Goal: Task Accomplishment & Management: Manage account settings

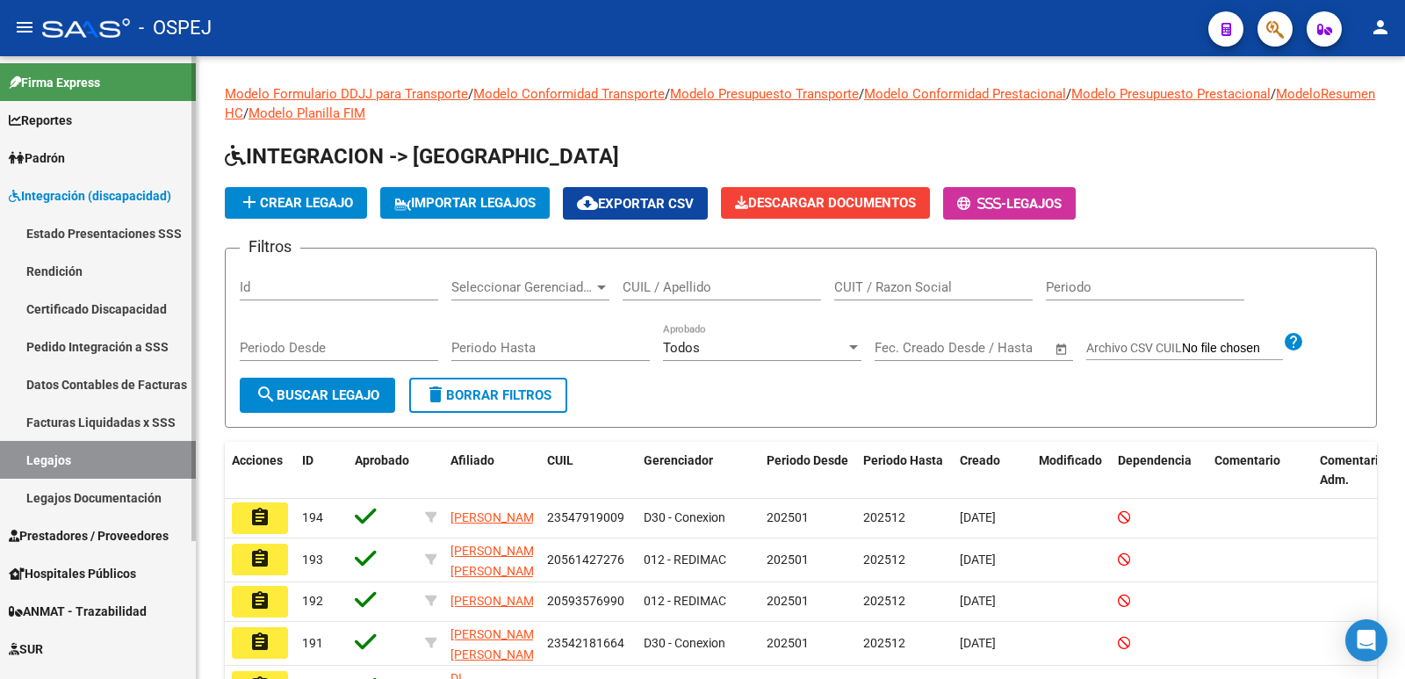
click at [79, 537] on span "Prestadores / Proveedores" at bounding box center [89, 535] width 160 height 19
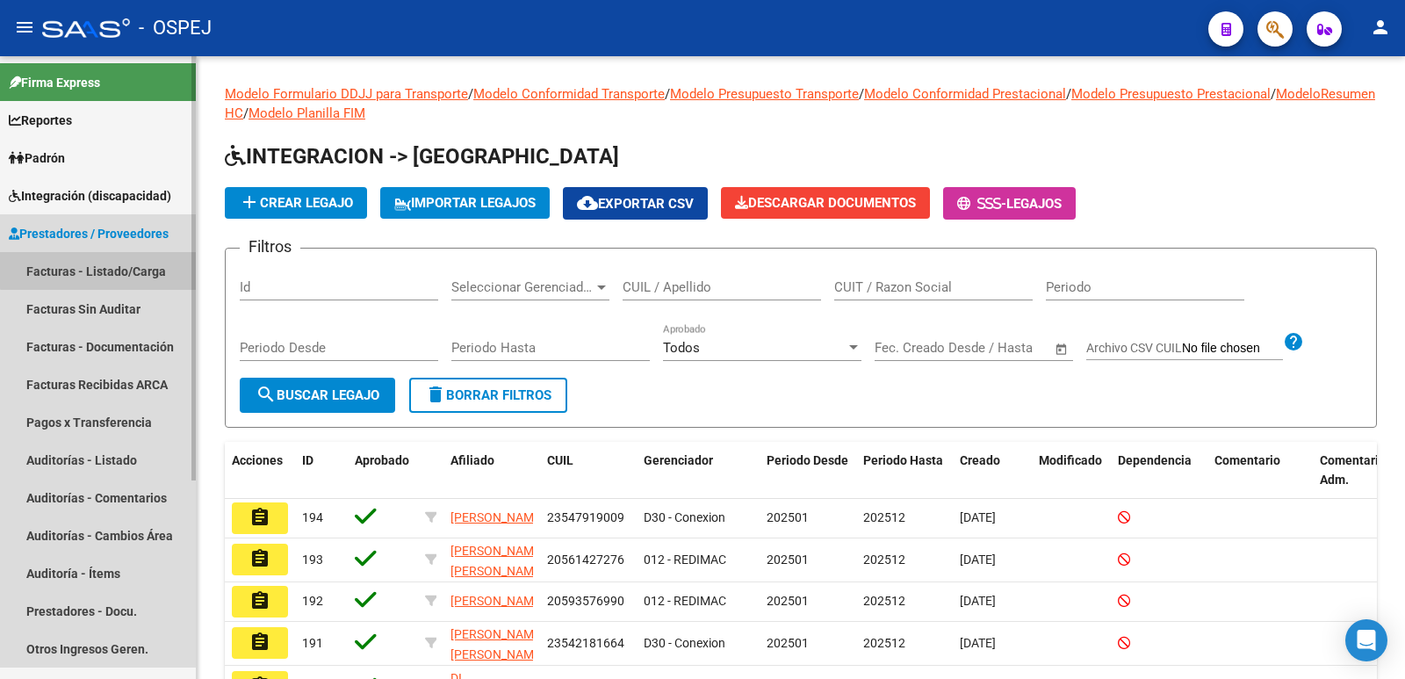
click at [141, 257] on link "Facturas - Listado/Carga" at bounding box center [98, 271] width 196 height 38
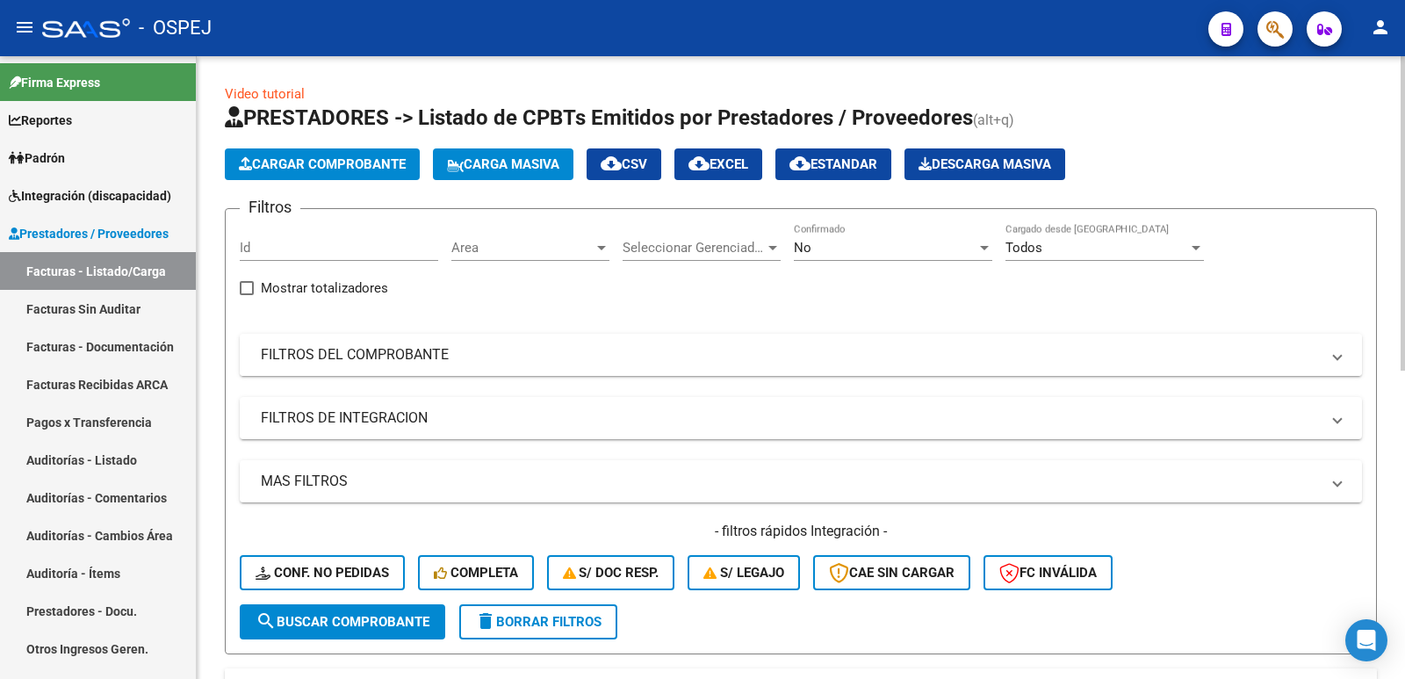
click at [491, 353] on mat-panel-title "FILTROS DEL COMPROBANTE" at bounding box center [790, 354] width 1059 height 19
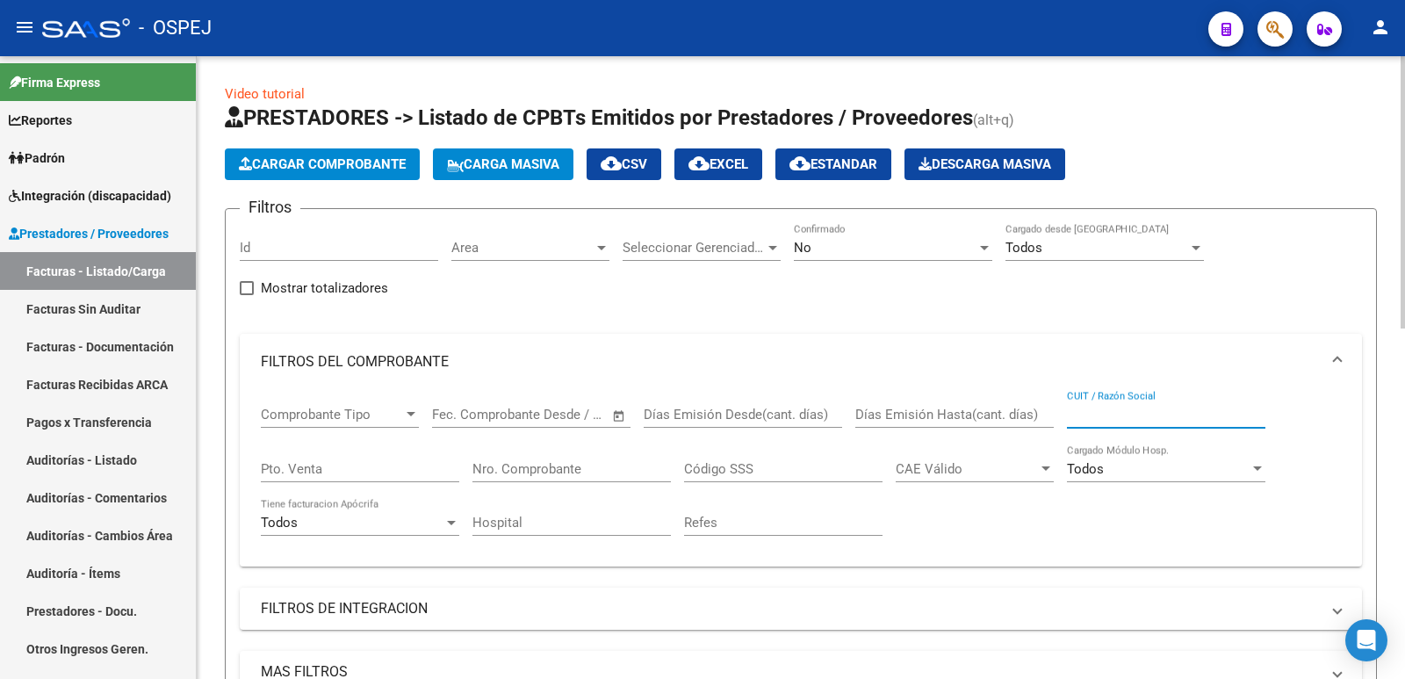
click at [1102, 410] on input "CUIT / Razón Social" at bounding box center [1166, 415] width 198 height 16
paste input "27284737364"
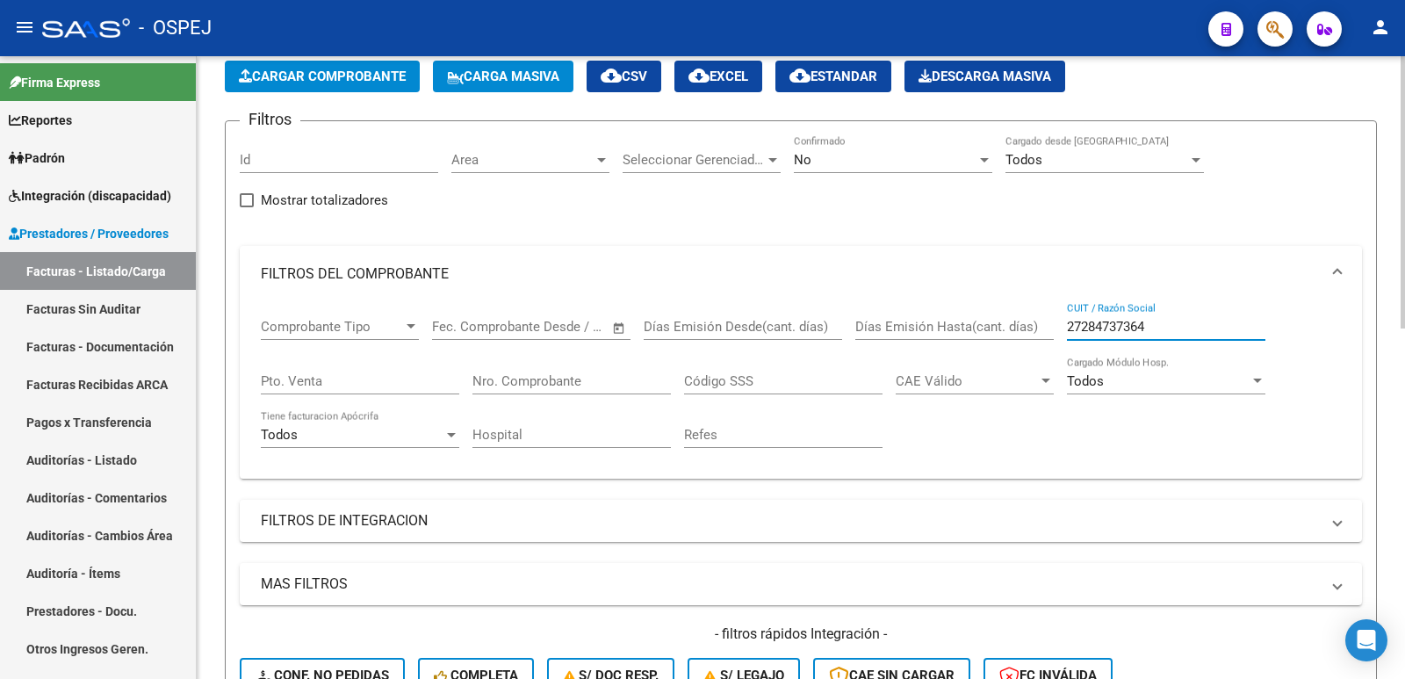
type input "27284737364"
click at [915, 155] on div "No" at bounding box center [885, 160] width 183 height 16
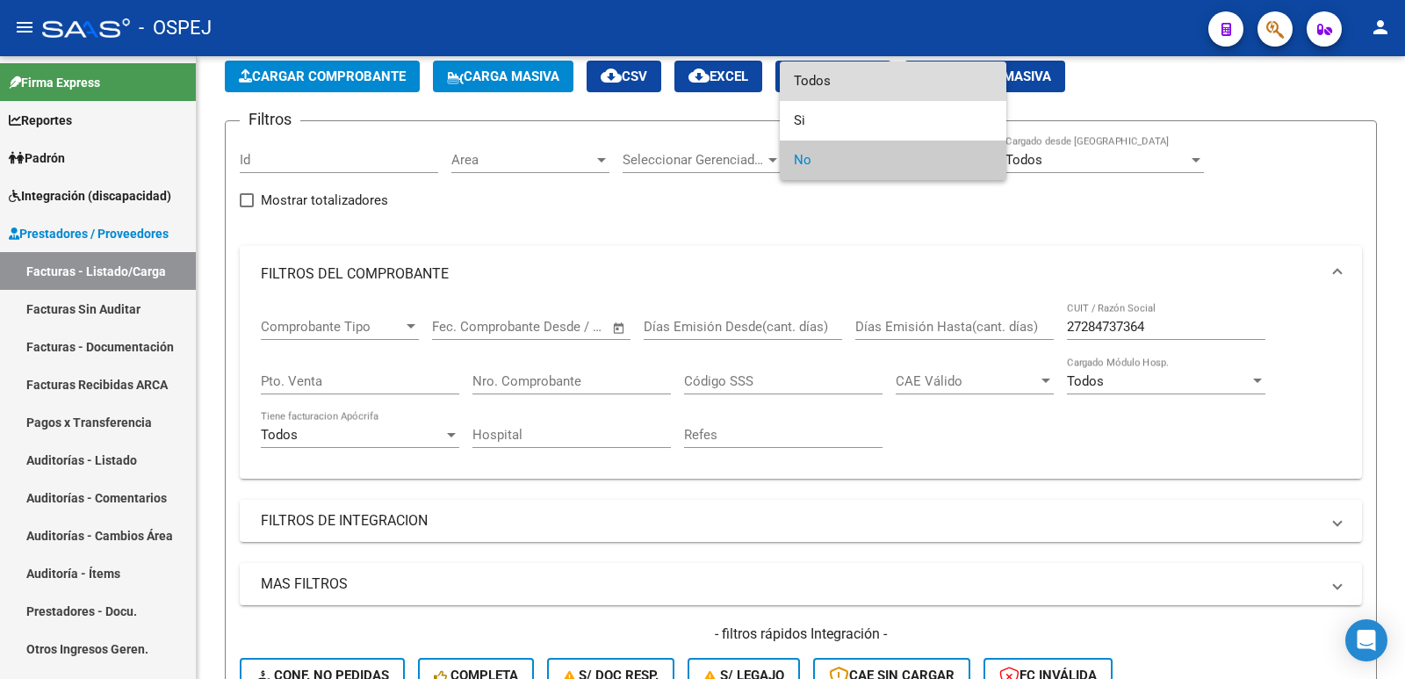
click at [898, 73] on span "Todos" at bounding box center [893, 81] width 198 height 40
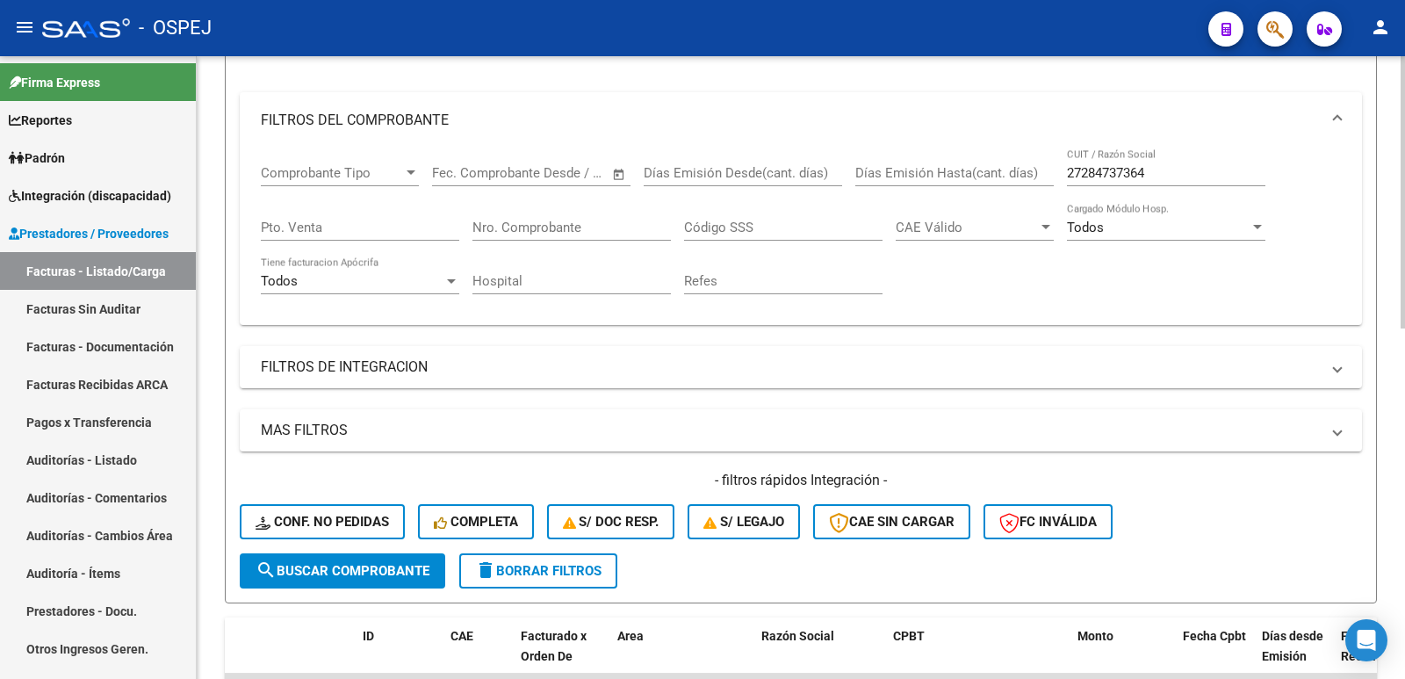
scroll to position [263, 0]
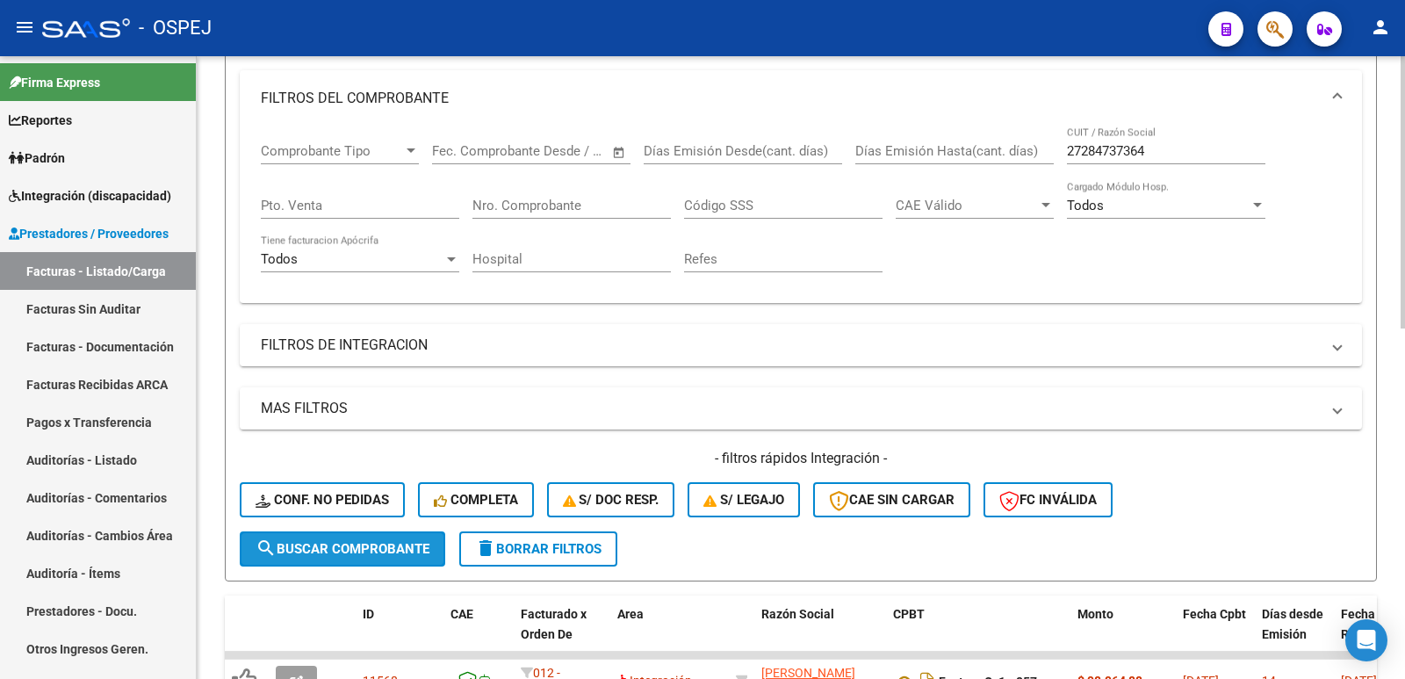
click at [336, 557] on button "search Buscar Comprobante" at bounding box center [342, 548] width 205 height 35
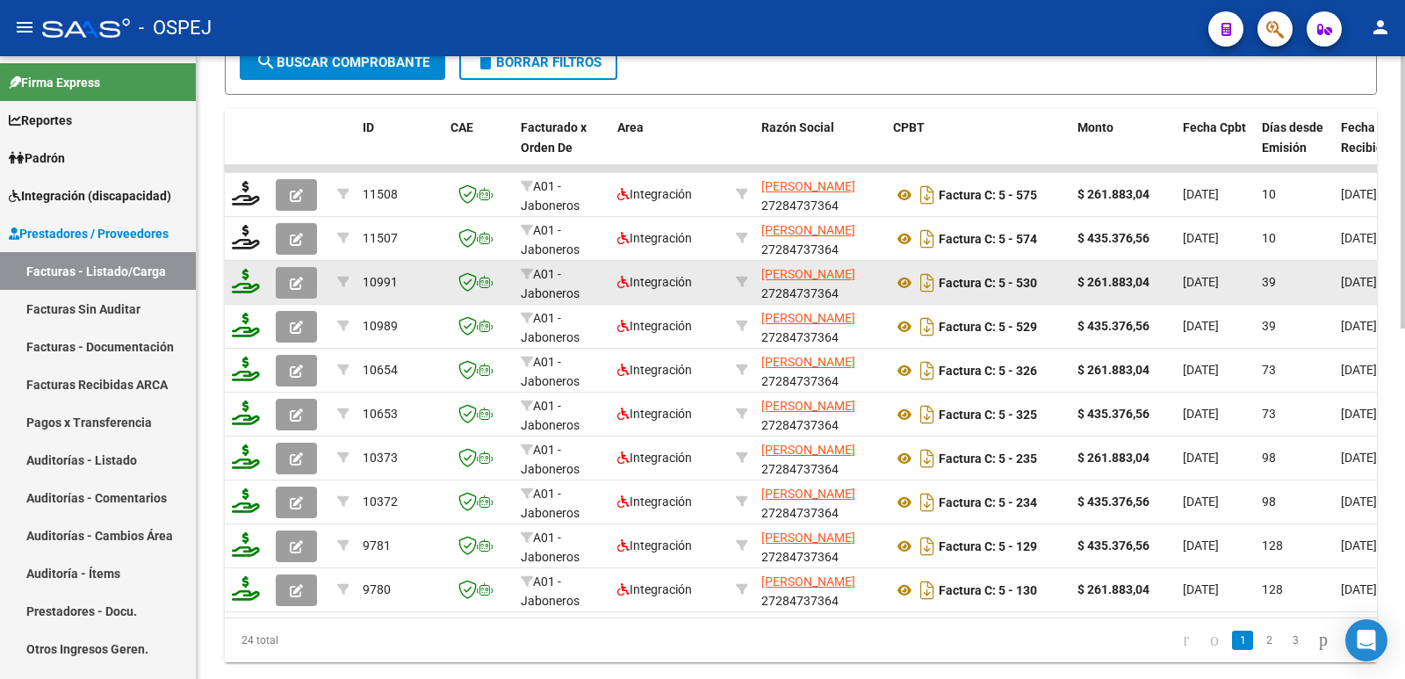
scroll to position [790, 0]
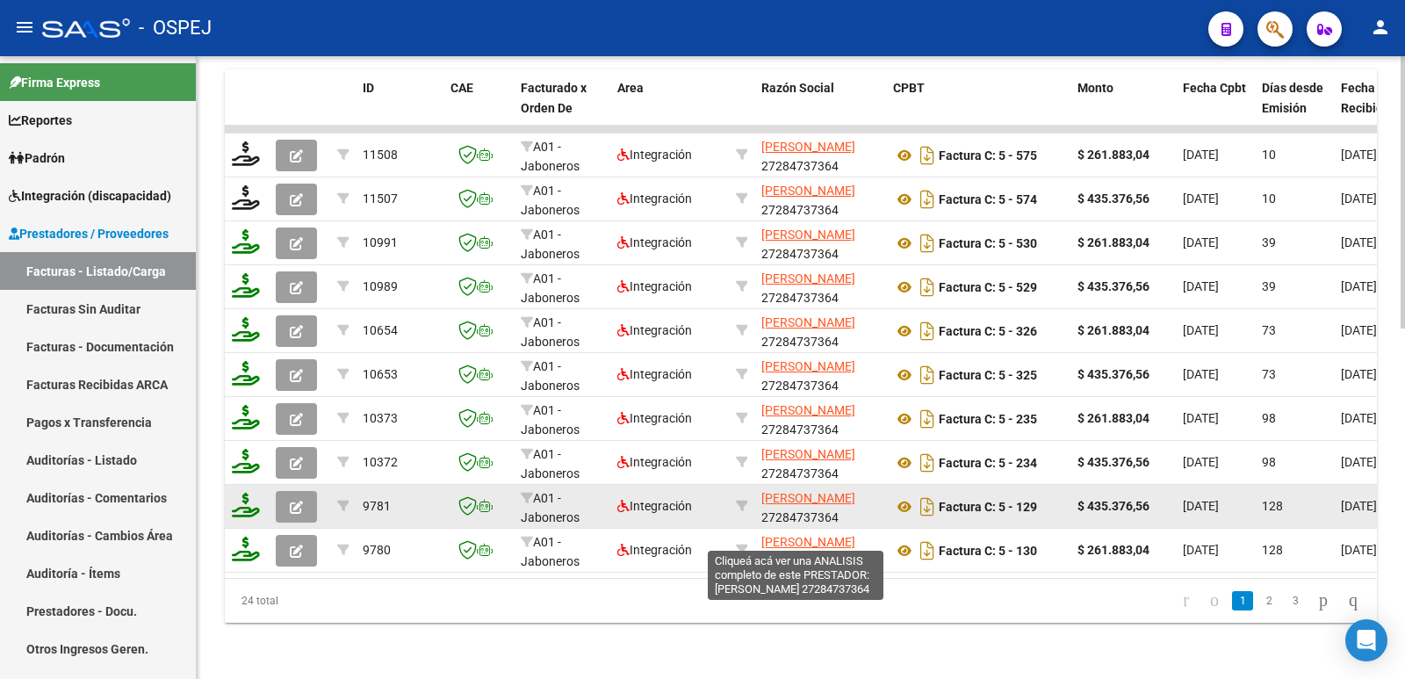
click at [789, 505] on span "DURIGAN ALEJANDRA CATALINA" at bounding box center [808, 498] width 94 height 14
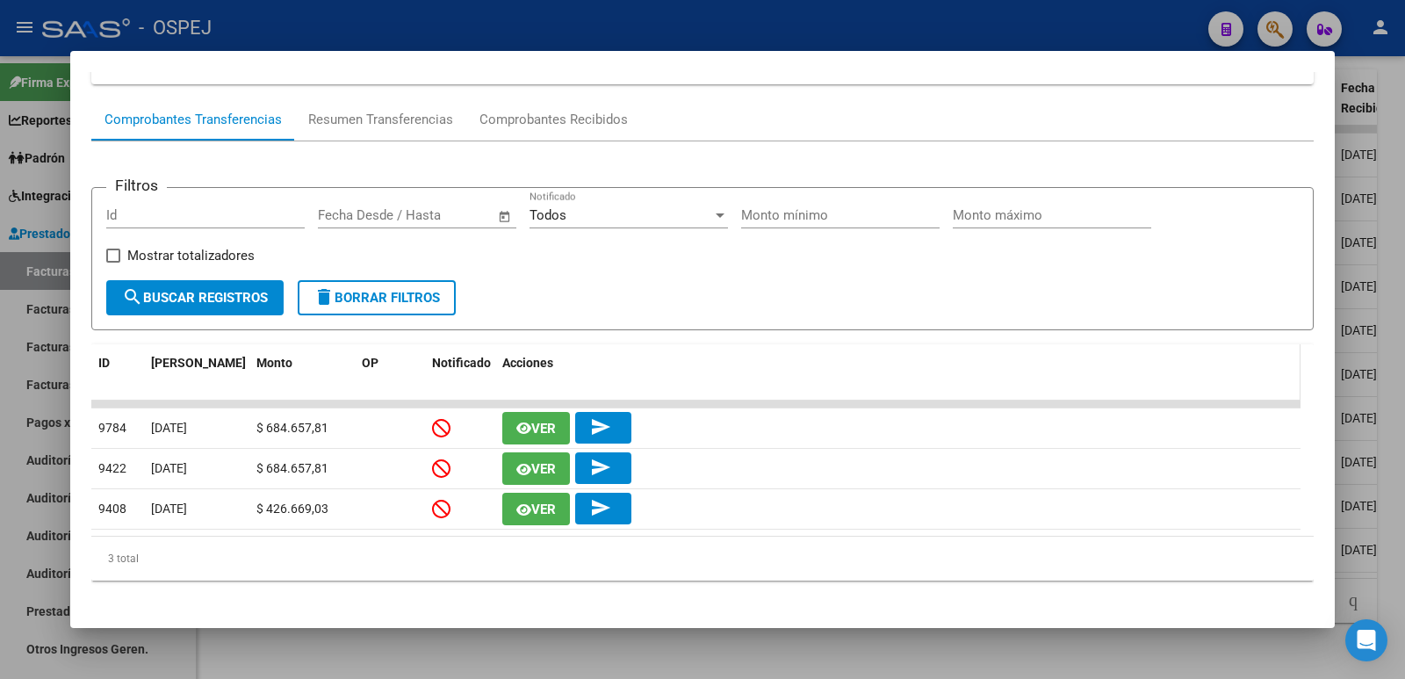
scroll to position [153, 0]
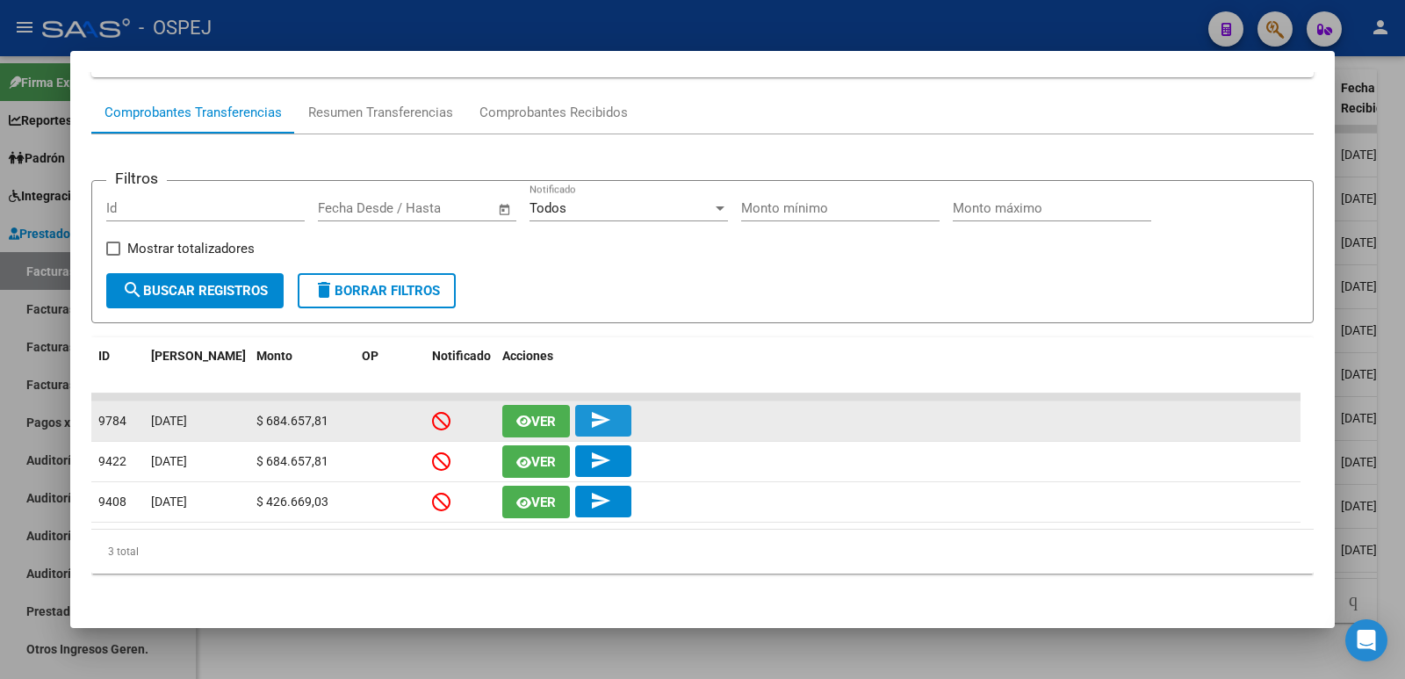
click at [616, 416] on span "send" at bounding box center [603, 421] width 26 height 16
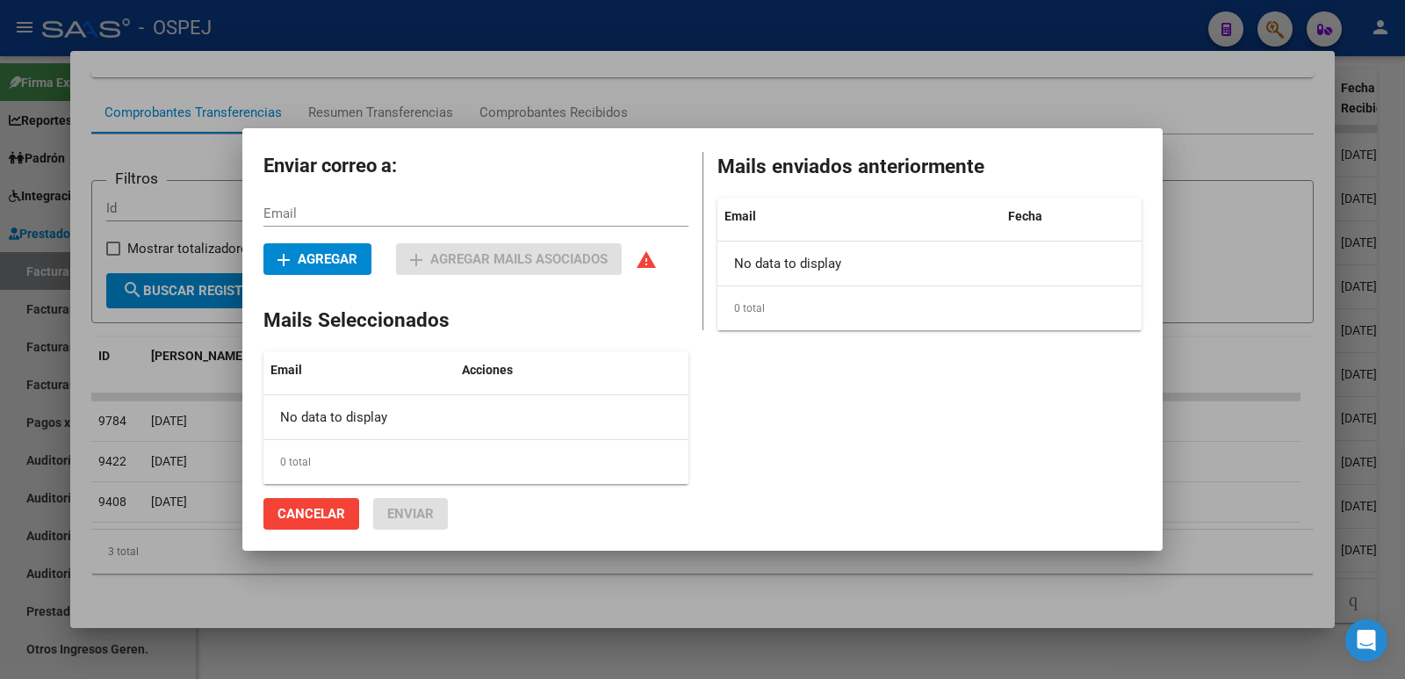
click at [537, 26] on div at bounding box center [702, 339] width 1405 height 679
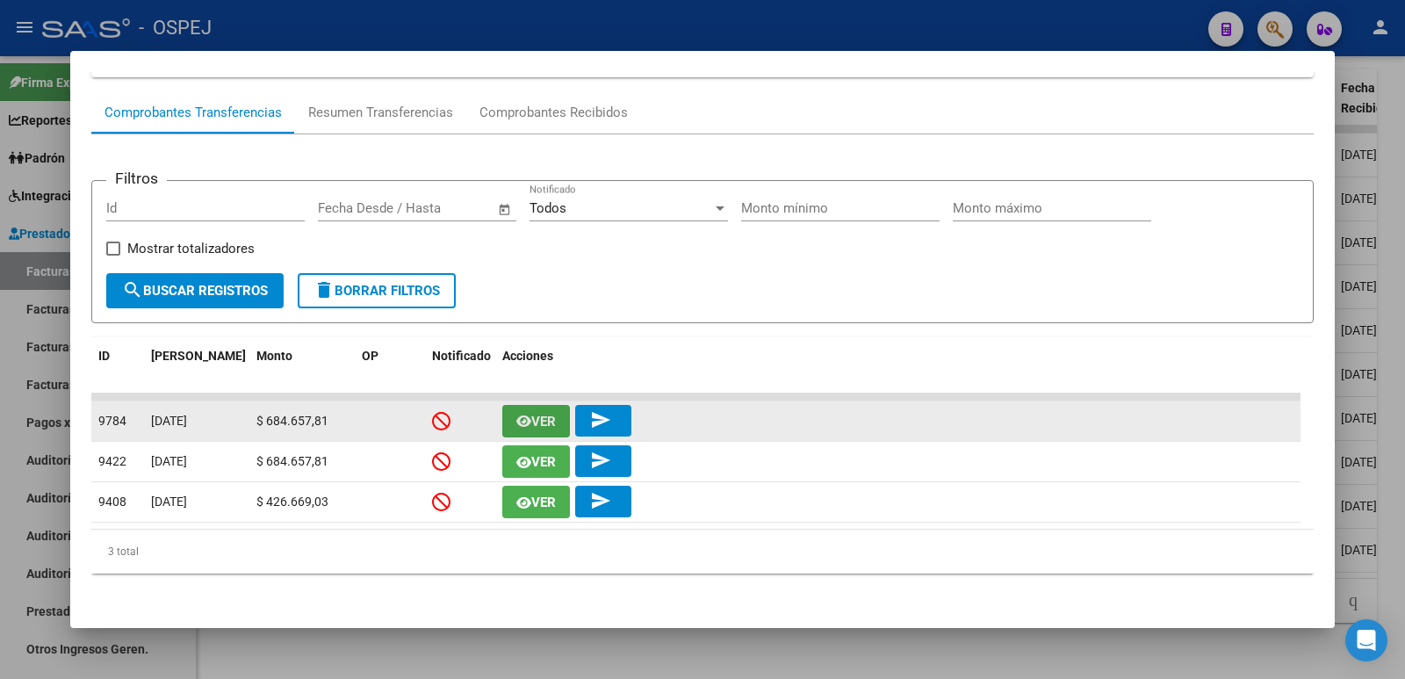
click at [540, 429] on button "Ver" at bounding box center [536, 421] width 68 height 32
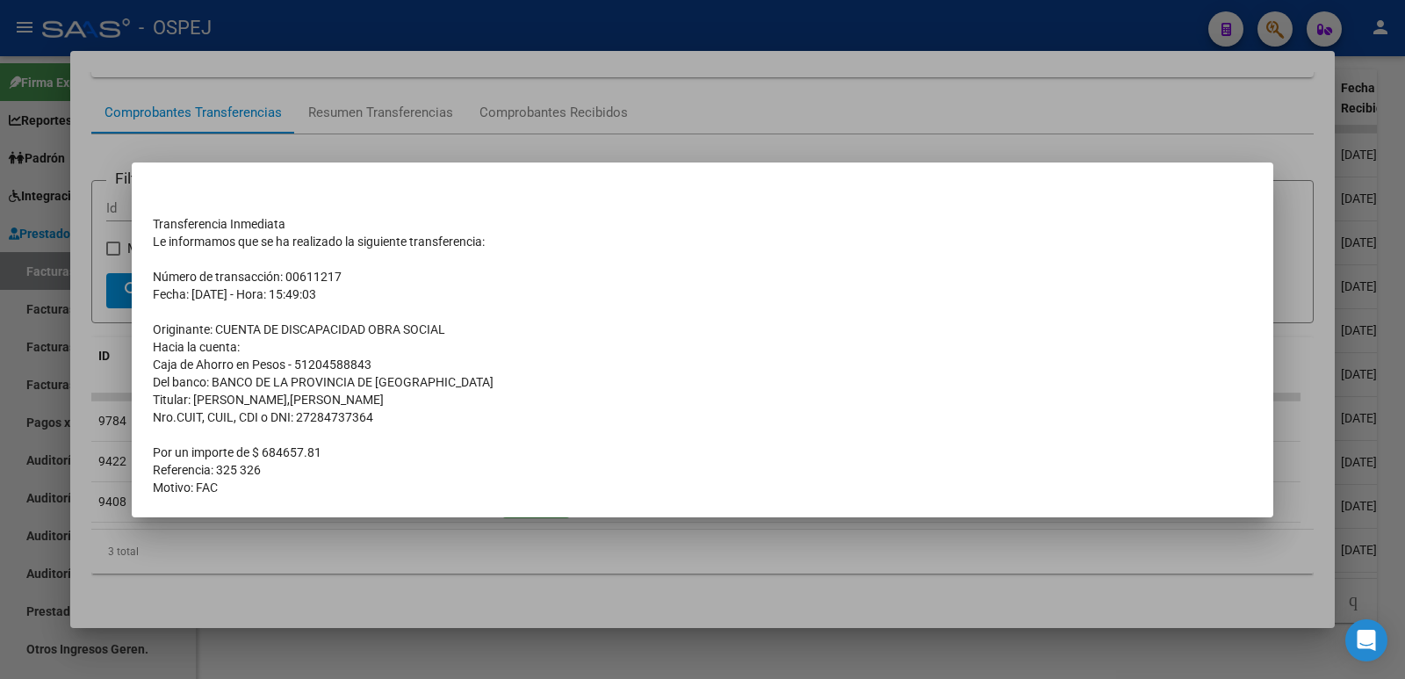
click at [574, 15] on div at bounding box center [702, 339] width 1405 height 679
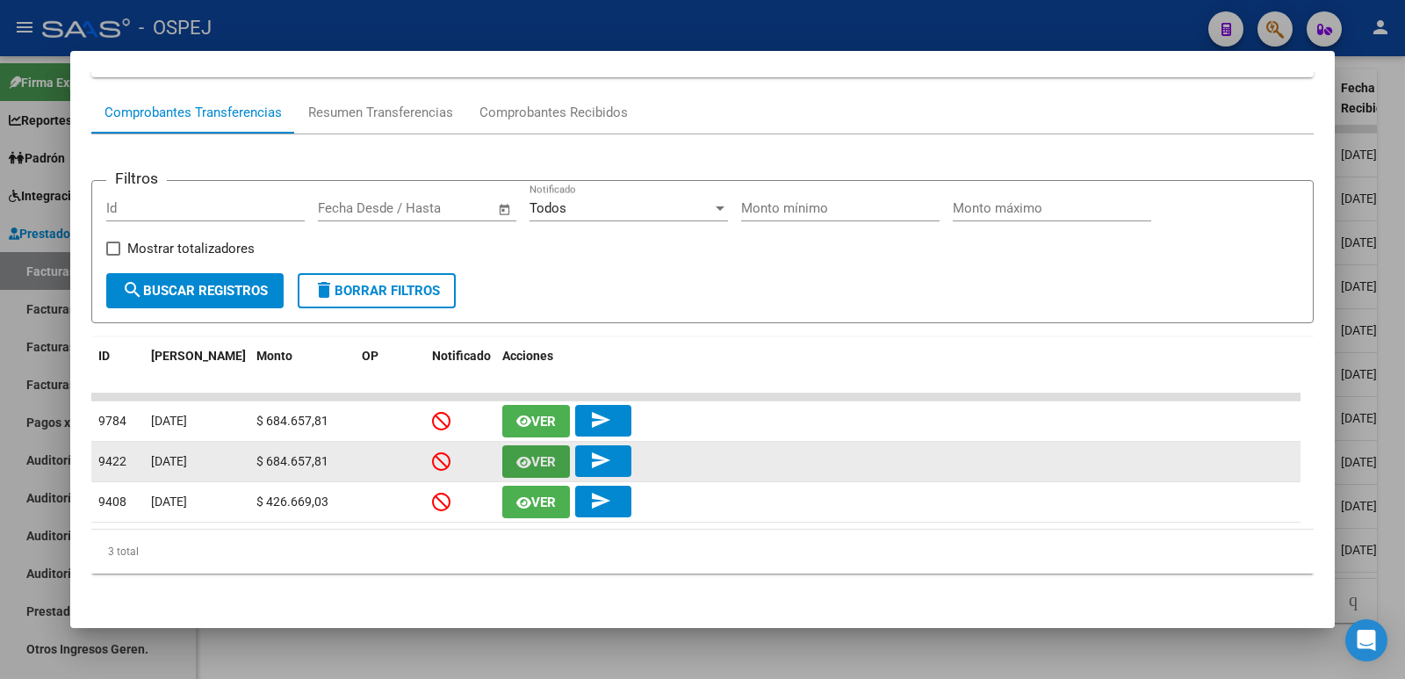
click at [534, 468] on span "Ver" at bounding box center [543, 462] width 25 height 16
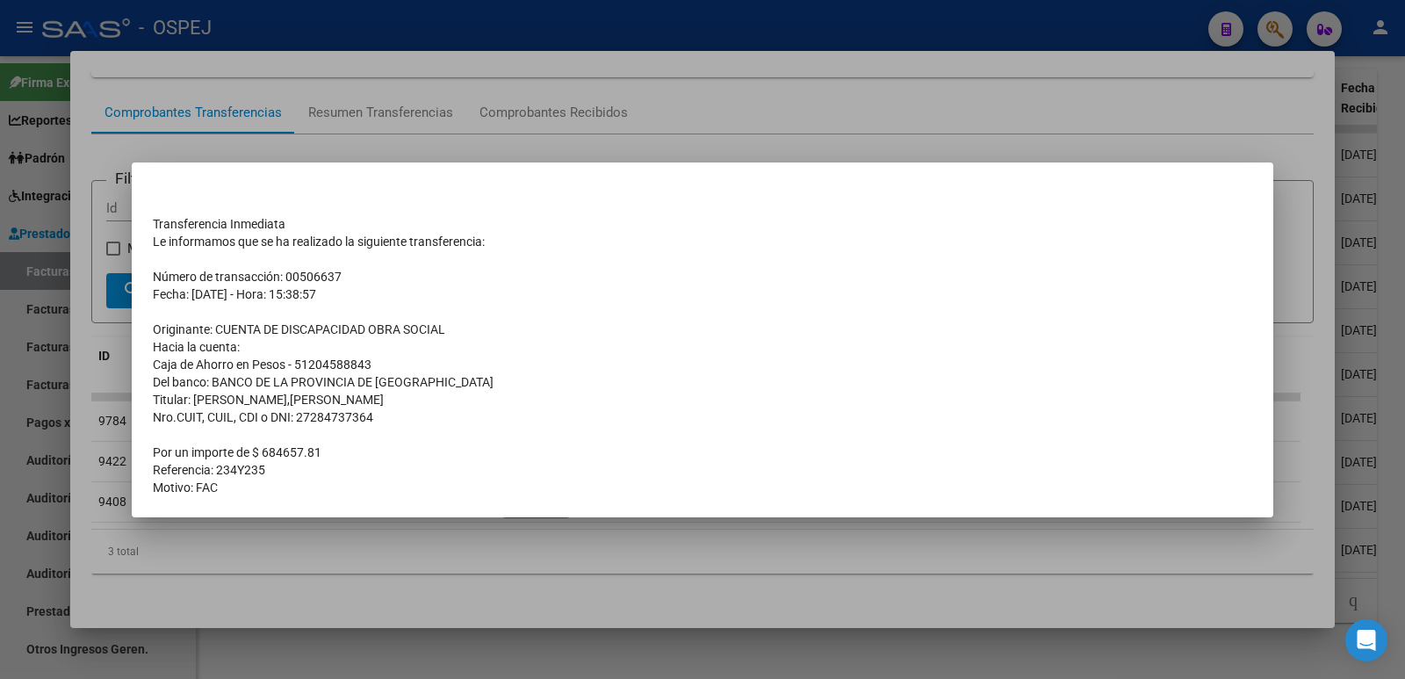
drag, startPoint x: 152, startPoint y: 221, endPoint x: 366, endPoint y: 482, distance: 337.5
click at [366, 483] on mat-dialog-content "Transferencia Inmediata Le informamos que se ha realizado la siguiente transfer…" at bounding box center [703, 340] width 1142 height 313
copy div "Transferencia Inmediata Le informamos que se ha realizado la siguiente transfer…"
click at [645, 129] on div at bounding box center [702, 339] width 1405 height 679
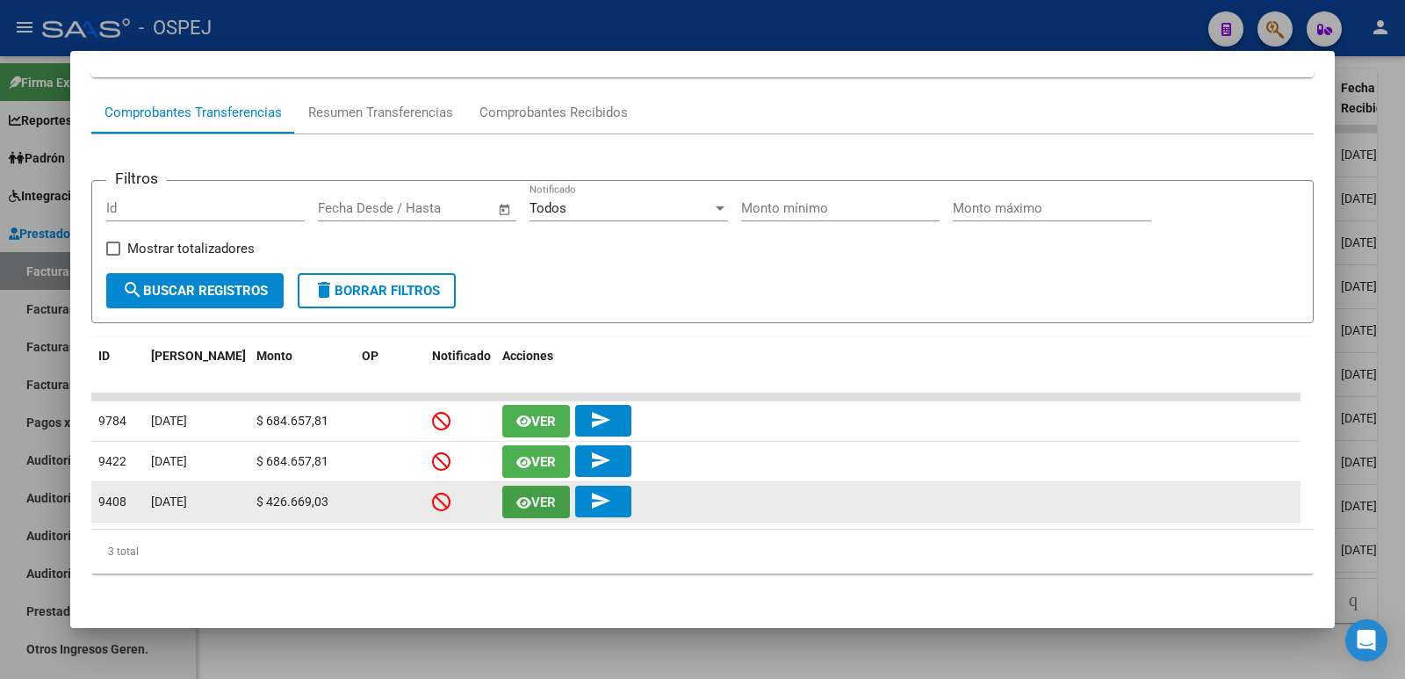
click at [537, 503] on span "Ver" at bounding box center [543, 502] width 25 height 16
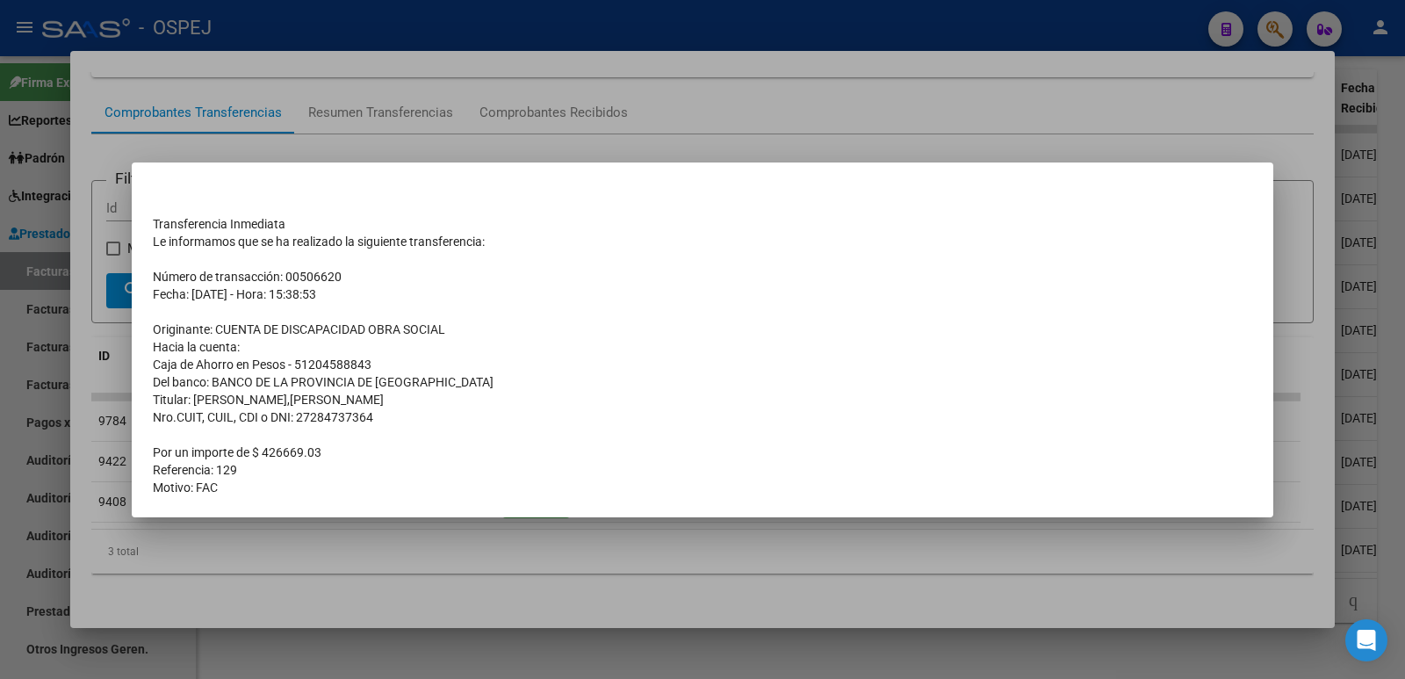
drag, startPoint x: 156, startPoint y: 224, endPoint x: 506, endPoint y: 479, distance: 433.0
click at [506, 479] on tbody "Transferencia Inmediata Le informamos que se ha realizado la siguiente transfer…" at bounding box center [702, 347] width 1099 height 299
copy tbody "ransferencia Inmediata Le informamos que se ha realizado la siguiente transfere…"
click at [724, 112] on div at bounding box center [702, 339] width 1405 height 679
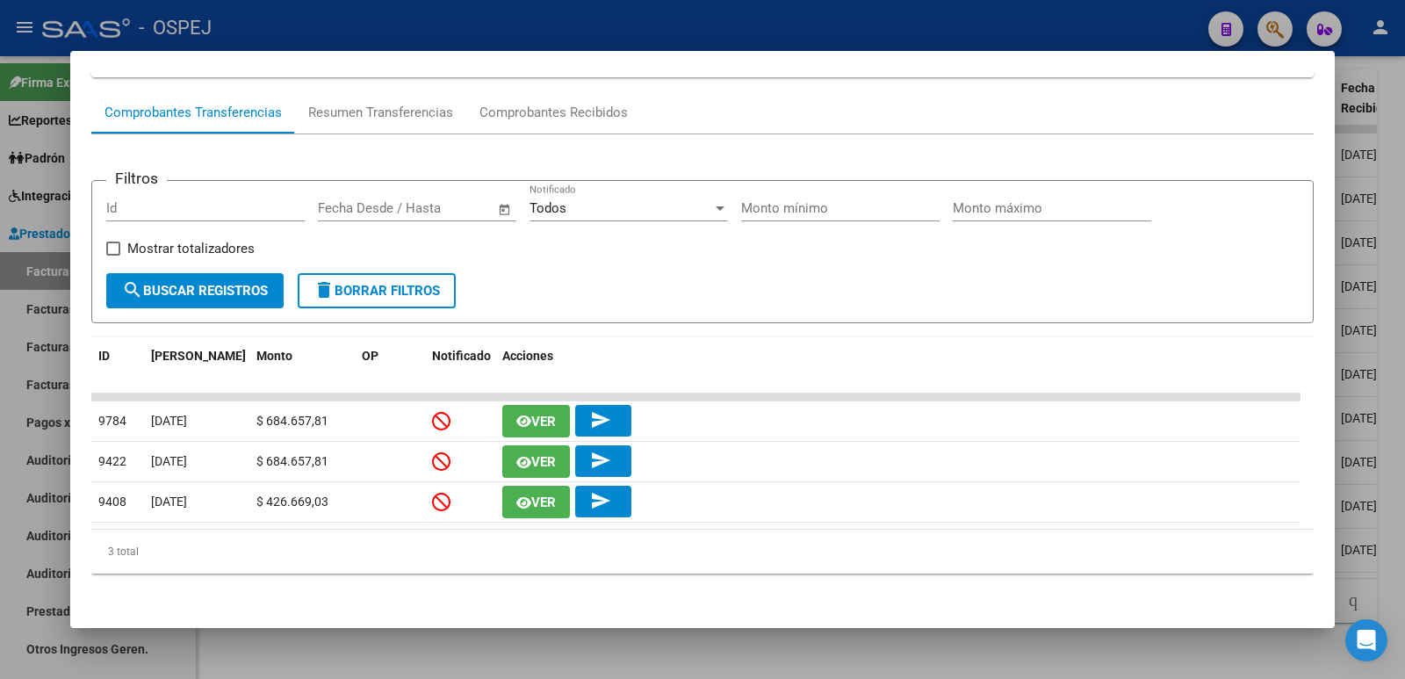
click at [723, 37] on div at bounding box center [702, 339] width 1405 height 679
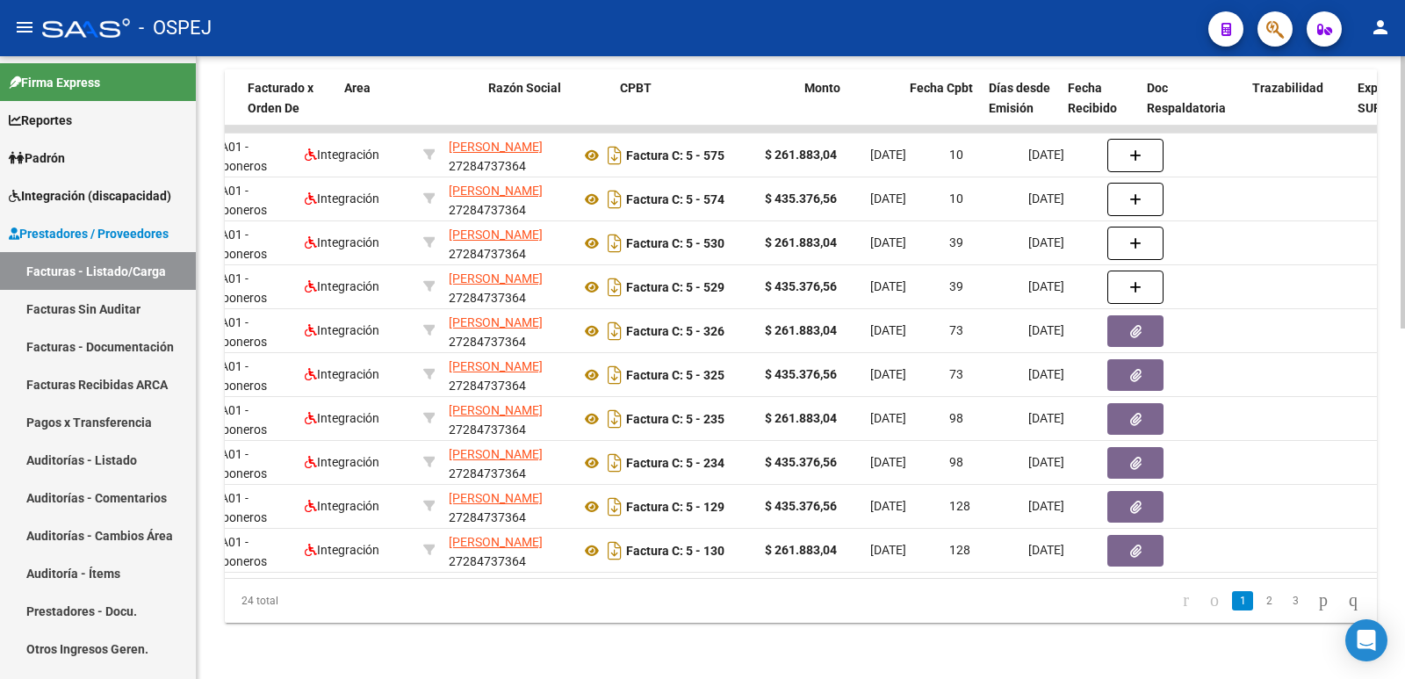
scroll to position [0, 270]
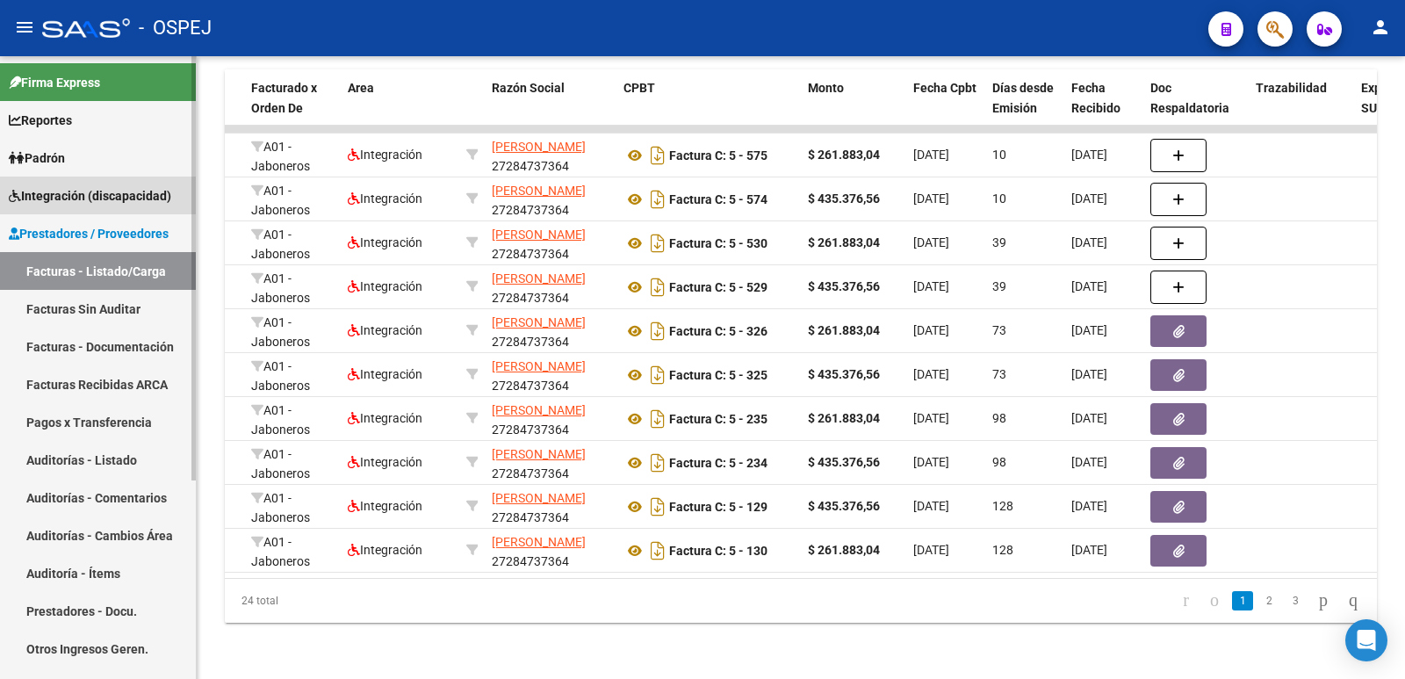
click at [140, 188] on span "Integración (discapacidad)" at bounding box center [90, 195] width 162 height 19
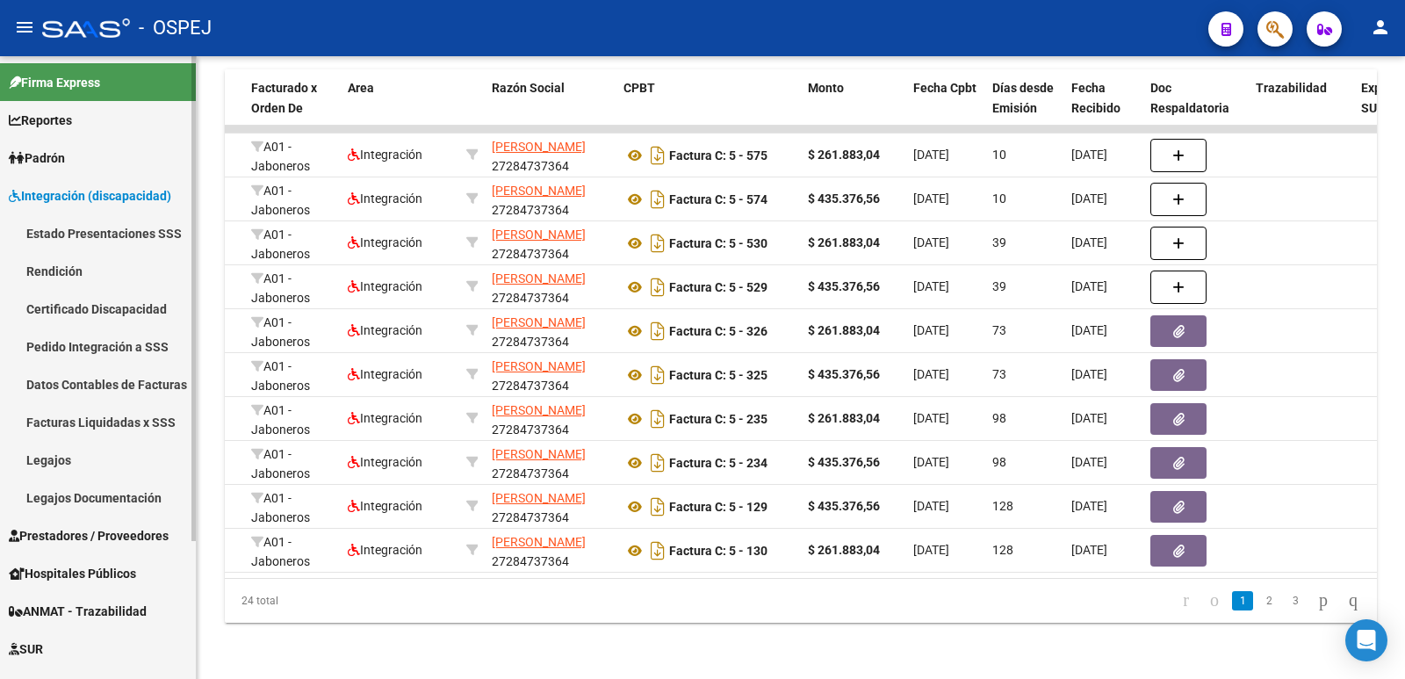
click at [120, 416] on link "Facturas Liquidadas x SSS" at bounding box center [98, 422] width 196 height 38
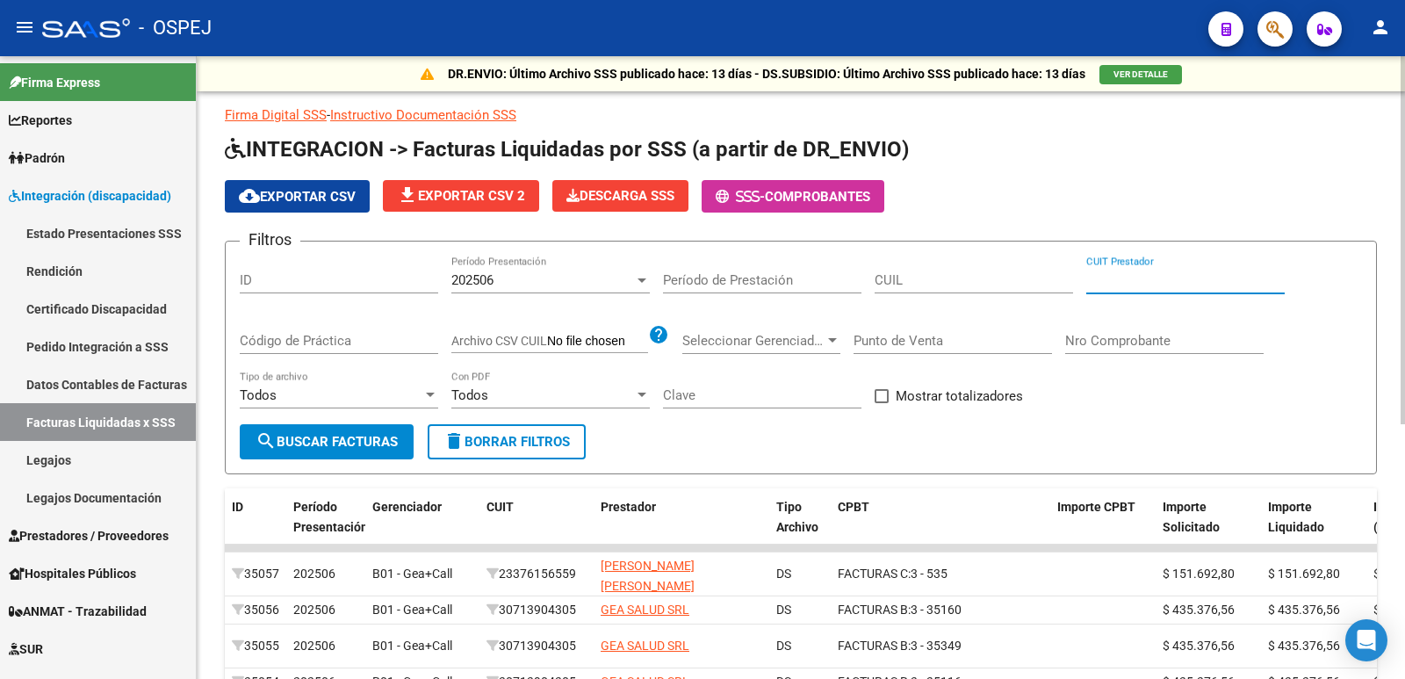
click at [1148, 282] on input "CUIT Prestador" at bounding box center [1185, 280] width 198 height 16
paste input "00-50662024-0"
type input "0"
click at [79, 533] on span "Prestadores / Proveedores" at bounding box center [89, 535] width 160 height 19
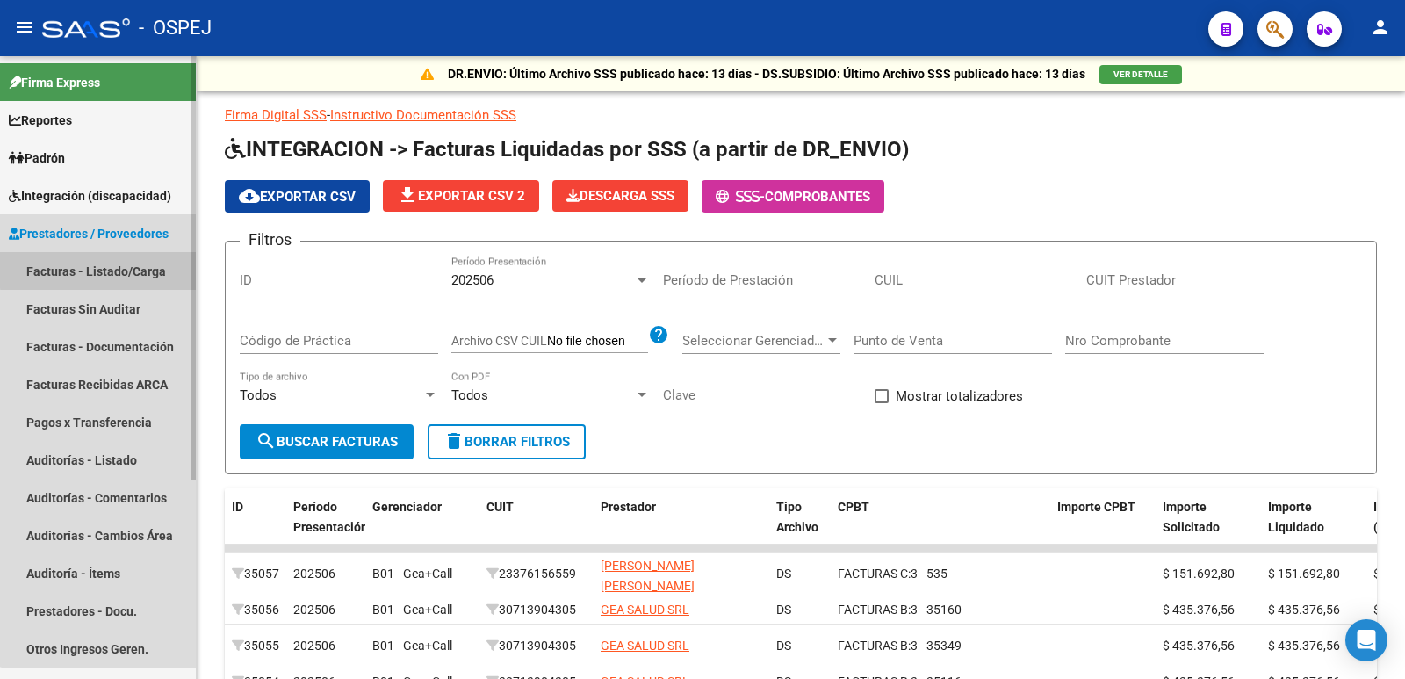
click at [104, 270] on link "Facturas - Listado/Carga" at bounding box center [98, 271] width 196 height 38
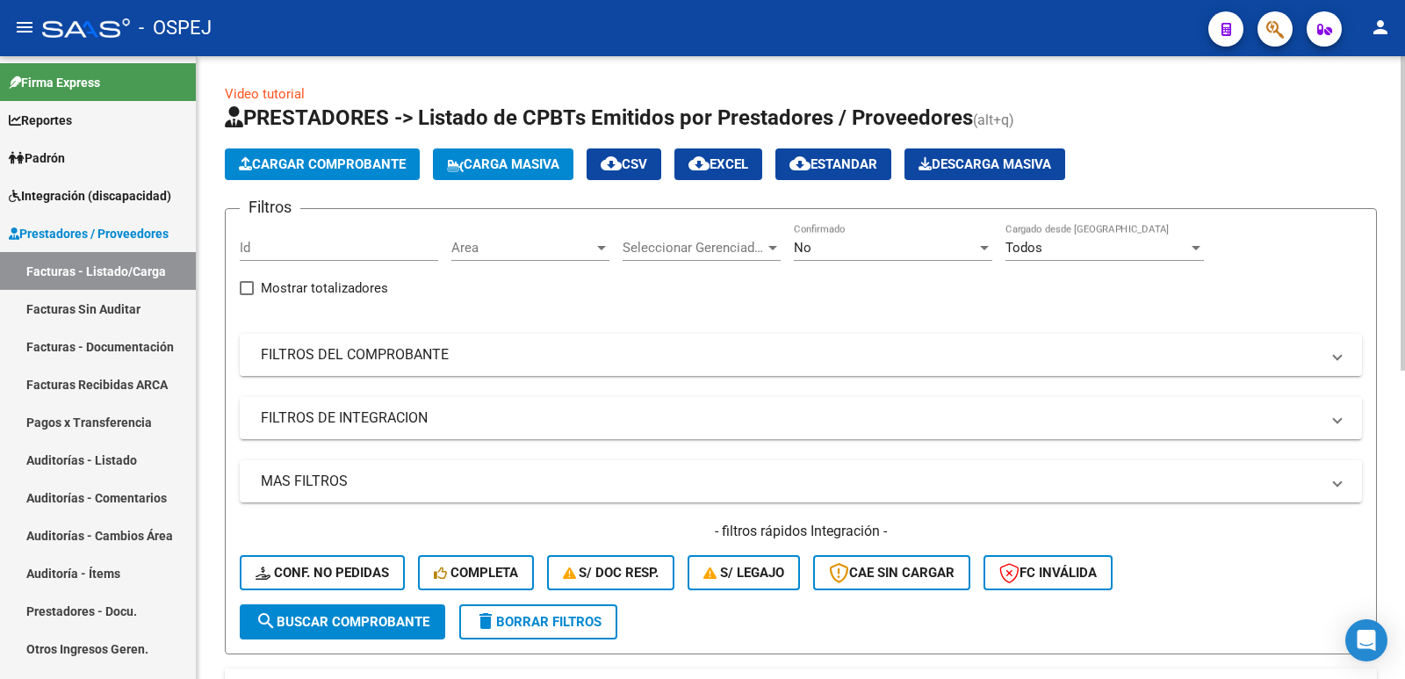
click at [676, 351] on mat-panel-title "FILTROS DEL COMPROBANTE" at bounding box center [790, 354] width 1059 height 19
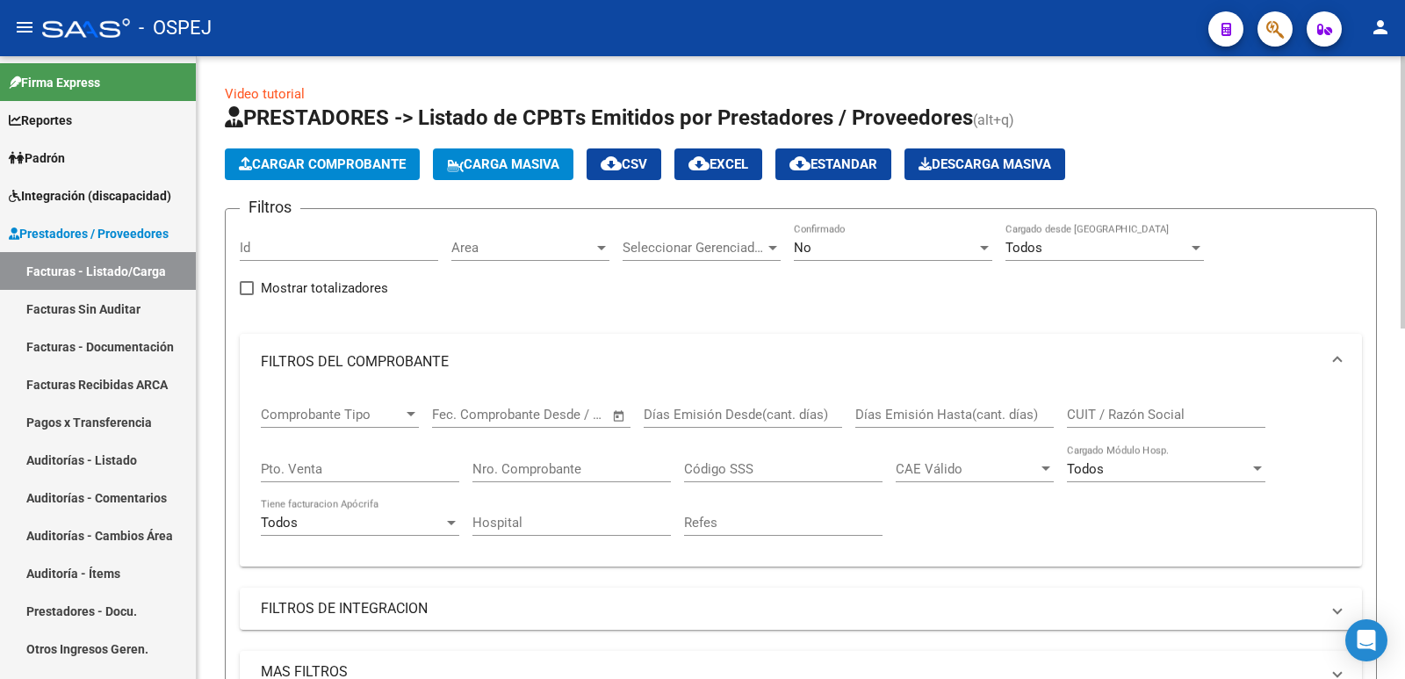
click at [579, 474] on input "Nro. Comprobante" at bounding box center [571, 469] width 198 height 16
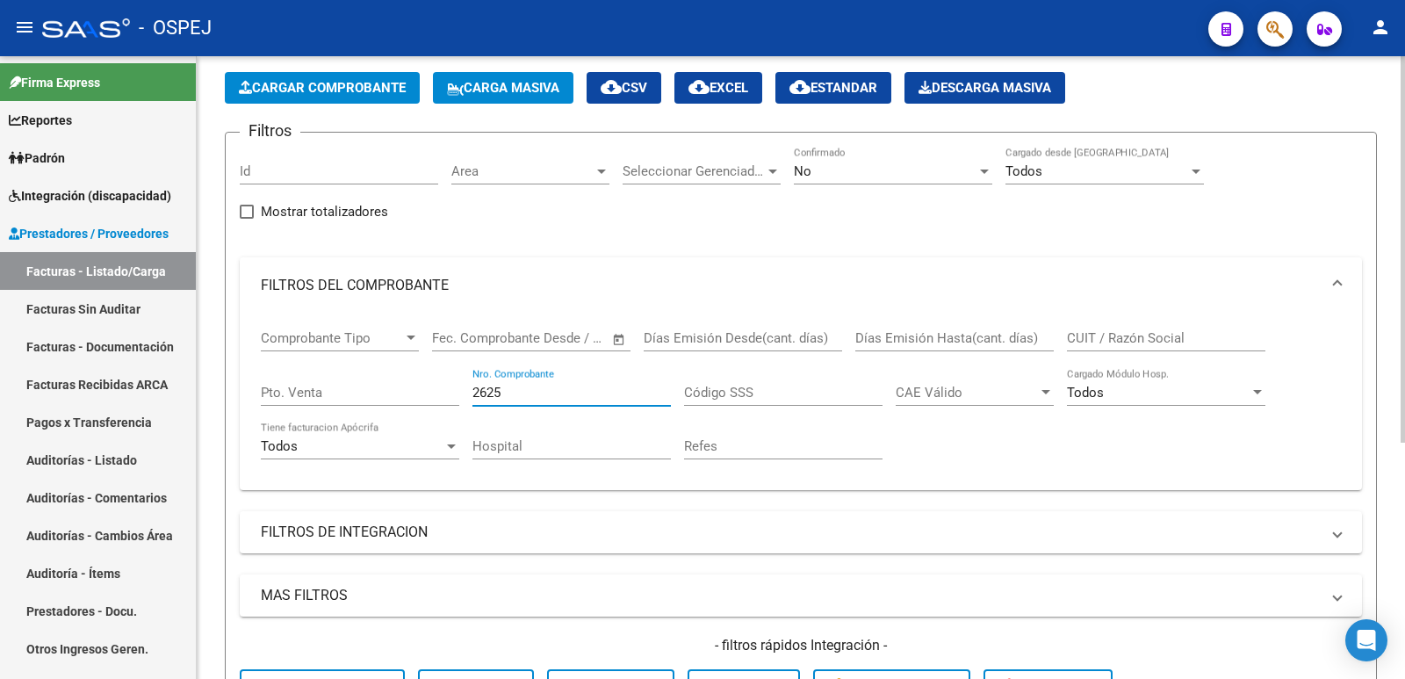
scroll to position [30, 0]
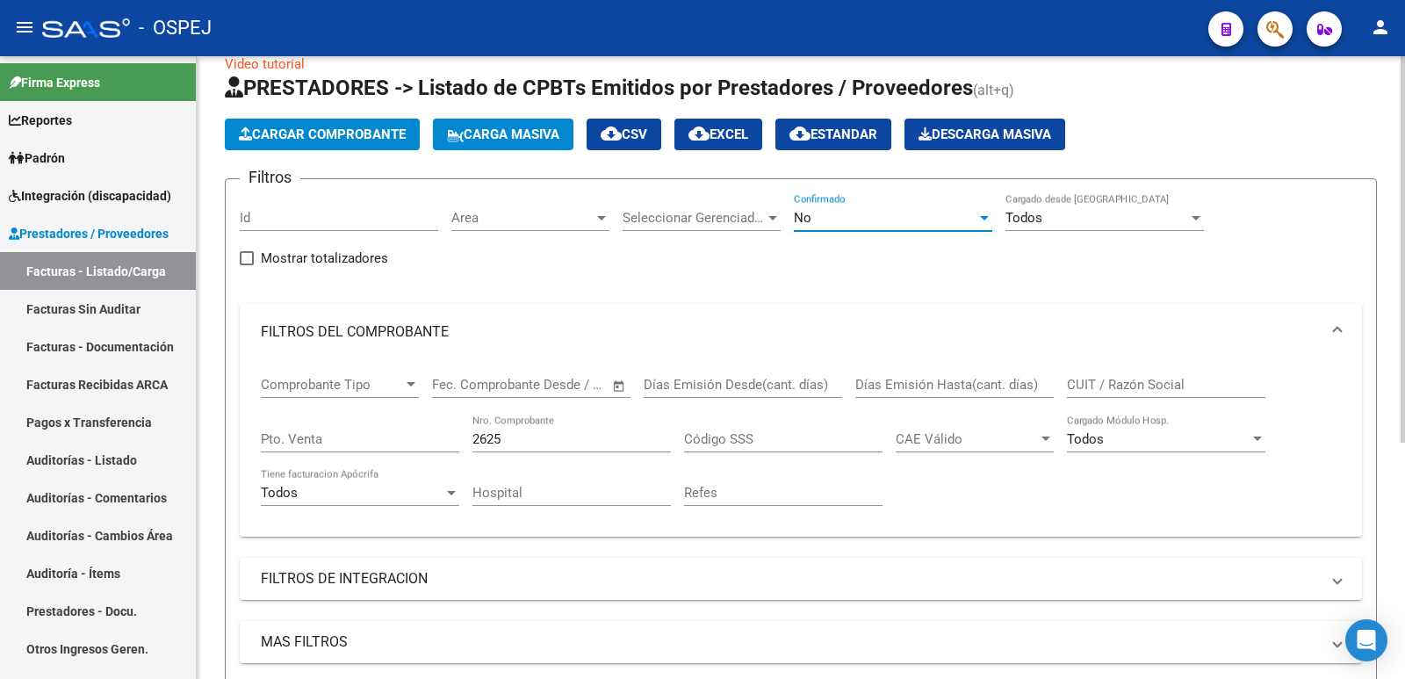
click at [868, 221] on div "No" at bounding box center [885, 218] width 183 height 16
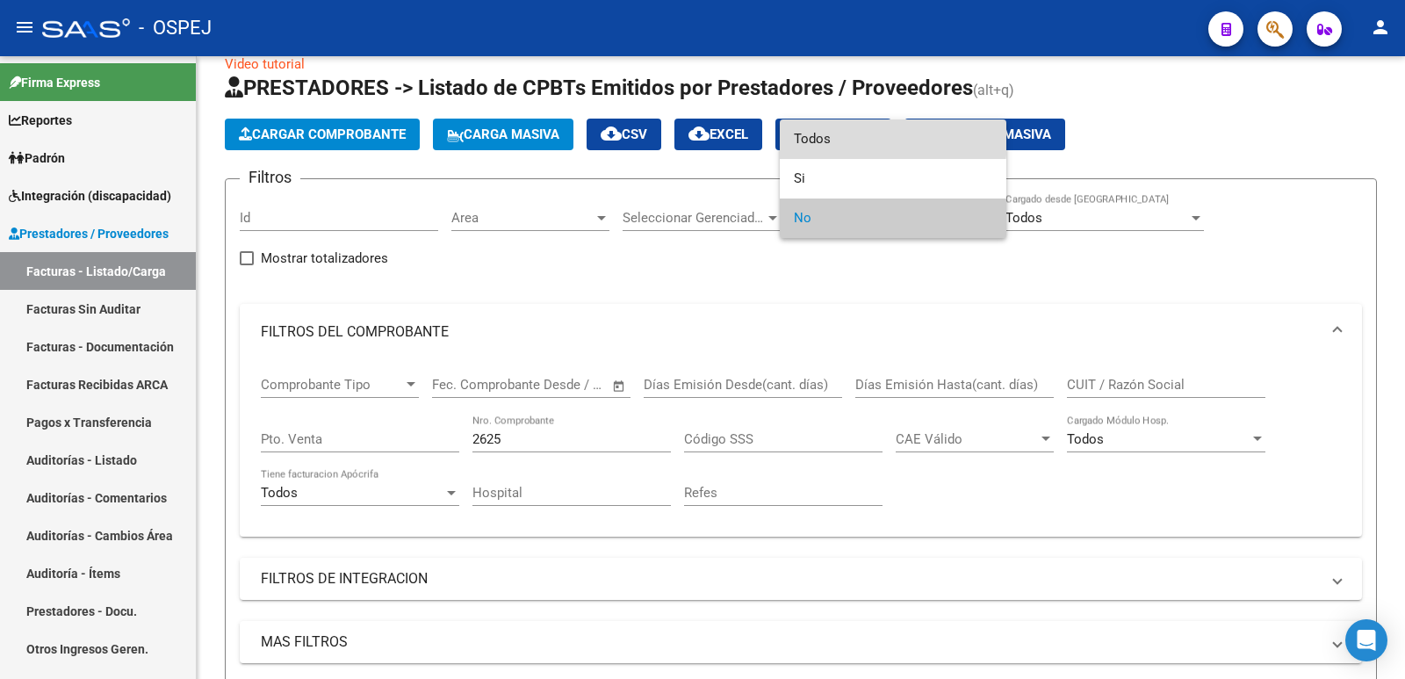
click at [865, 134] on span "Todos" at bounding box center [893, 139] width 198 height 40
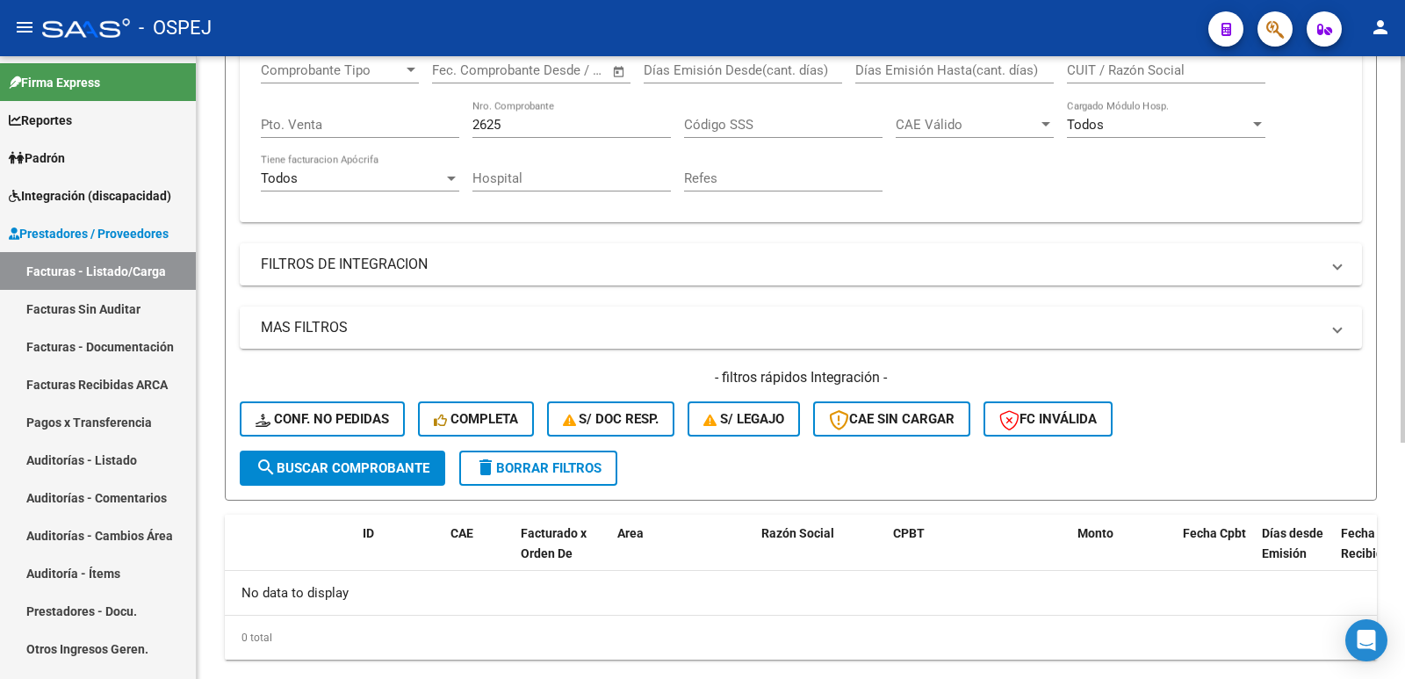
scroll to position [381, 0]
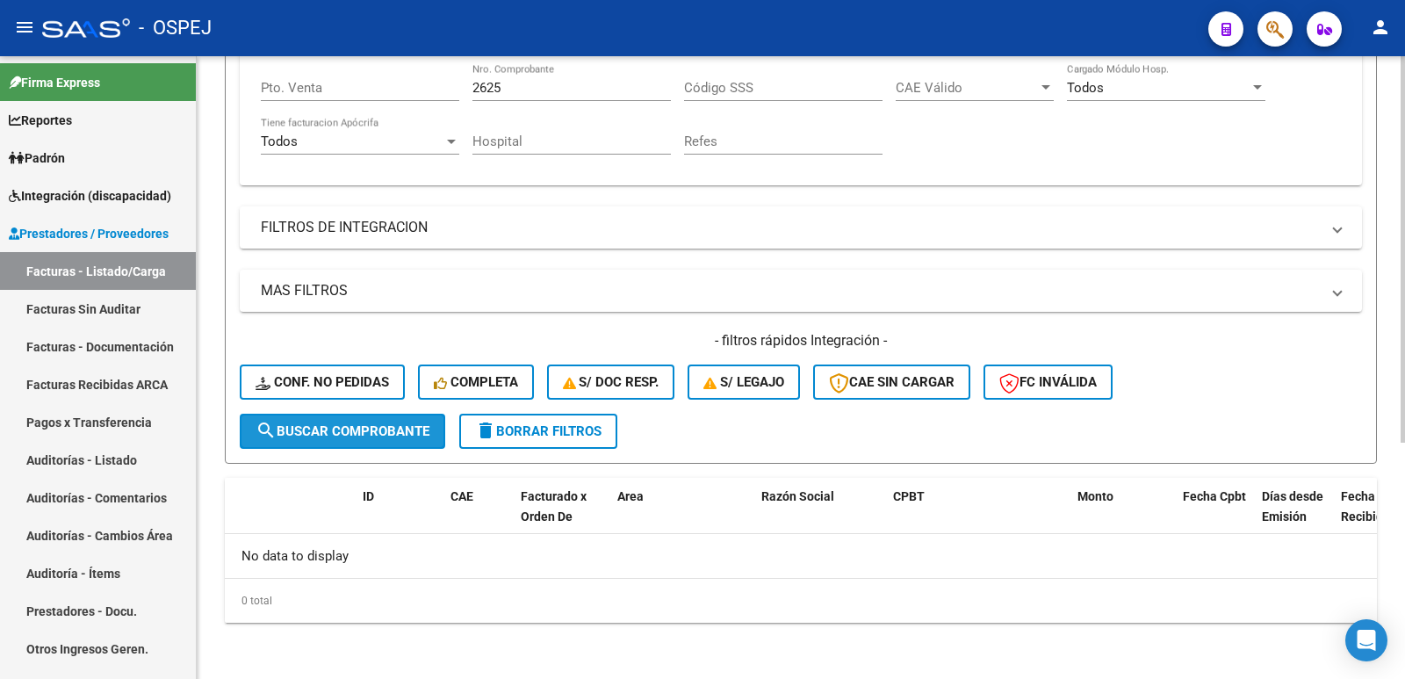
click at [342, 433] on span "search Buscar Comprobante" at bounding box center [343, 431] width 174 height 16
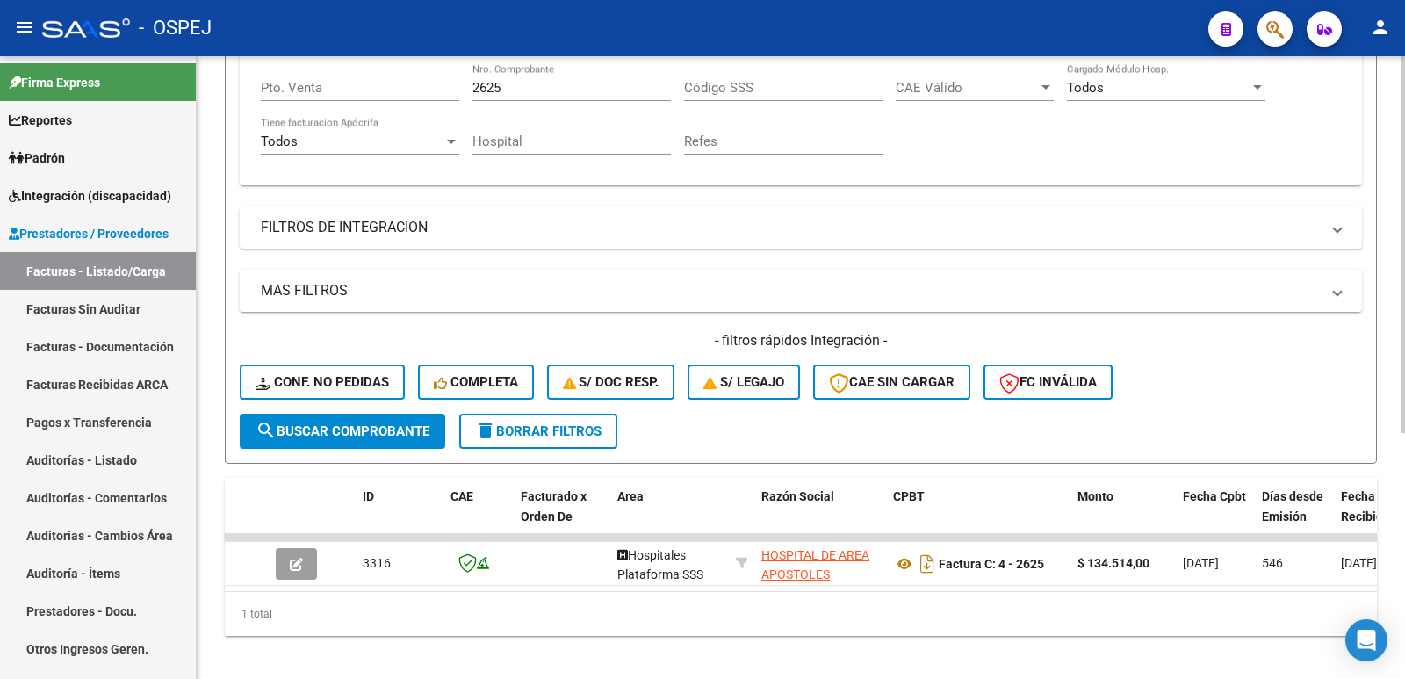
scroll to position [118, 0]
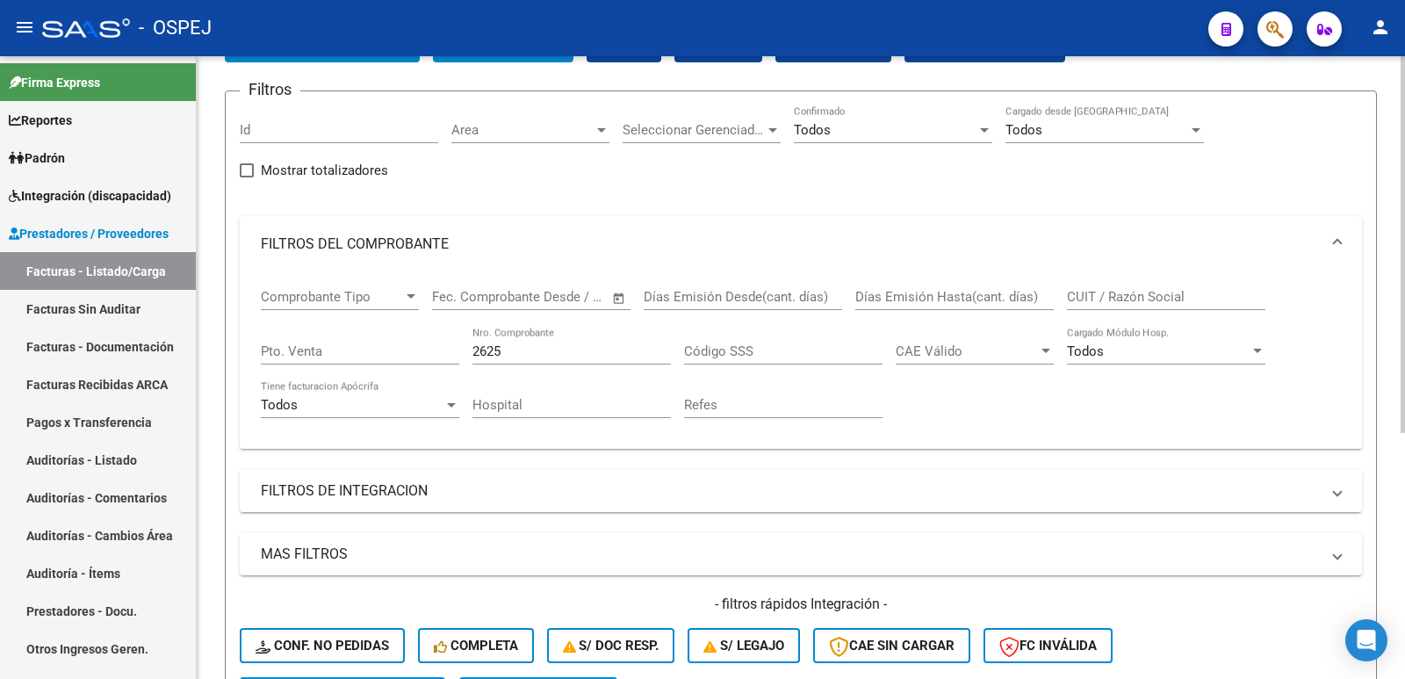
click at [304, 491] on mat-panel-title "FILTROS DE INTEGRACION" at bounding box center [790, 490] width 1059 height 19
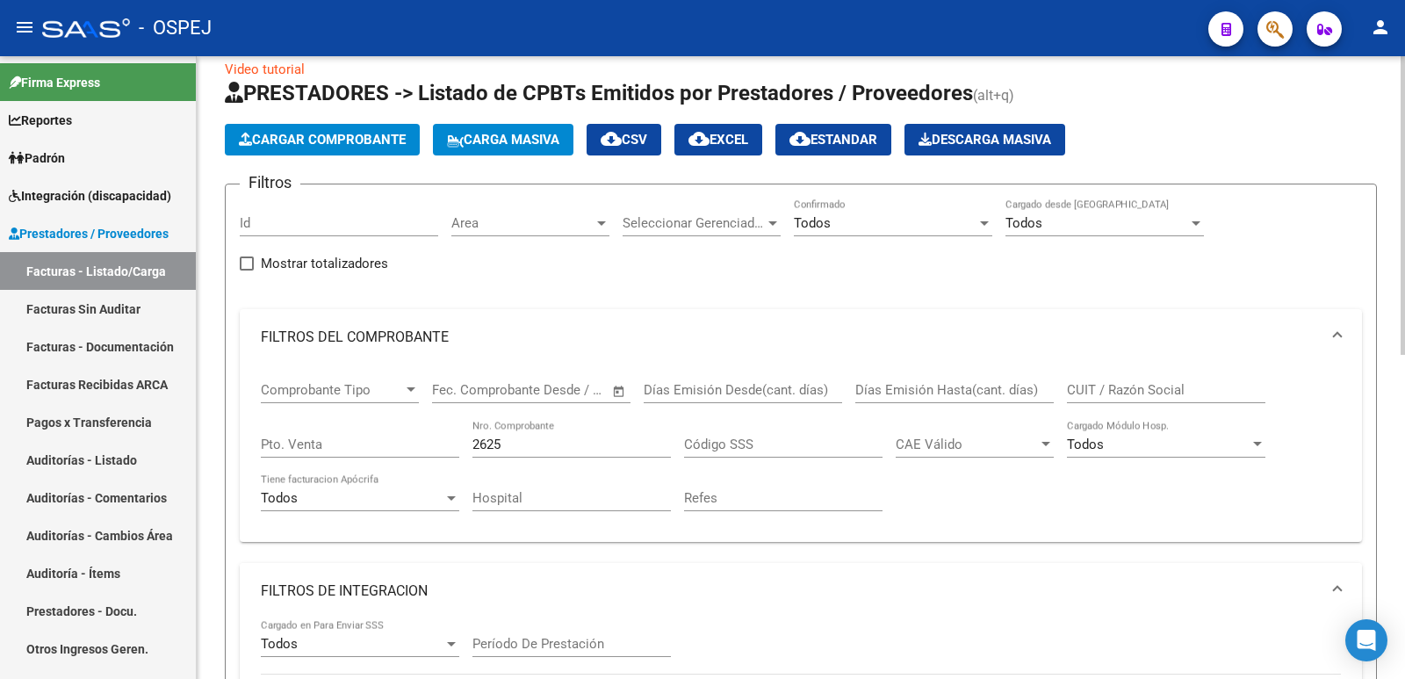
scroll to position [0, 0]
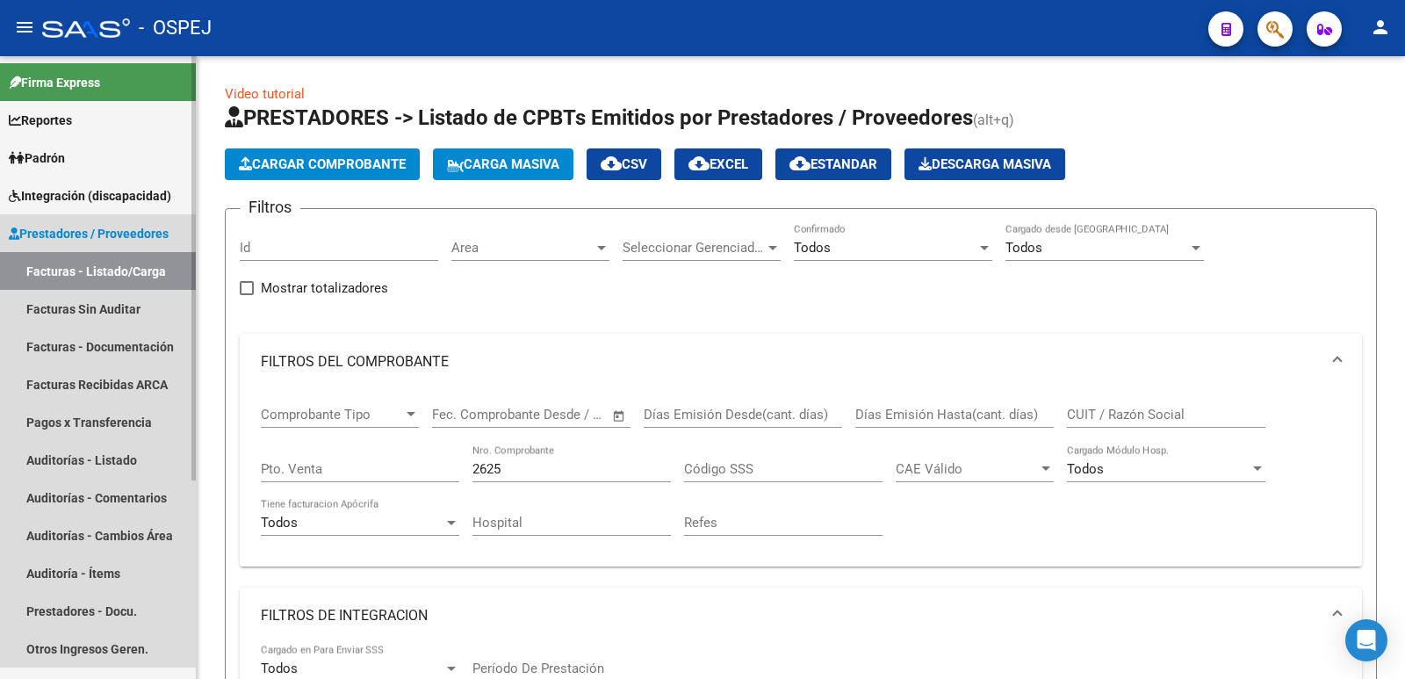
click at [162, 280] on link "Facturas - Listado/Carga" at bounding box center [98, 271] width 196 height 38
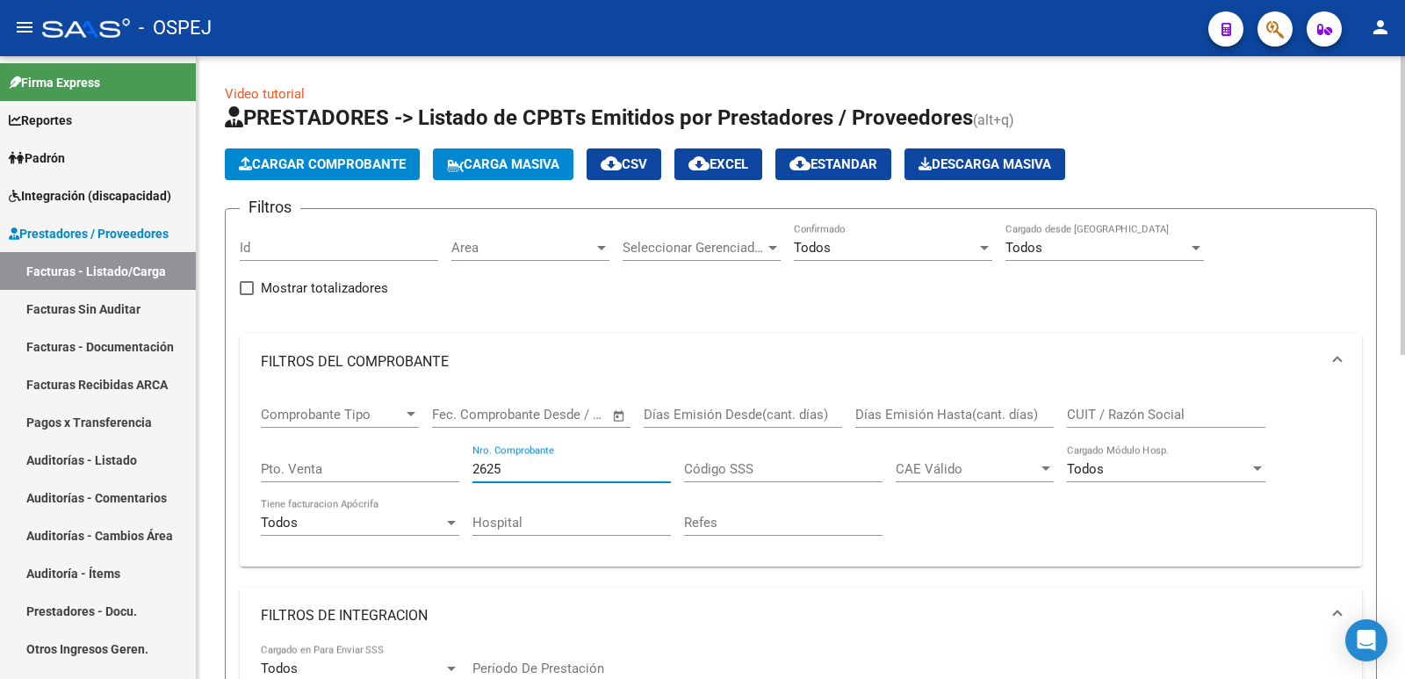
click at [528, 464] on input "2625" at bounding box center [571, 469] width 198 height 16
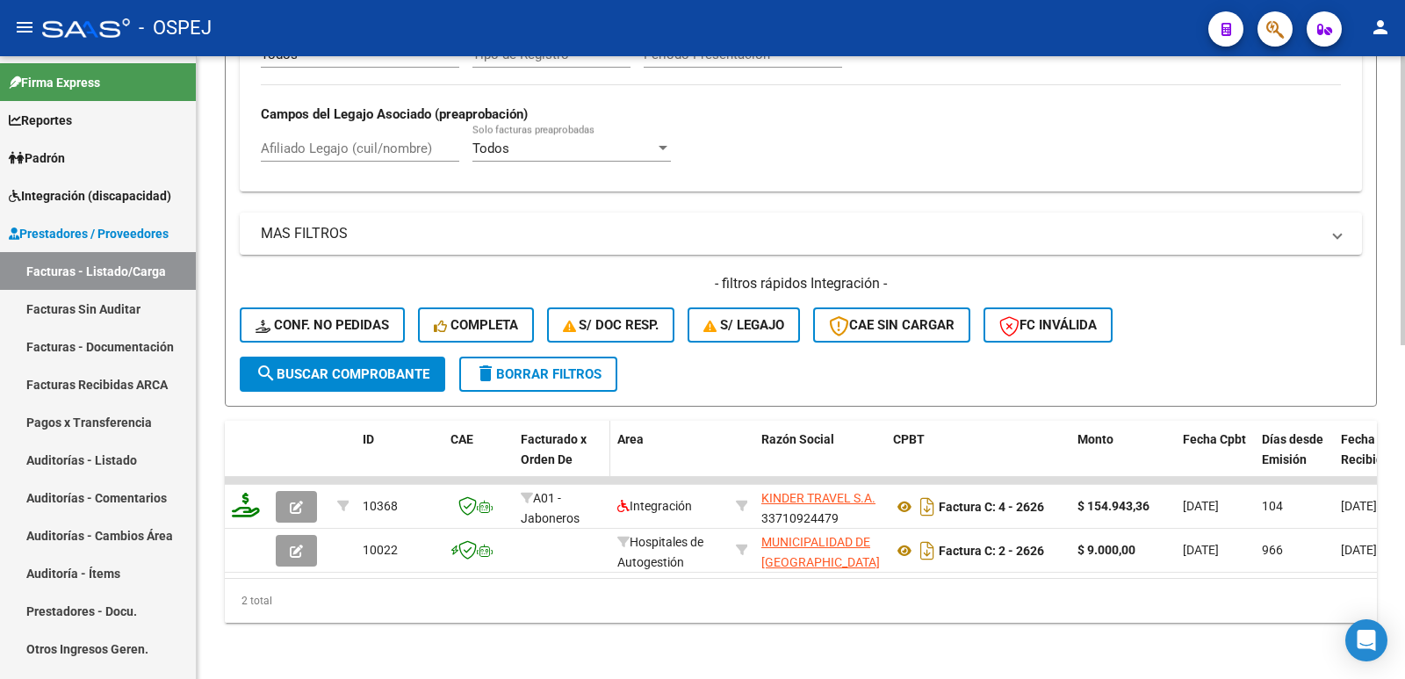
scroll to position [721, 0]
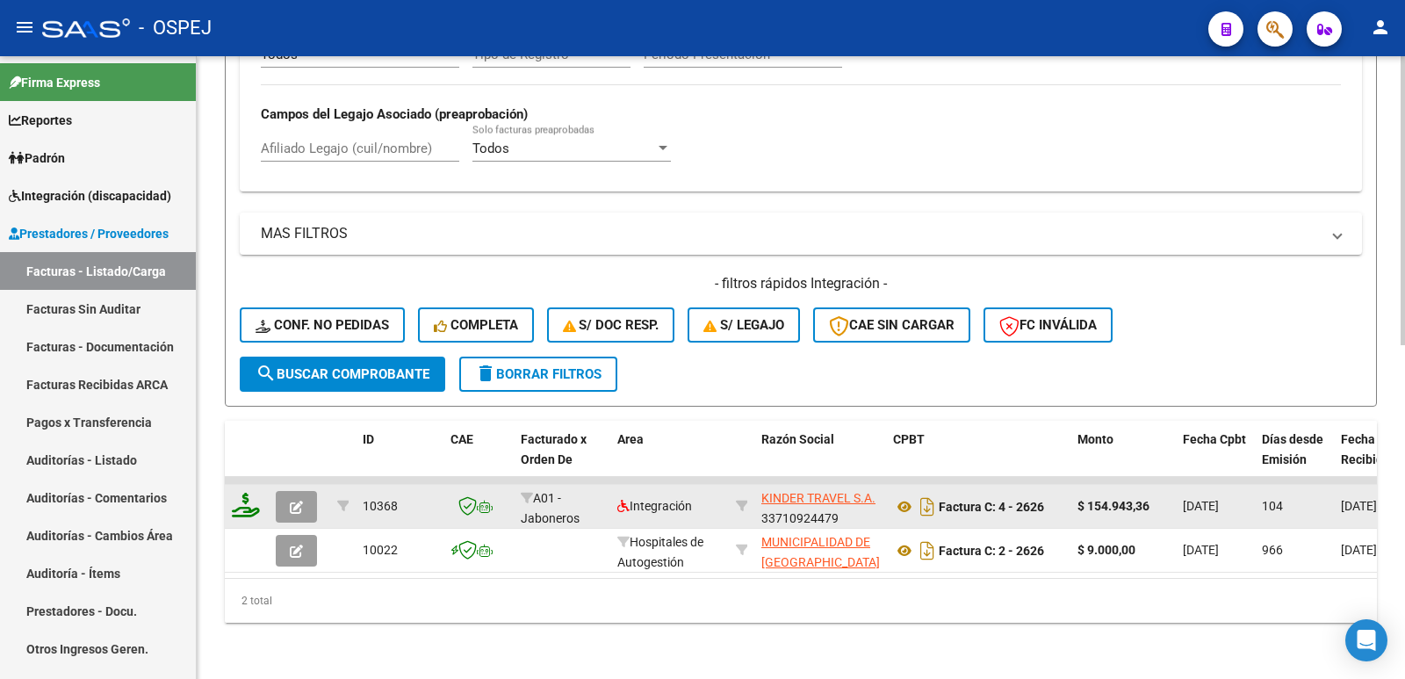
type input "2624"
click at [291, 501] on icon "button" at bounding box center [296, 507] width 13 height 13
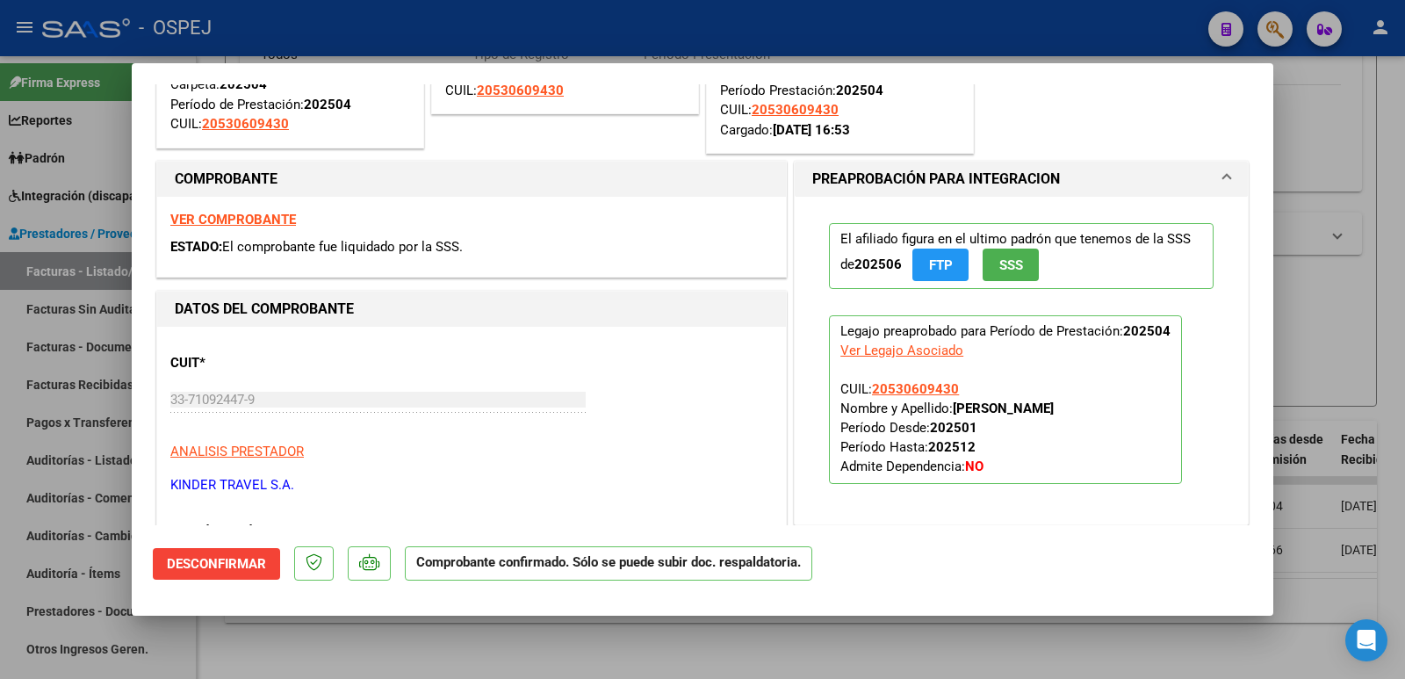
scroll to position [527, 0]
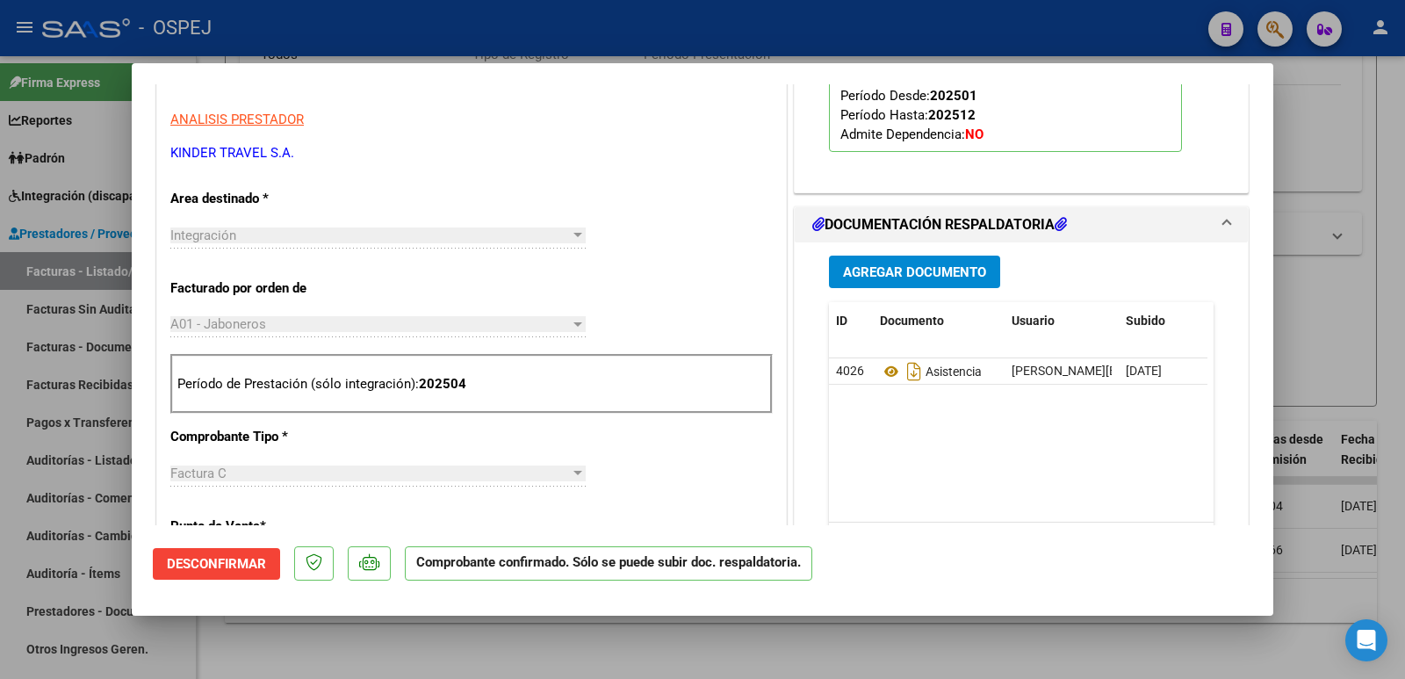
click at [888, 269] on span "Agregar Documento" at bounding box center [914, 272] width 143 height 16
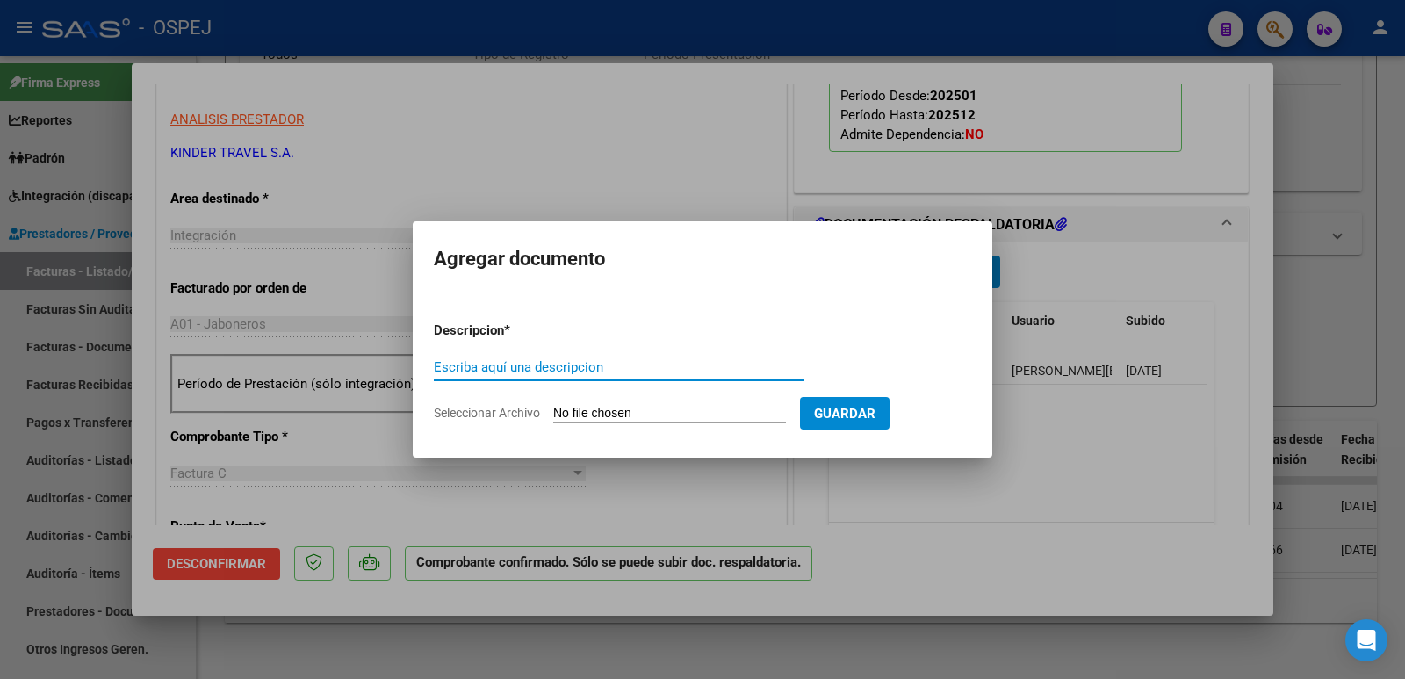
click at [702, 420] on input "Seleccionar Archivo" at bounding box center [669, 414] width 233 height 17
type input "C:\fakepath\OSPEJ RC 1120.pdf"
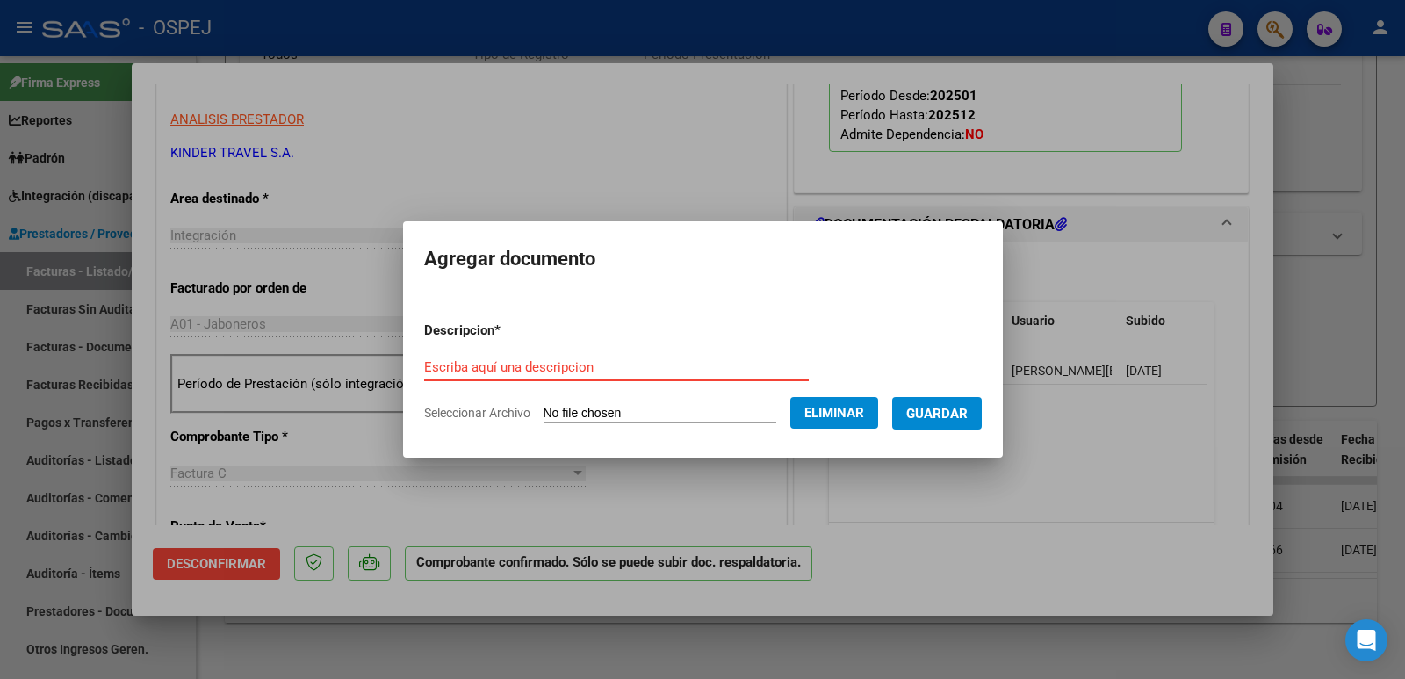
click at [589, 369] on input "Escriba aquí una descripcion" at bounding box center [616, 367] width 385 height 16
type input "RECIBO"
click at [964, 418] on span "Guardar" at bounding box center [936, 414] width 61 height 16
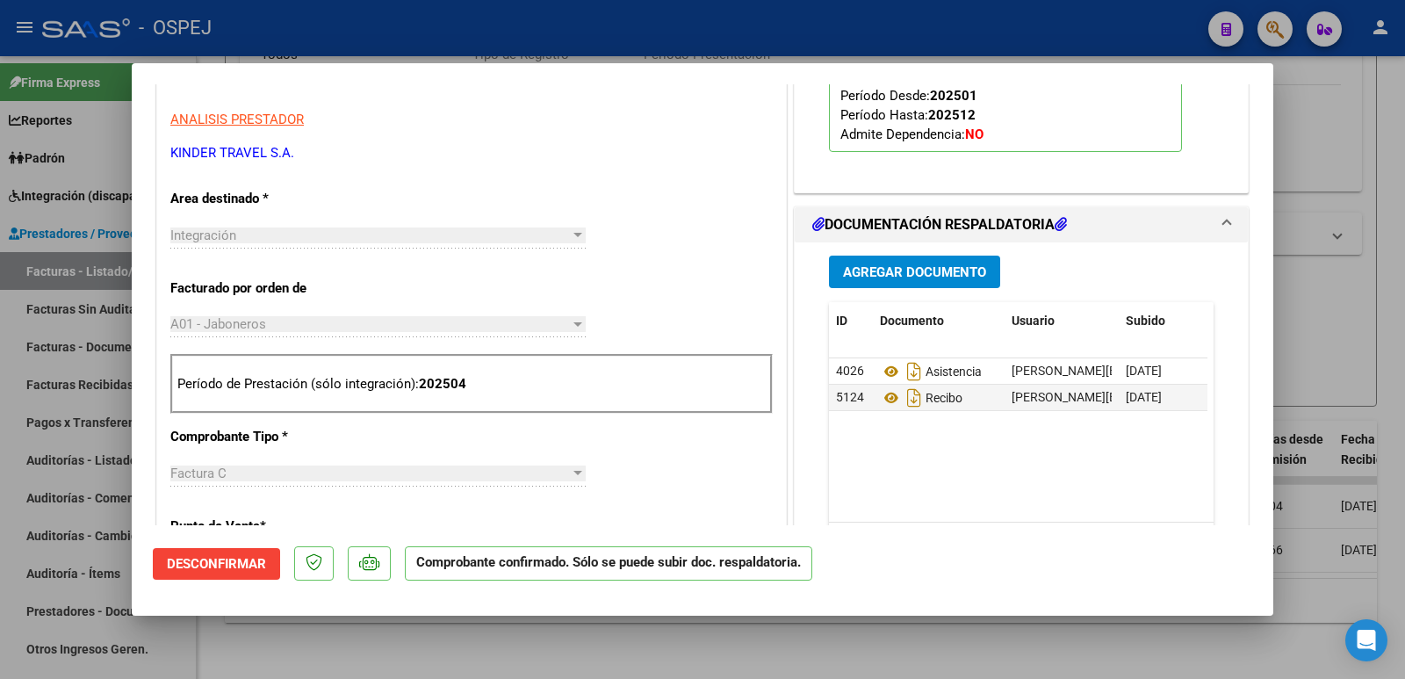
click at [434, 46] on div at bounding box center [702, 339] width 1405 height 679
type input "$ 0,00"
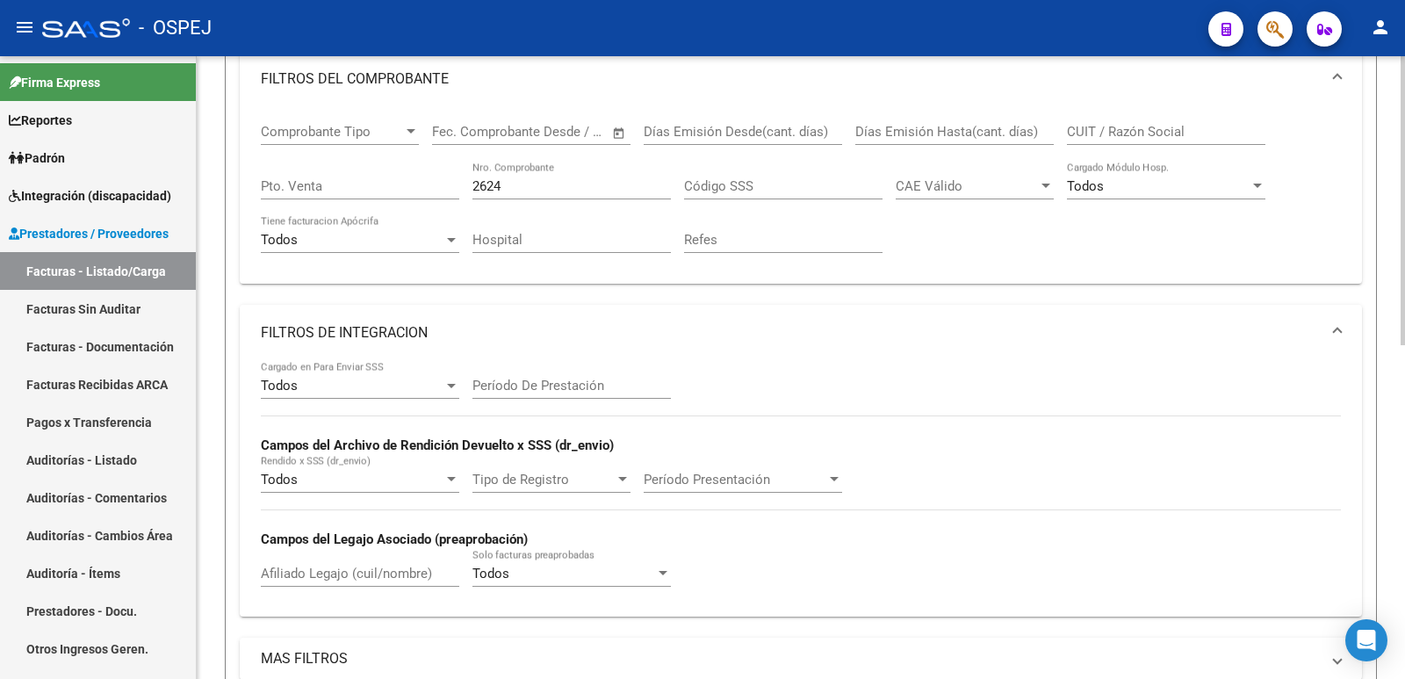
scroll to position [282, 0]
click at [550, 187] on input "2624" at bounding box center [571, 187] width 198 height 16
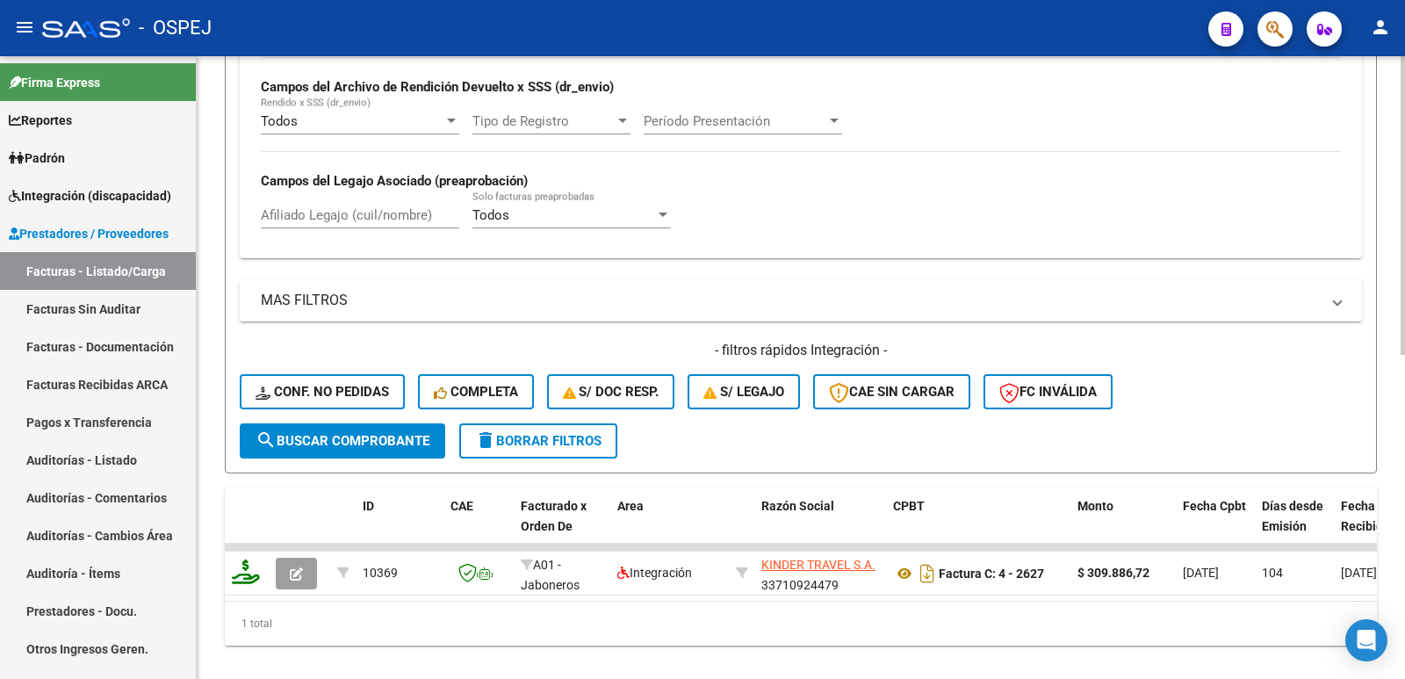
scroll to position [677, 0]
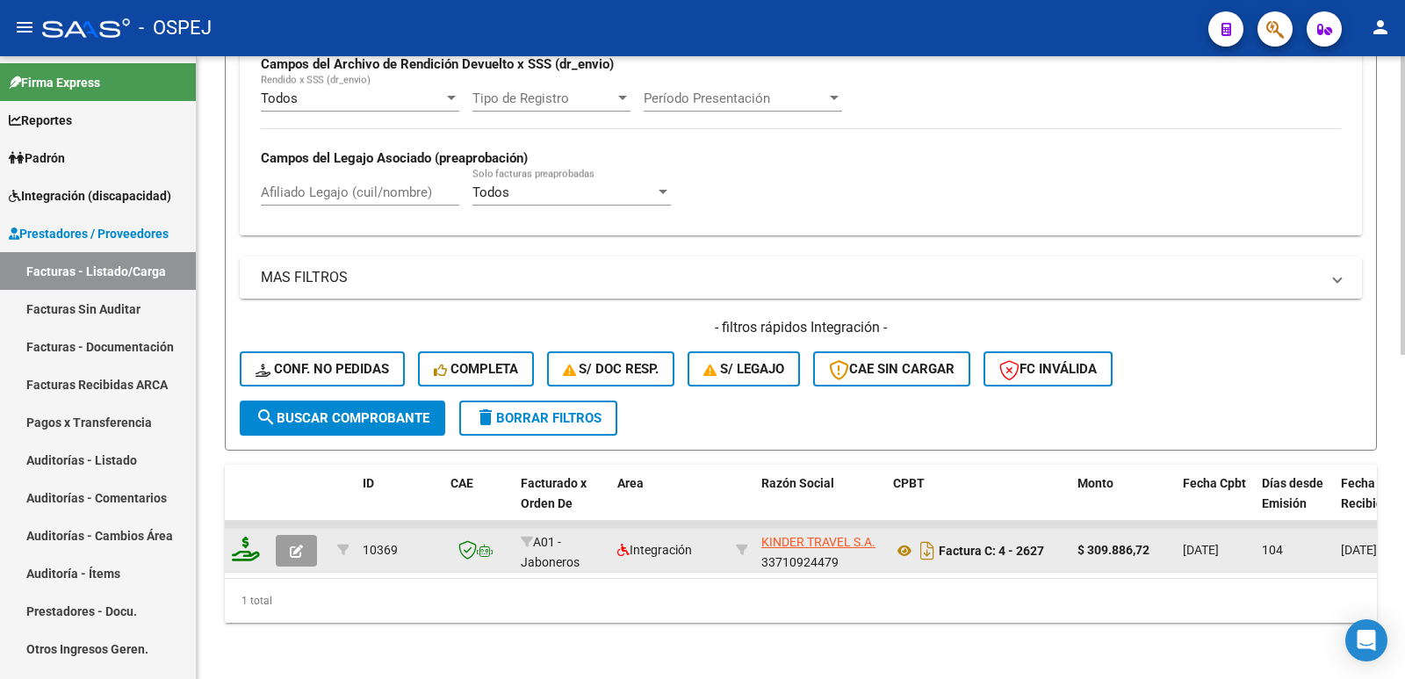
type input "2627"
click at [300, 544] on icon "button" at bounding box center [296, 550] width 13 height 13
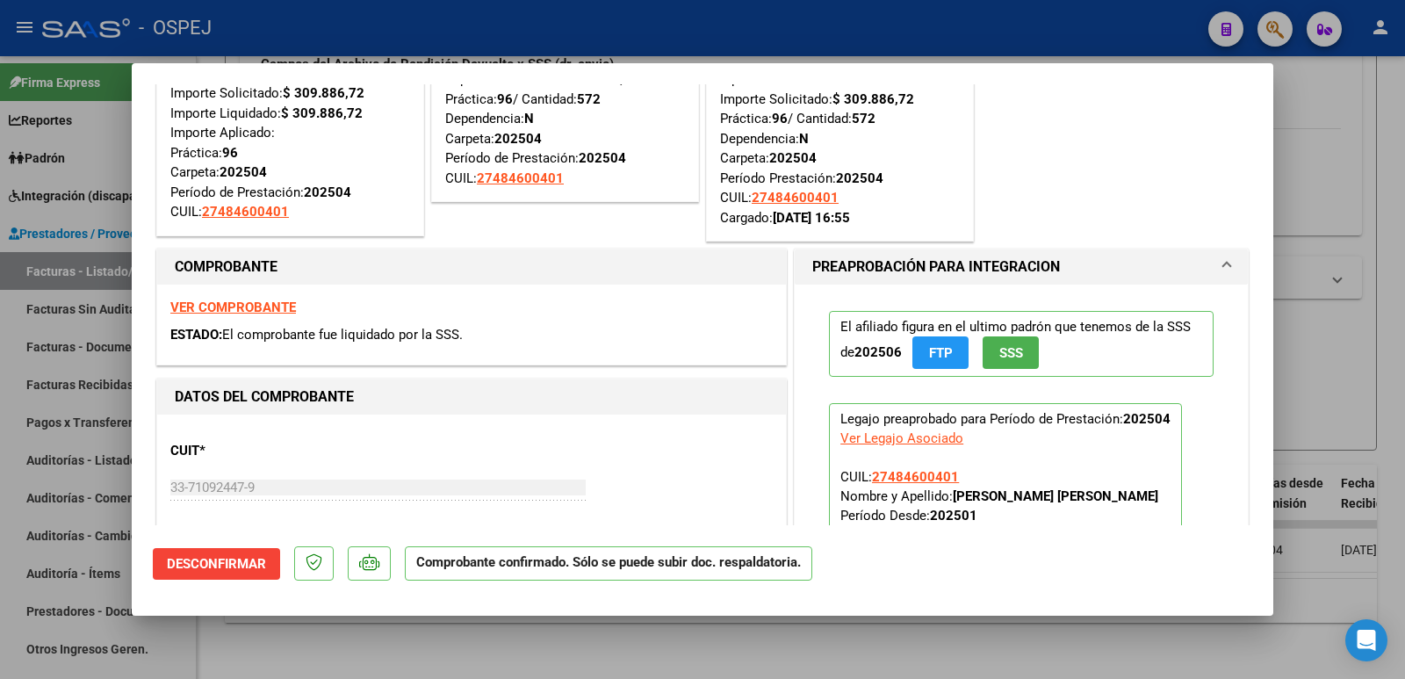
scroll to position [351, 0]
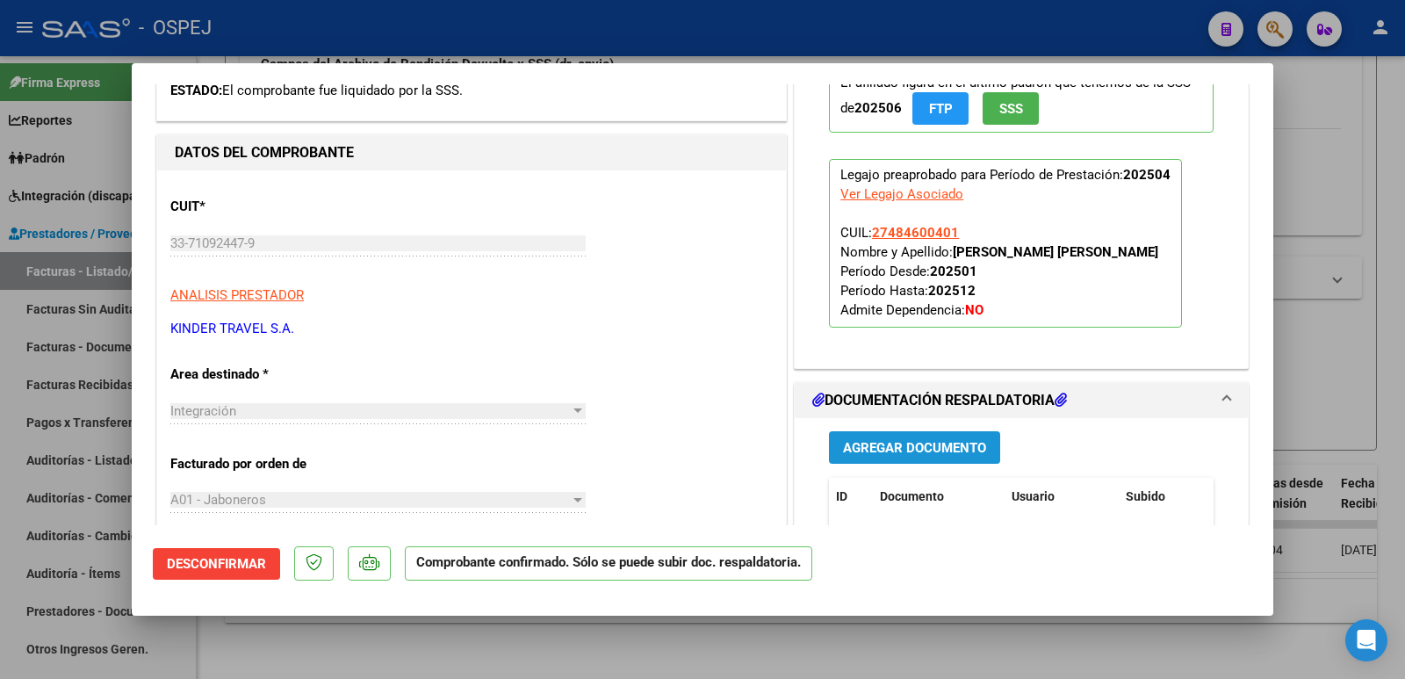
click at [922, 459] on button "Agregar Documento" at bounding box center [914, 447] width 171 height 32
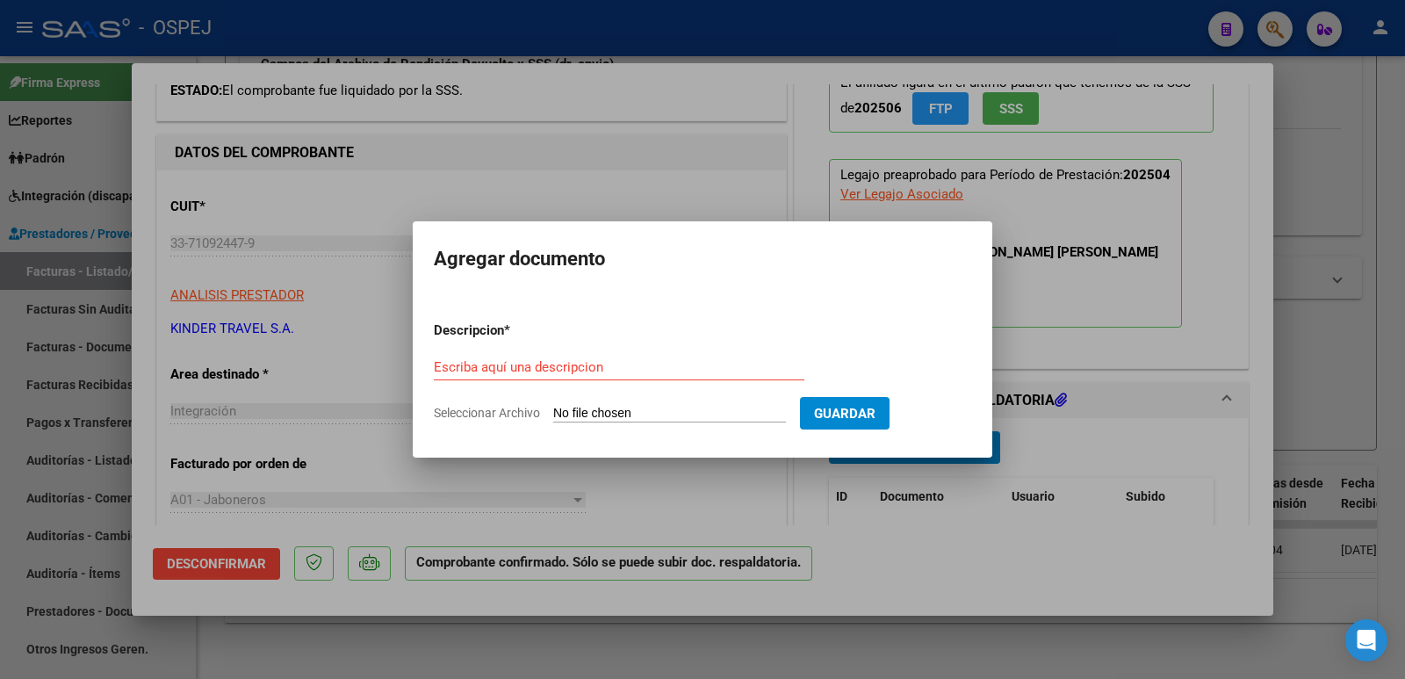
click at [660, 407] on input "Seleccionar Archivo" at bounding box center [669, 414] width 233 height 17
type input "C:\fakepath\OSPEJ RC 1120.pdf"
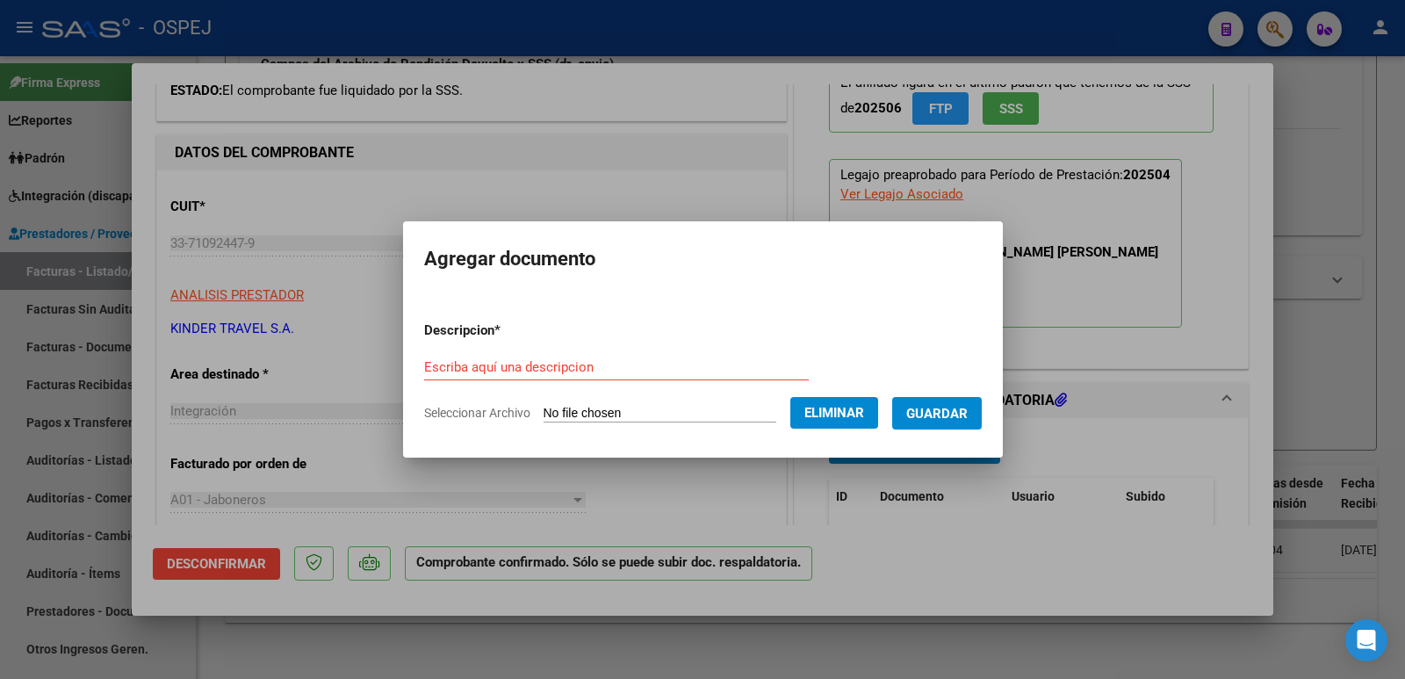
drag, startPoint x: 442, startPoint y: 349, endPoint x: 442, endPoint y: 370, distance: 20.2
click at [442, 350] on form "Descripcion * Escriba aquí una descripcion Seleccionar Archivo Eliminar Guardar" at bounding box center [703, 371] width 558 height 128
click at [442, 370] on input "Escriba aquí una descripcion" at bounding box center [616, 367] width 385 height 16
type input "RECIBO"
click at [961, 412] on span "Guardar" at bounding box center [936, 414] width 61 height 16
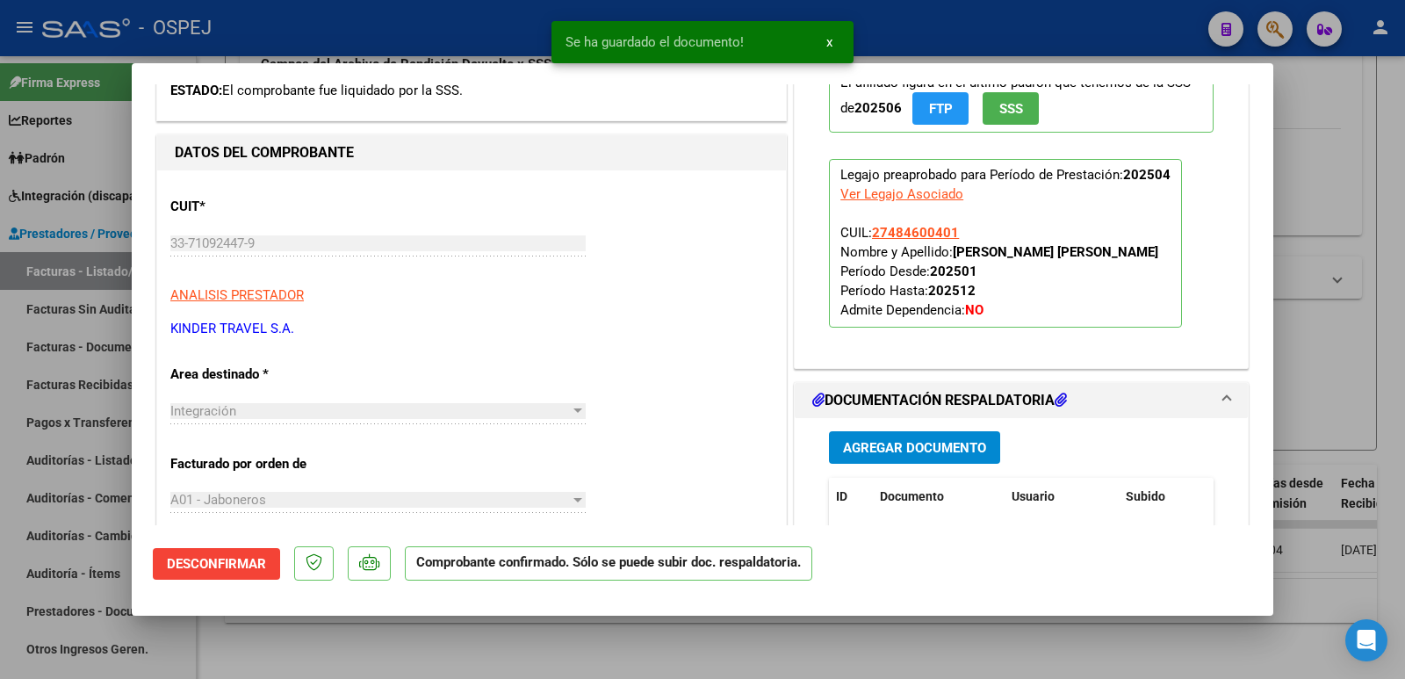
click at [429, 46] on div at bounding box center [702, 339] width 1405 height 679
type input "$ 0,00"
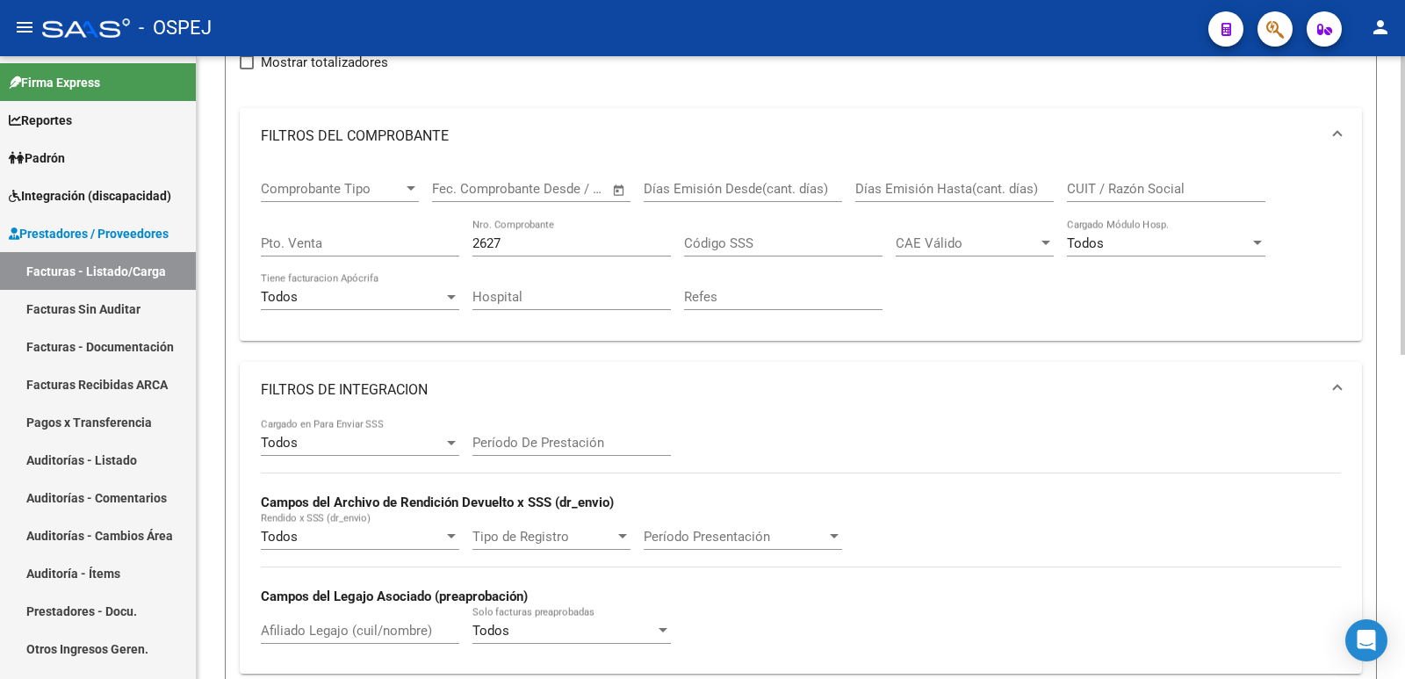
scroll to position [0, 0]
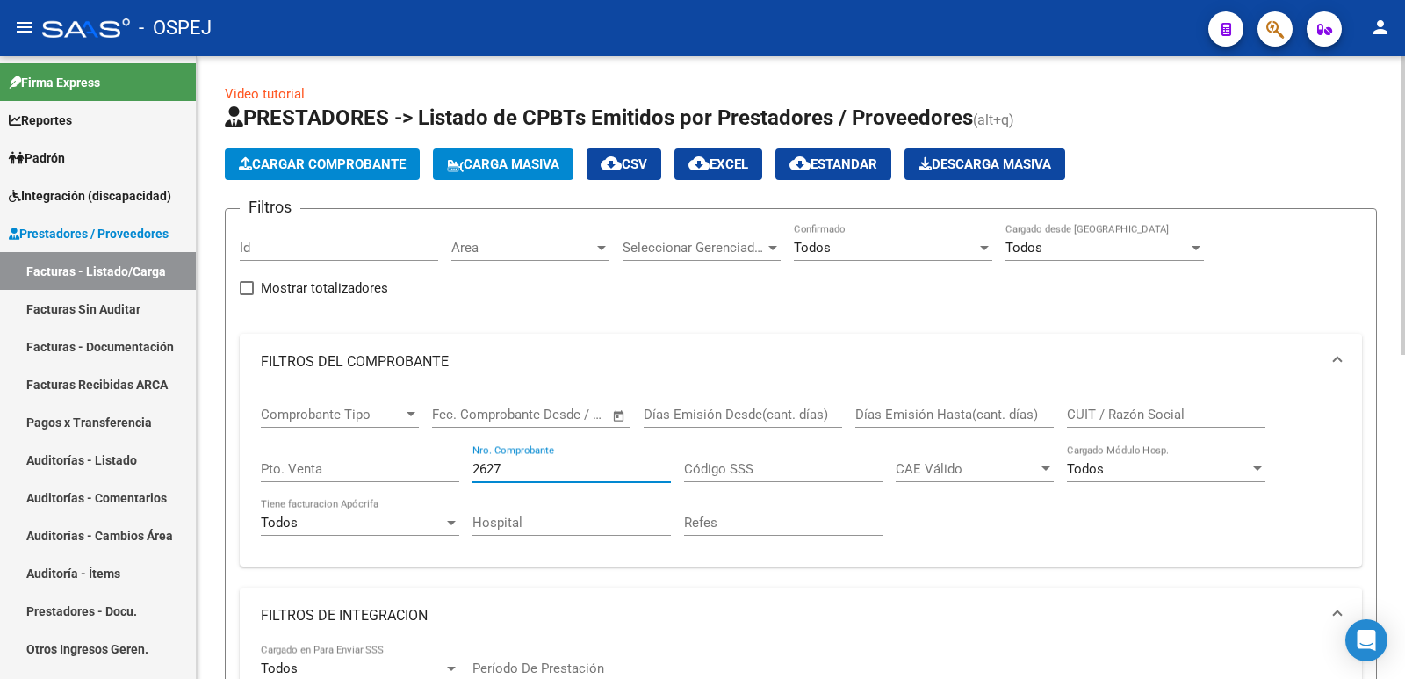
drag, startPoint x: 532, startPoint y: 472, endPoint x: 469, endPoint y: 471, distance: 63.2
click at [469, 471] on div "Comprobante Tipo Comprobante Tipo Start date – End date Fec. Comprobante Desde …" at bounding box center [801, 471] width 1080 height 162
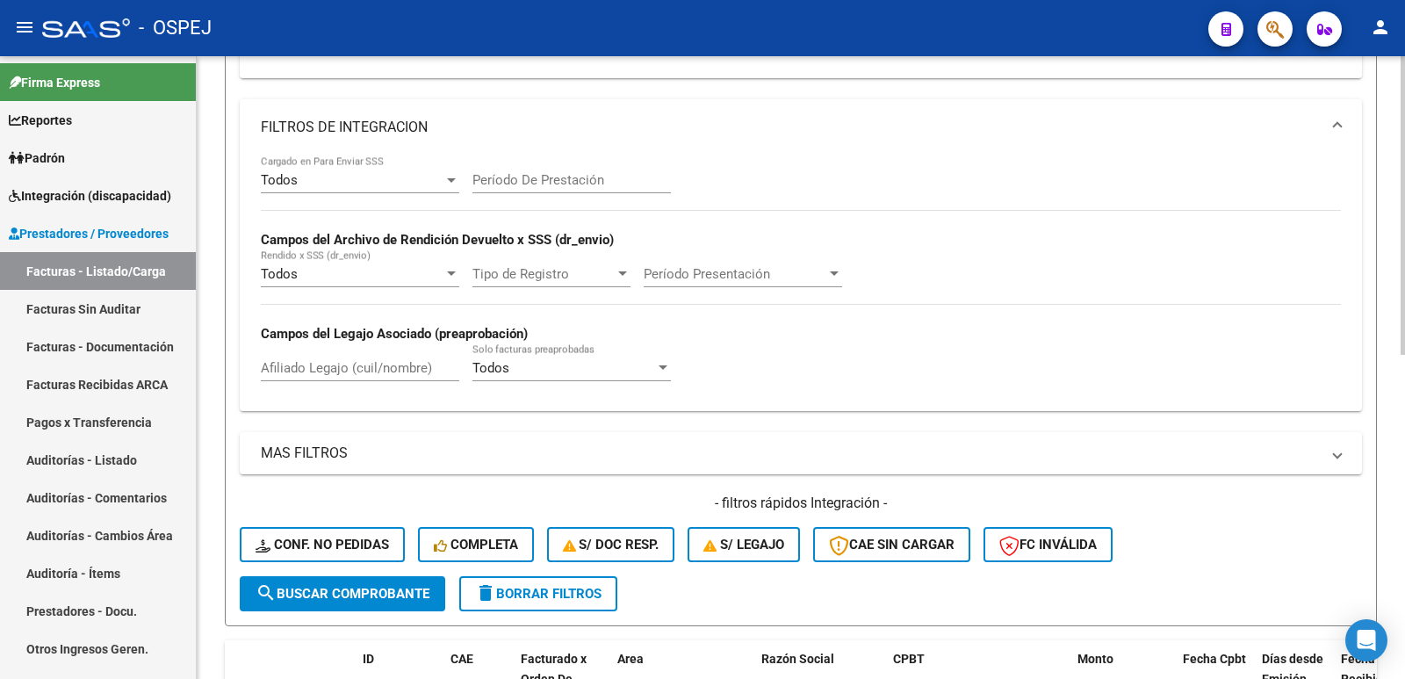
scroll to position [615, 0]
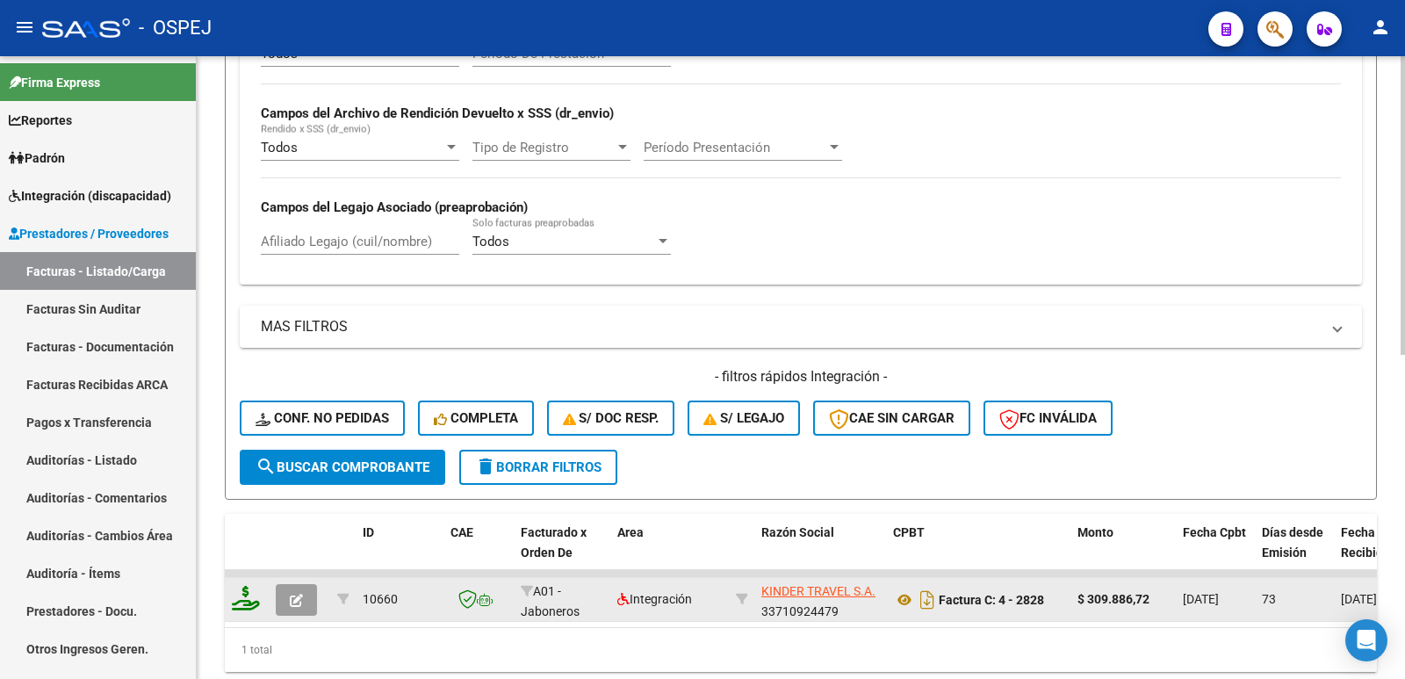
type input "2828"
click at [298, 605] on icon "button" at bounding box center [296, 600] width 13 height 13
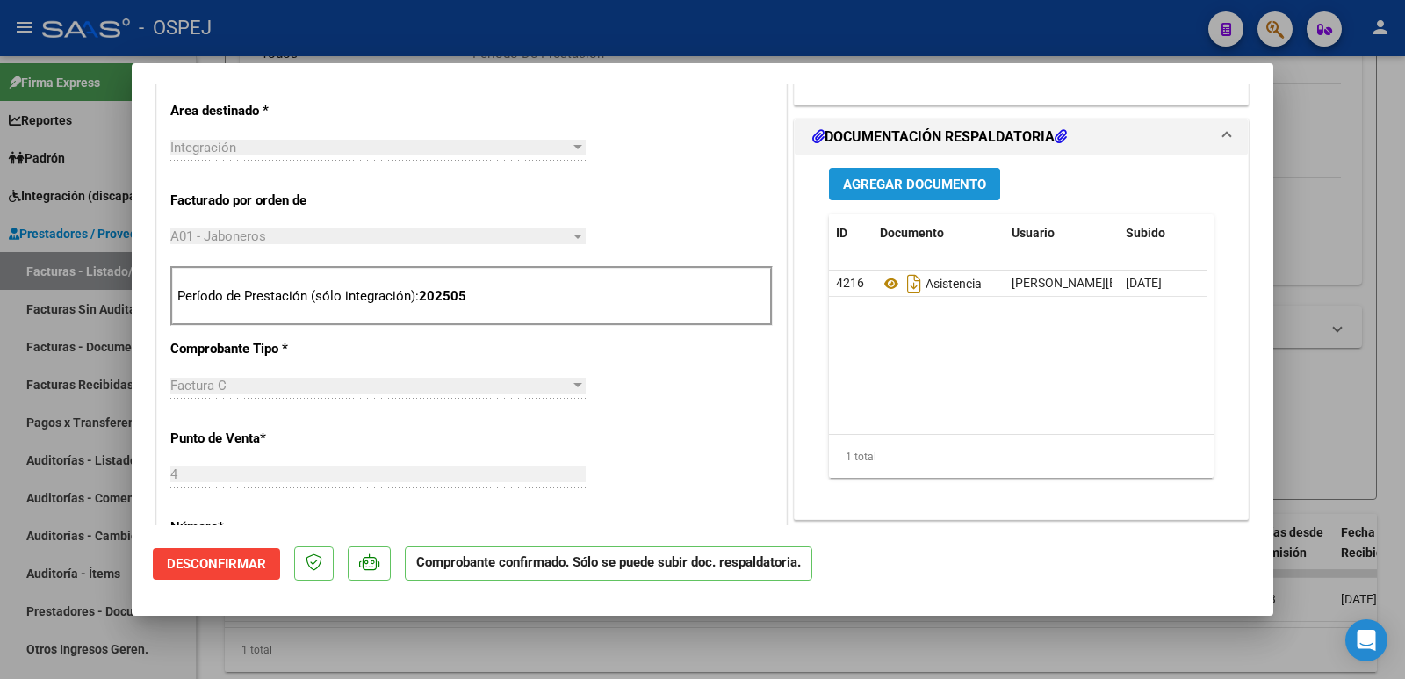
click at [928, 178] on span "Agregar Documento" at bounding box center [914, 185] width 143 height 16
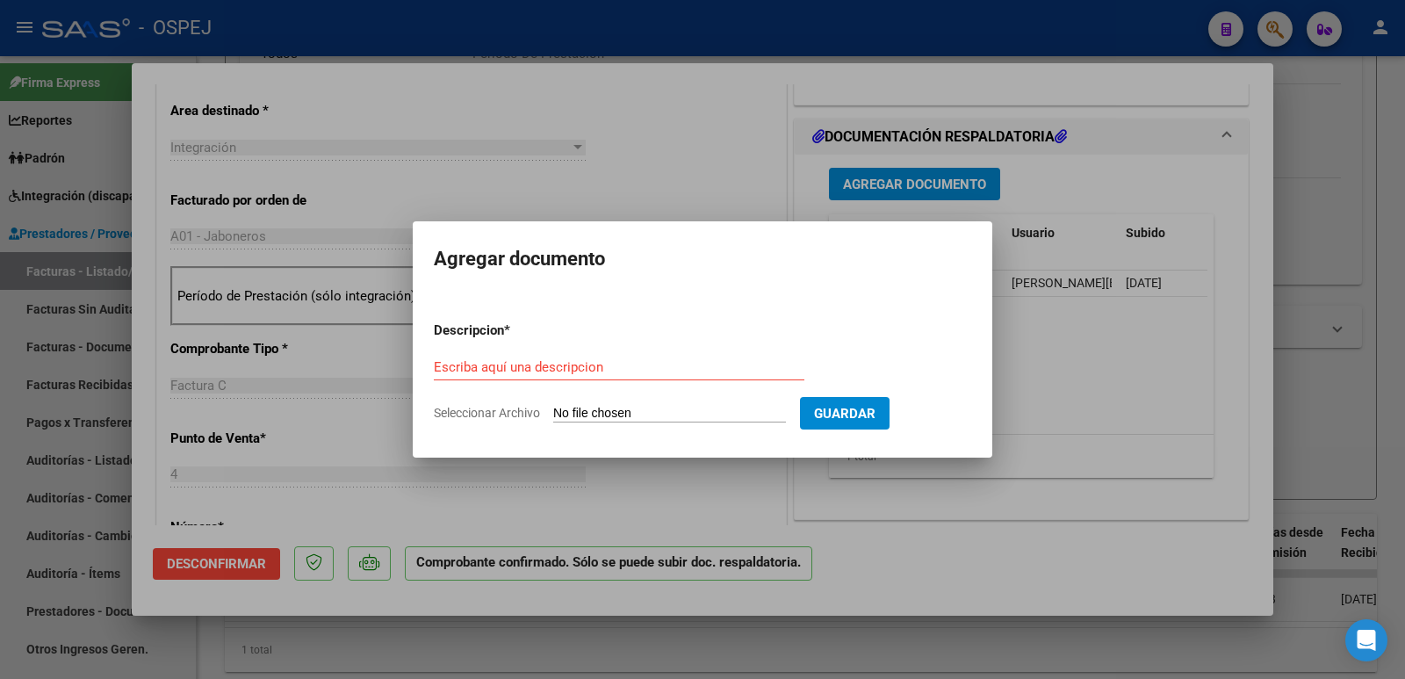
click at [710, 418] on input "Seleccionar Archivo" at bounding box center [669, 414] width 233 height 17
type input "C:\fakepath\OSPEJ RC 1253.pdf"
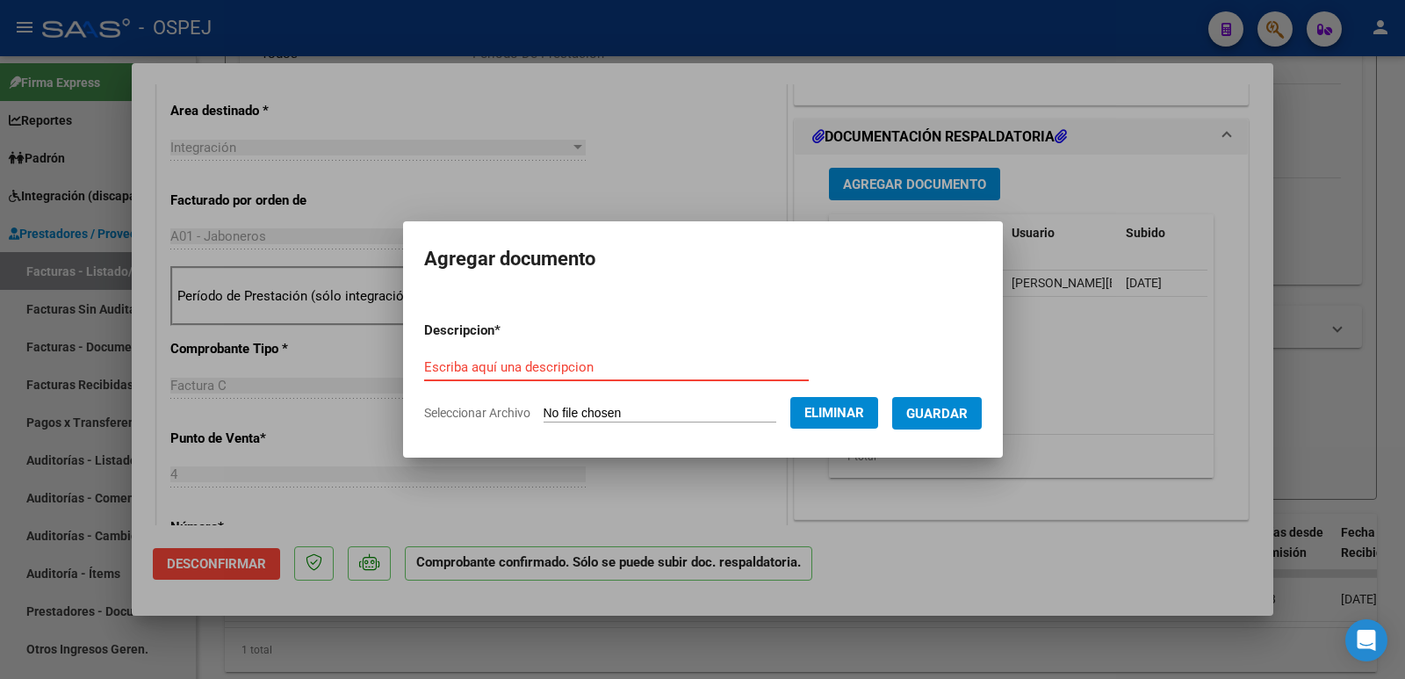
click at [631, 366] on input "Escriba aquí una descripcion" at bounding box center [616, 367] width 385 height 16
type input "RECIBO"
click at [943, 415] on span "Guardar" at bounding box center [936, 414] width 61 height 16
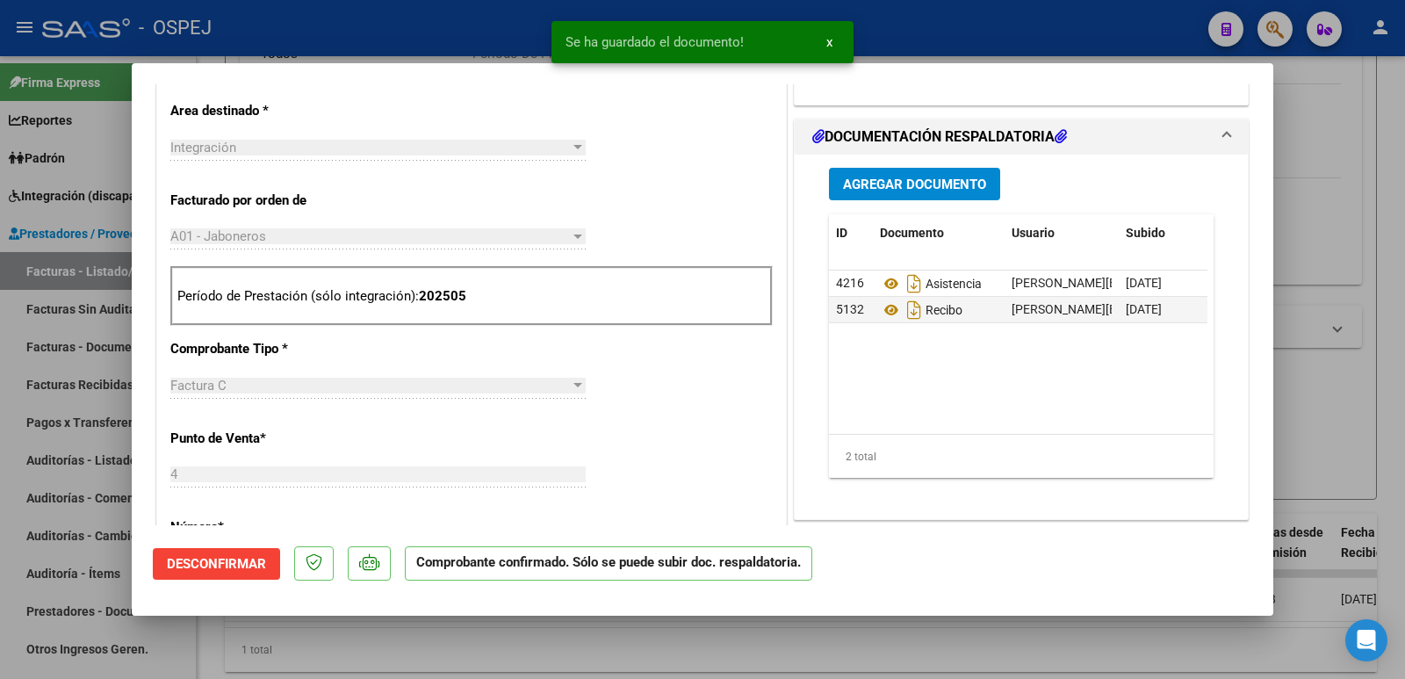
click at [1000, 23] on div at bounding box center [702, 339] width 1405 height 679
type input "$ 0,00"
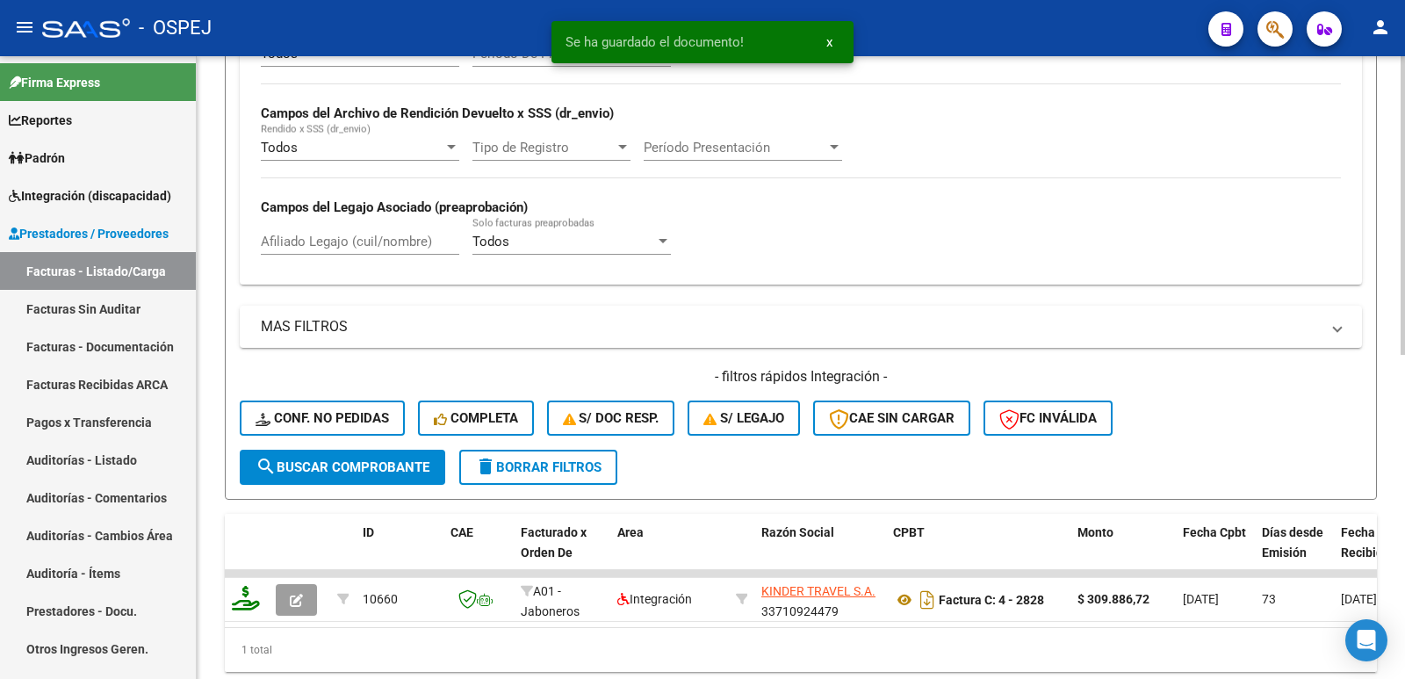
scroll to position [176, 0]
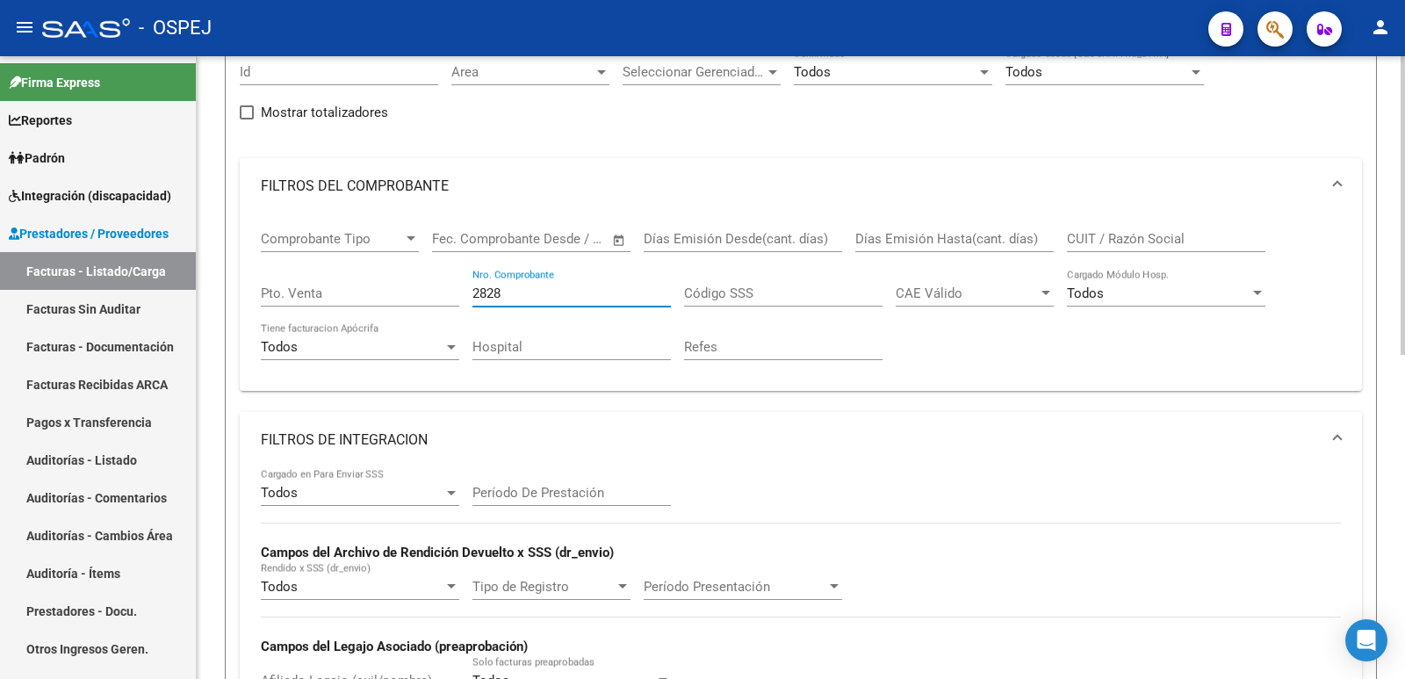
drag, startPoint x: 530, startPoint y: 293, endPoint x: 446, endPoint y: 293, distance: 83.4
click at [446, 293] on div "Comprobante Tipo Comprobante Tipo Start date – End date Fec. Comprobante Desde …" at bounding box center [801, 295] width 1080 height 162
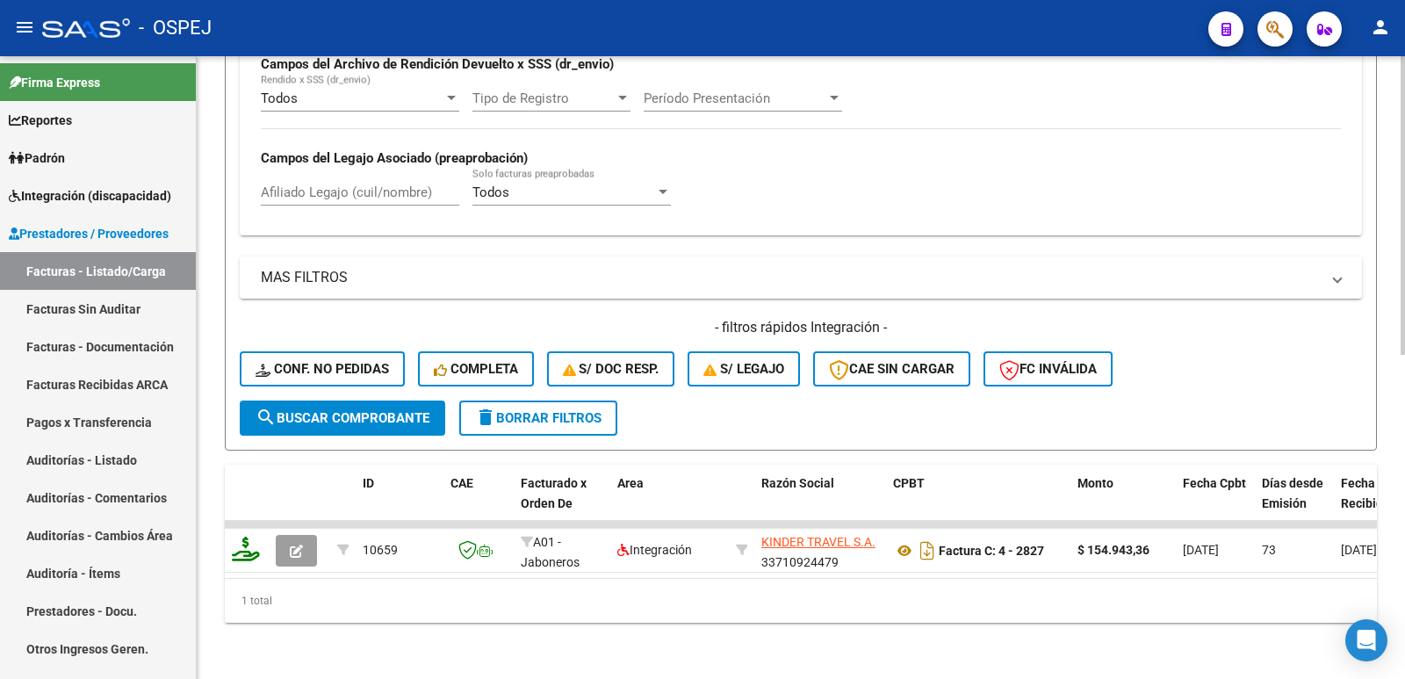
scroll to position [677, 0]
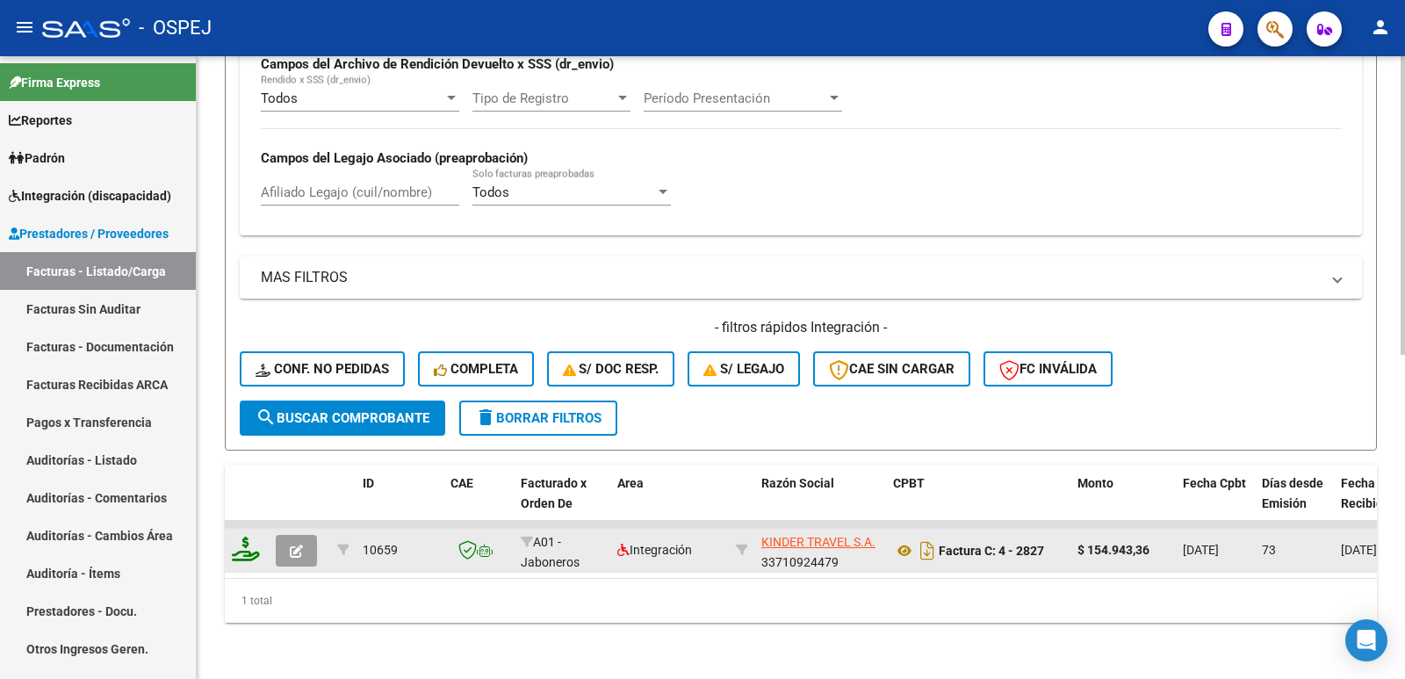
type input "2827"
click at [297, 544] on icon "button" at bounding box center [296, 550] width 13 height 13
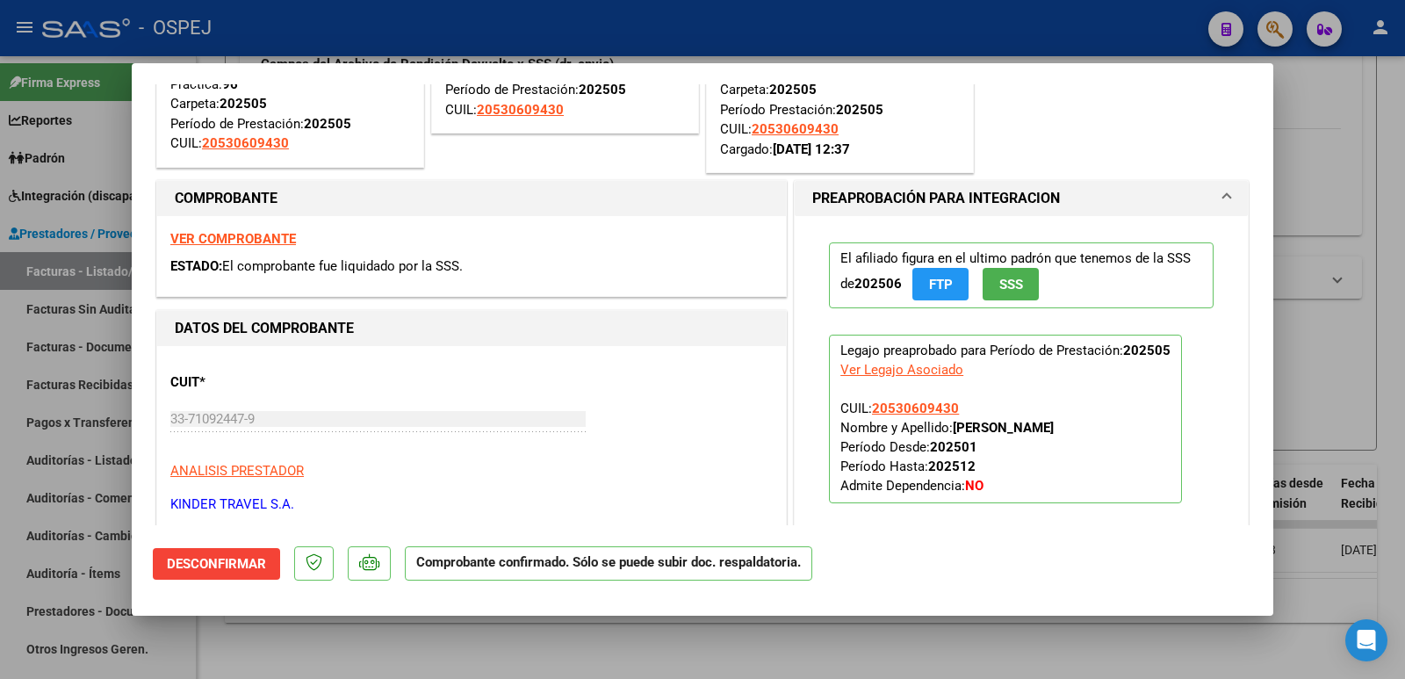
scroll to position [527, 0]
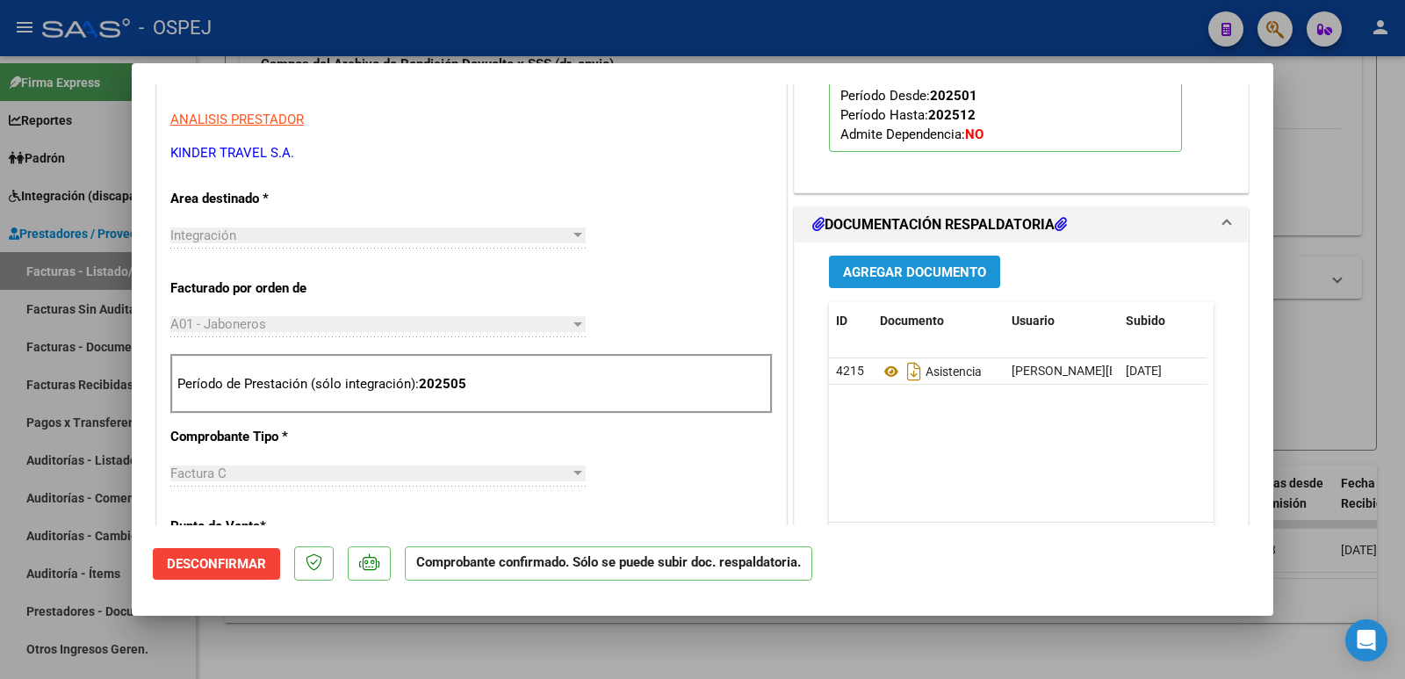
click at [931, 275] on span "Agregar Documento" at bounding box center [914, 272] width 143 height 16
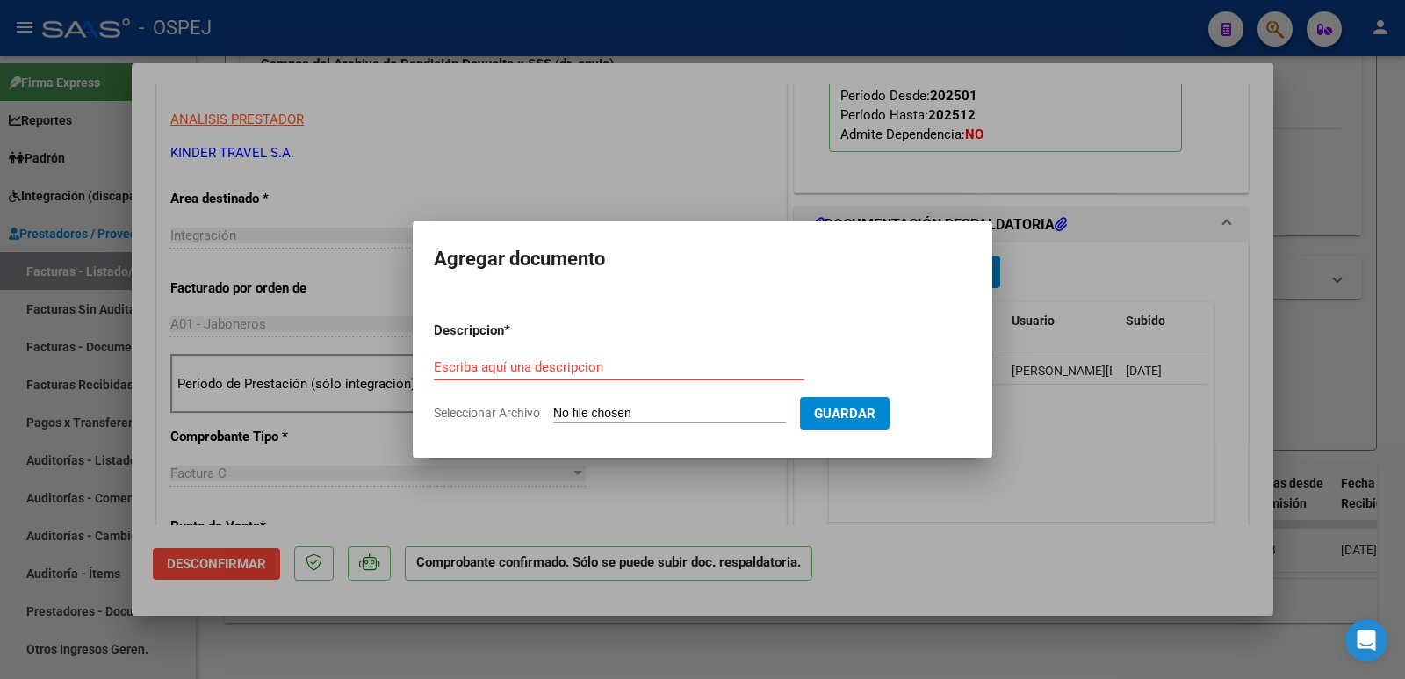
click at [579, 419] on input "Seleccionar Archivo" at bounding box center [669, 414] width 233 height 17
type input "C:\fakepath\OSPEJ RC 1253.pdf"
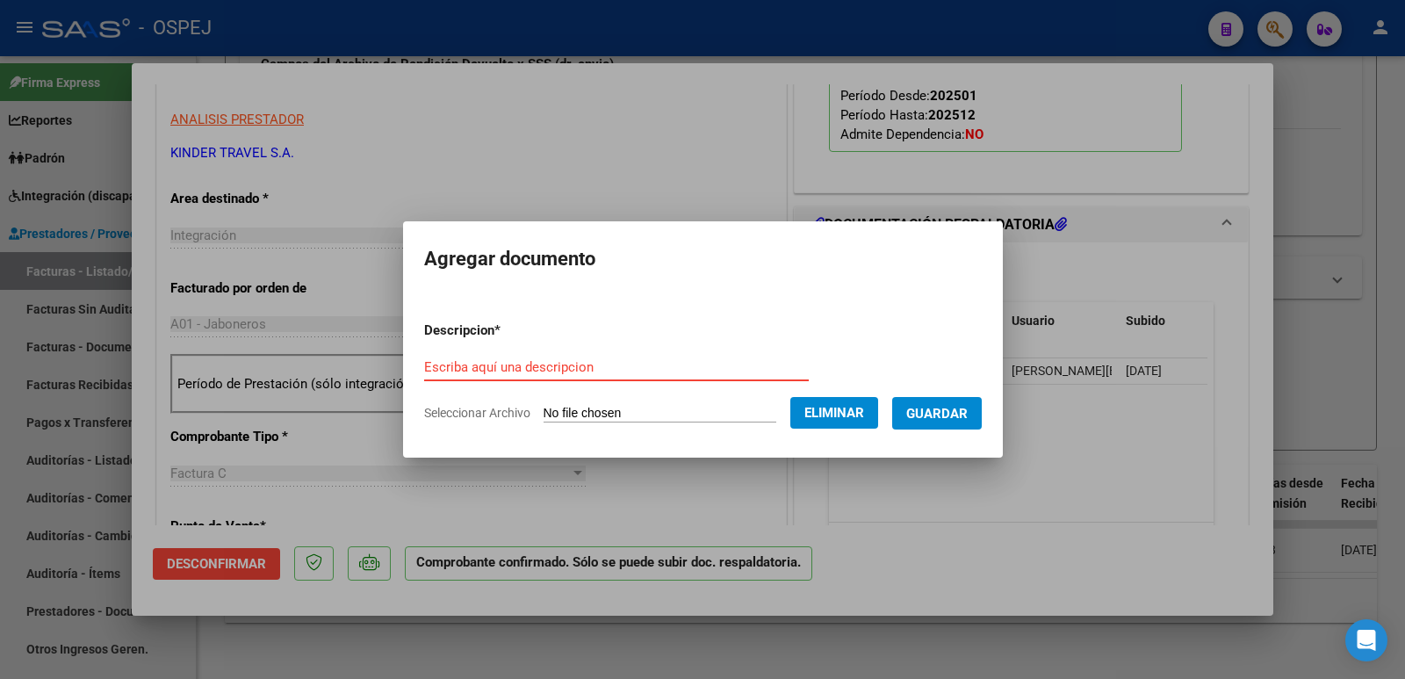
click at [501, 364] on input "Escriba aquí una descripcion" at bounding box center [616, 367] width 385 height 16
type input "RECIBO"
click at [959, 413] on span "Guardar" at bounding box center [936, 414] width 61 height 16
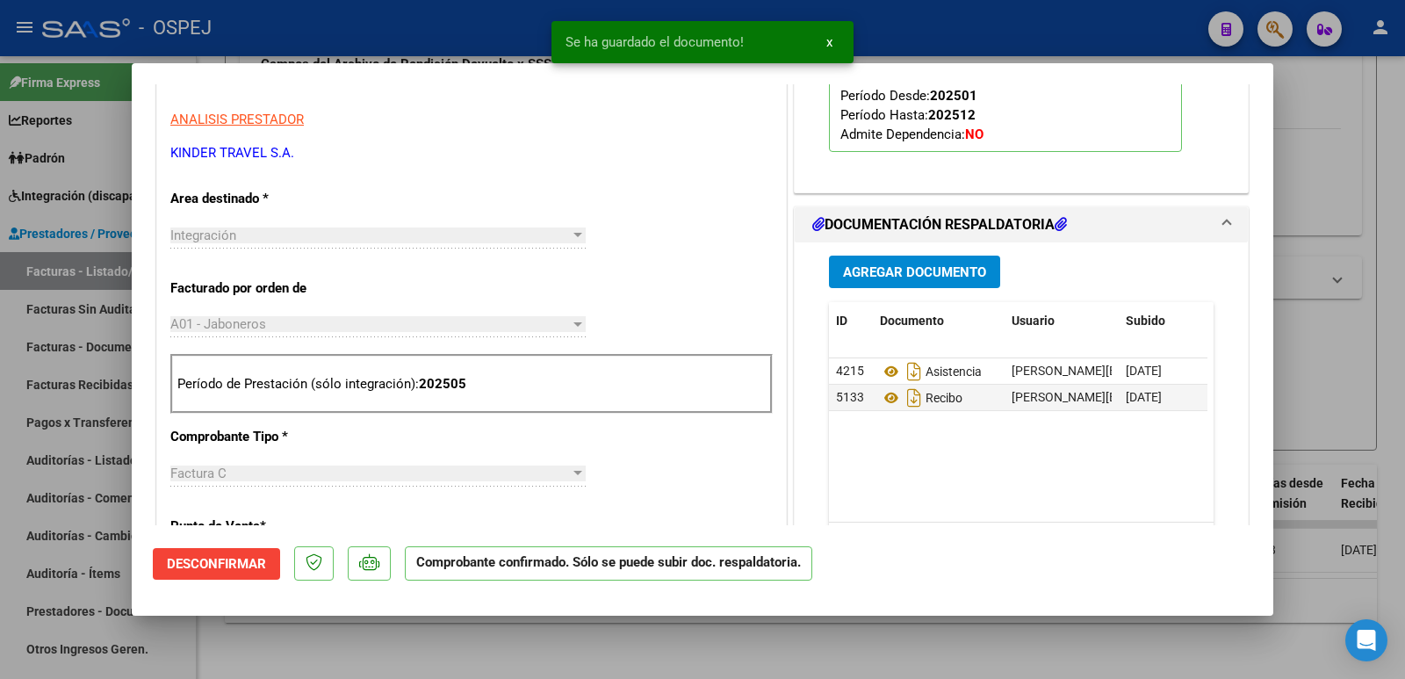
click at [407, 39] on div at bounding box center [702, 339] width 1405 height 679
type input "$ 0,00"
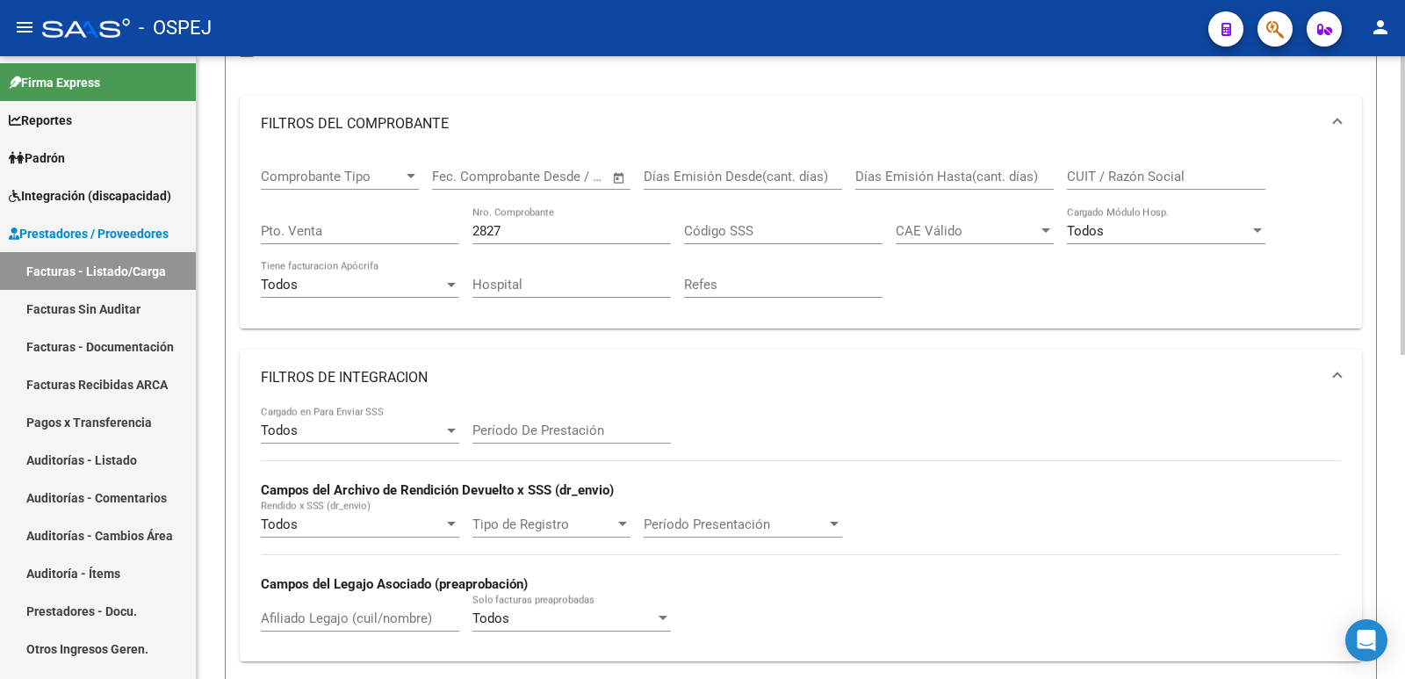
scroll to position [0, 0]
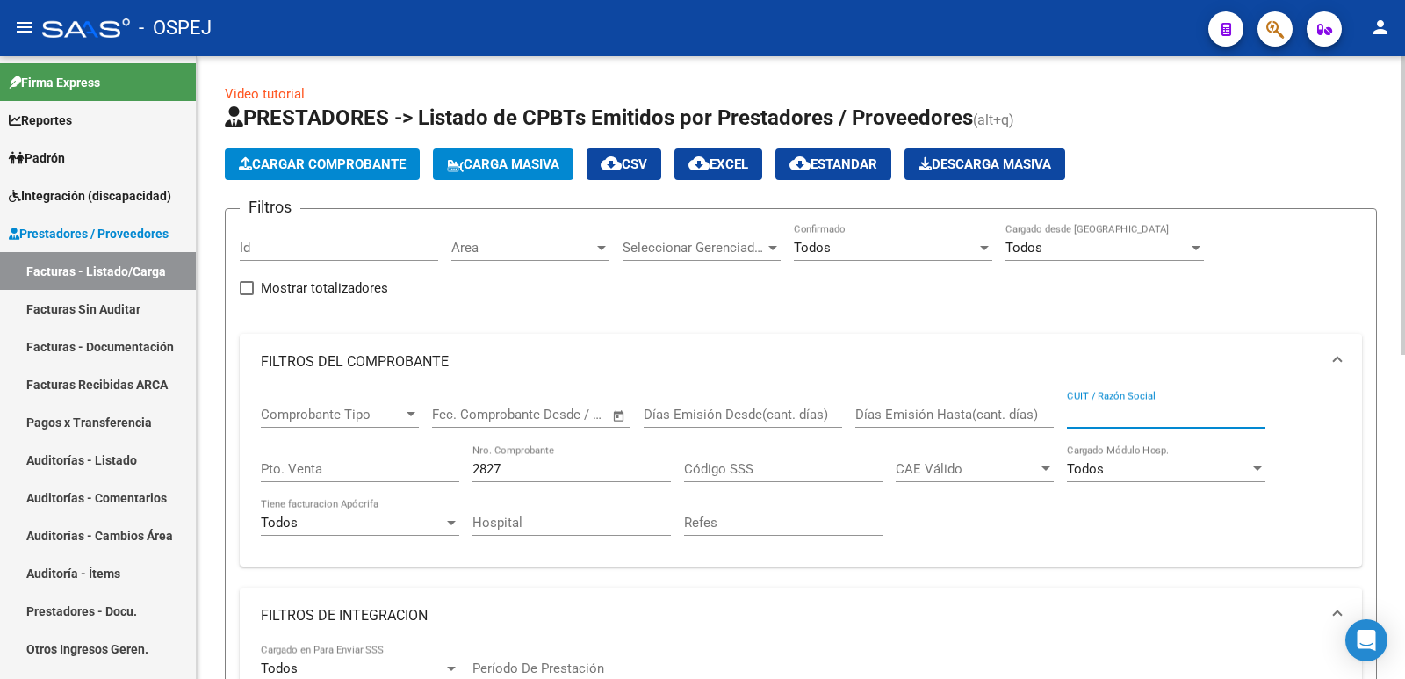
click at [1174, 408] on input "CUIT / Razón Social" at bounding box center [1166, 415] width 198 height 16
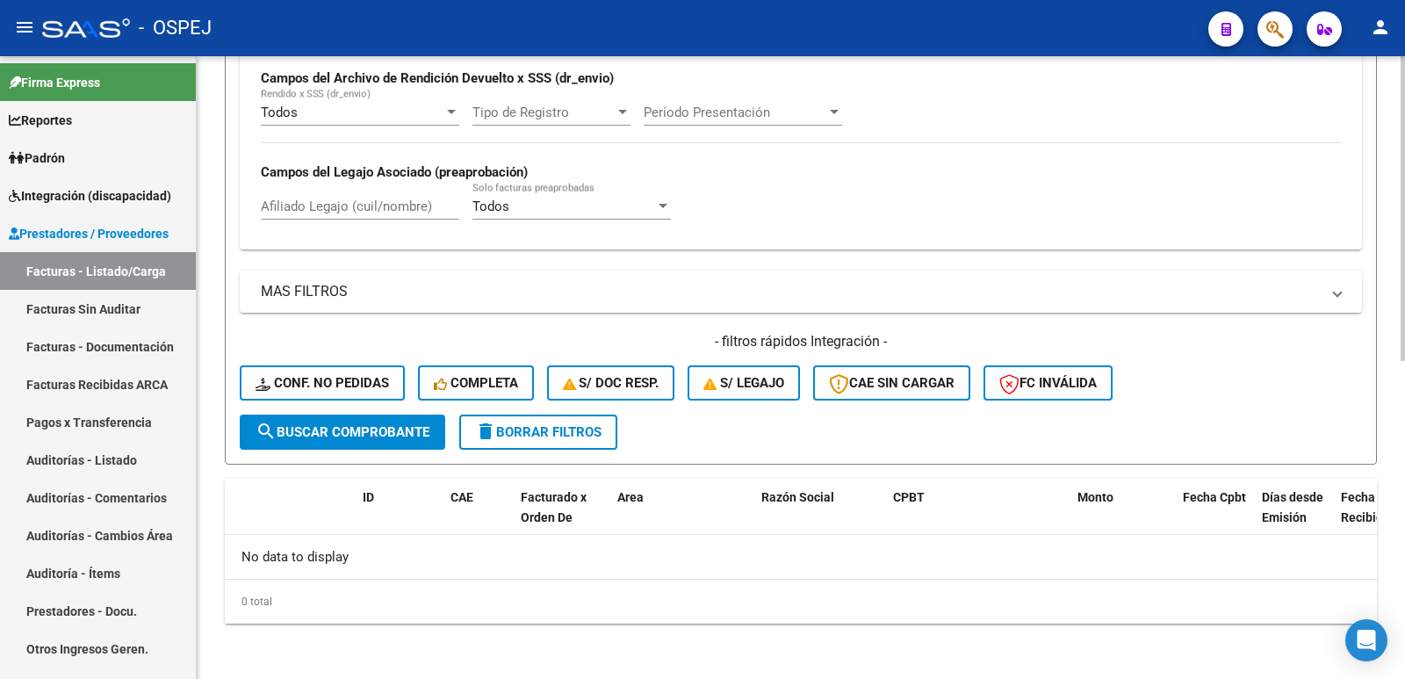
scroll to position [651, 0]
type input "30715702645"
click at [301, 436] on span "search Buscar Comprobante" at bounding box center [343, 431] width 174 height 16
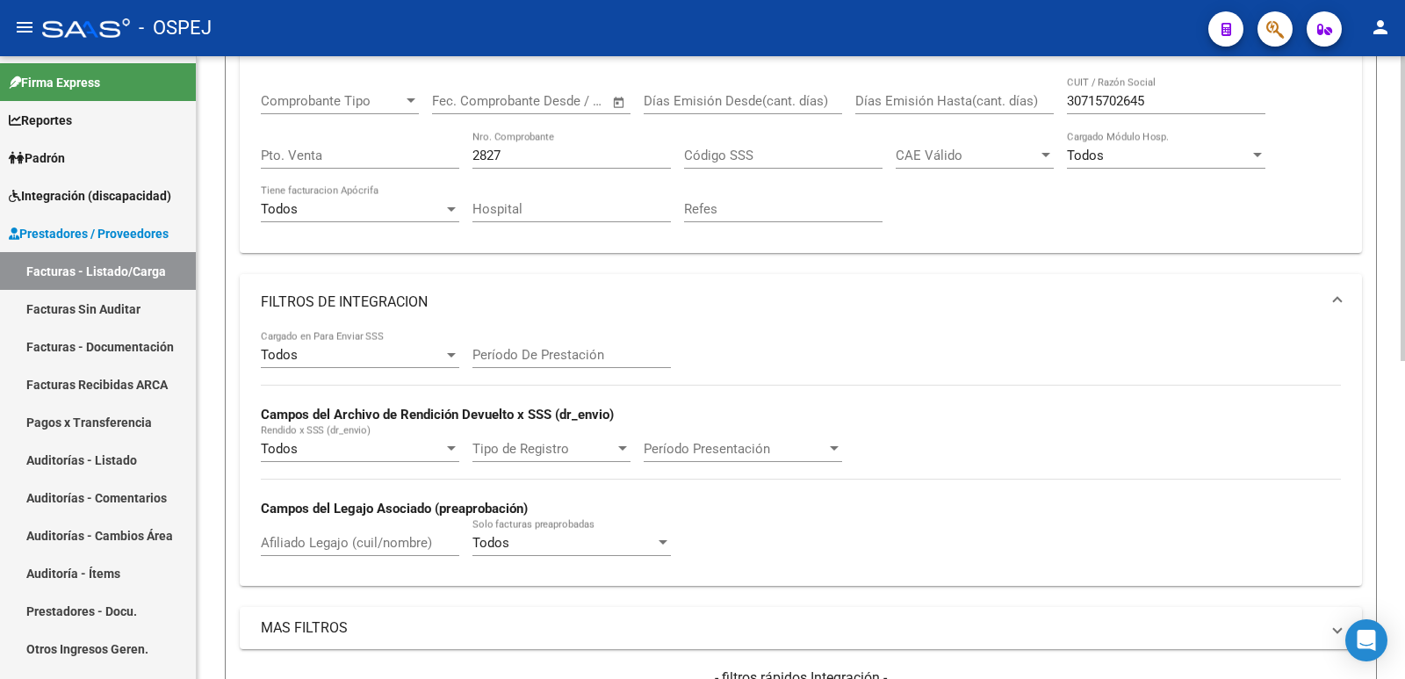
scroll to position [351, 0]
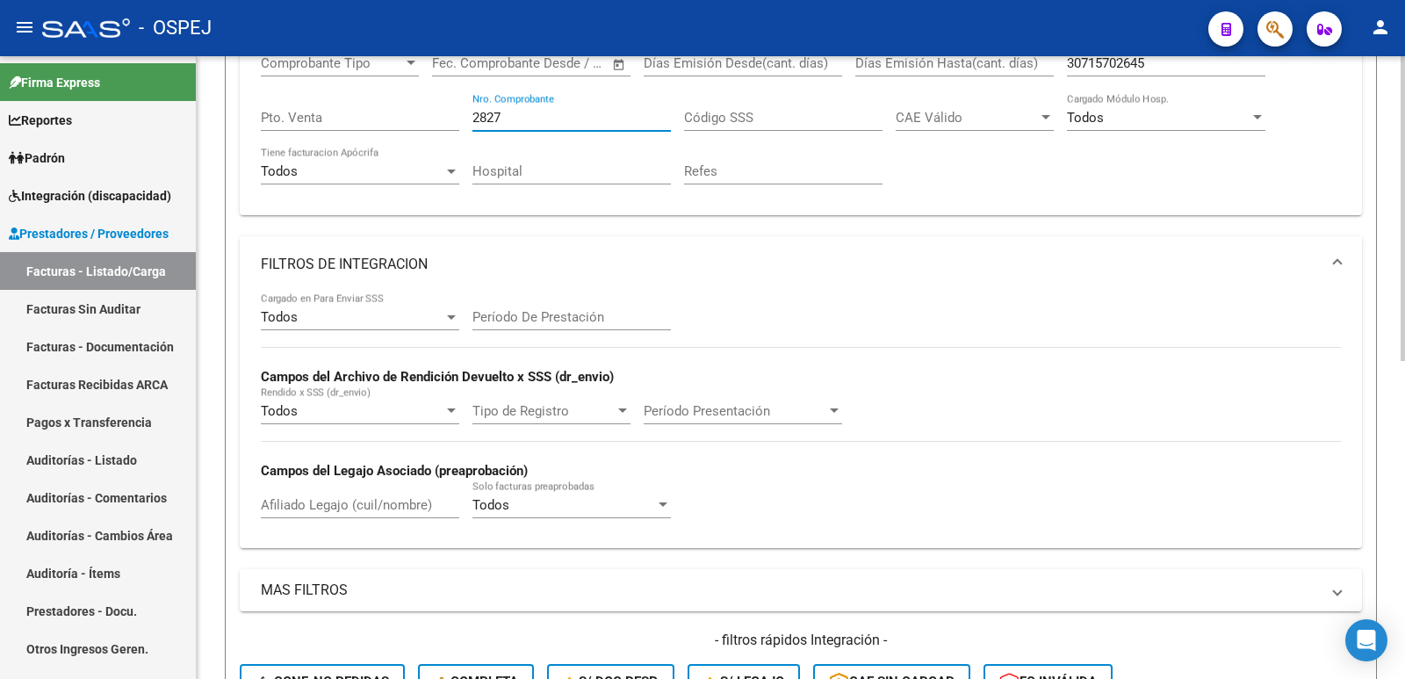
click at [573, 114] on input "2827" at bounding box center [571, 118] width 198 height 16
type input "2"
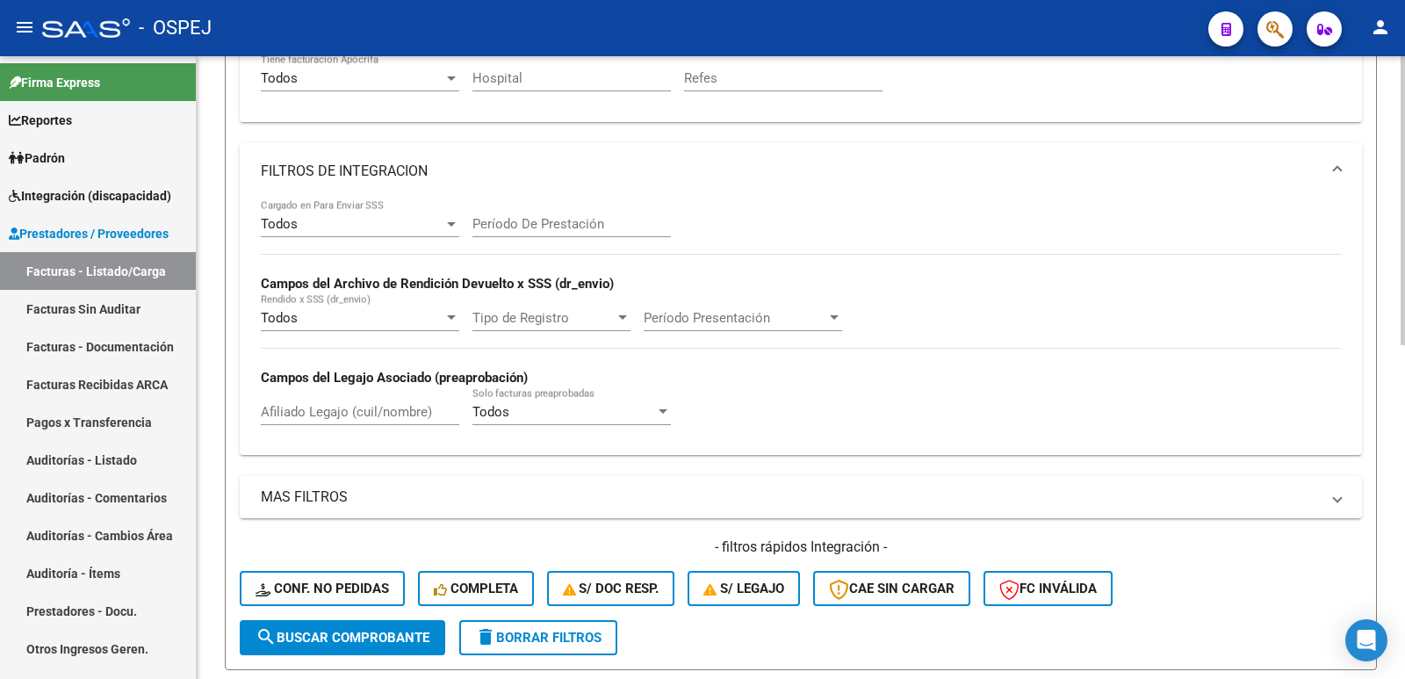
scroll to position [721, 0]
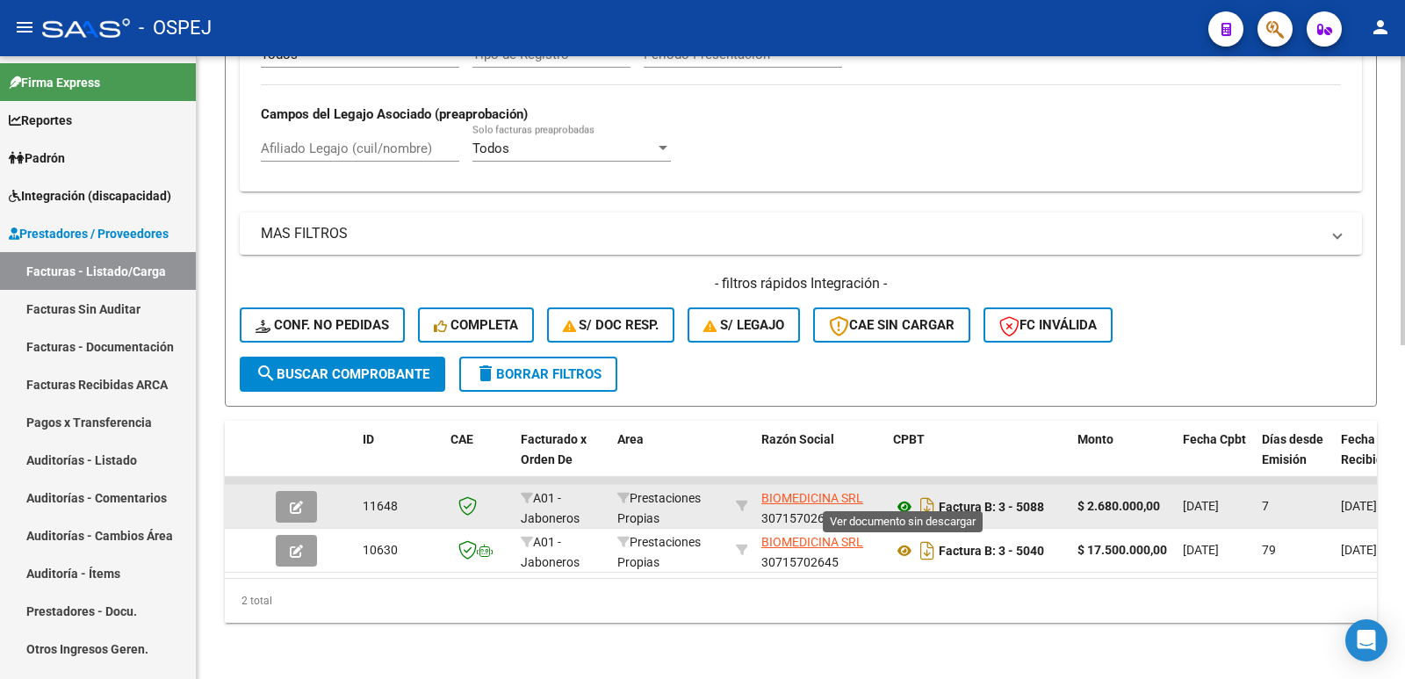
click at [908, 496] on icon at bounding box center [904, 506] width 23 height 21
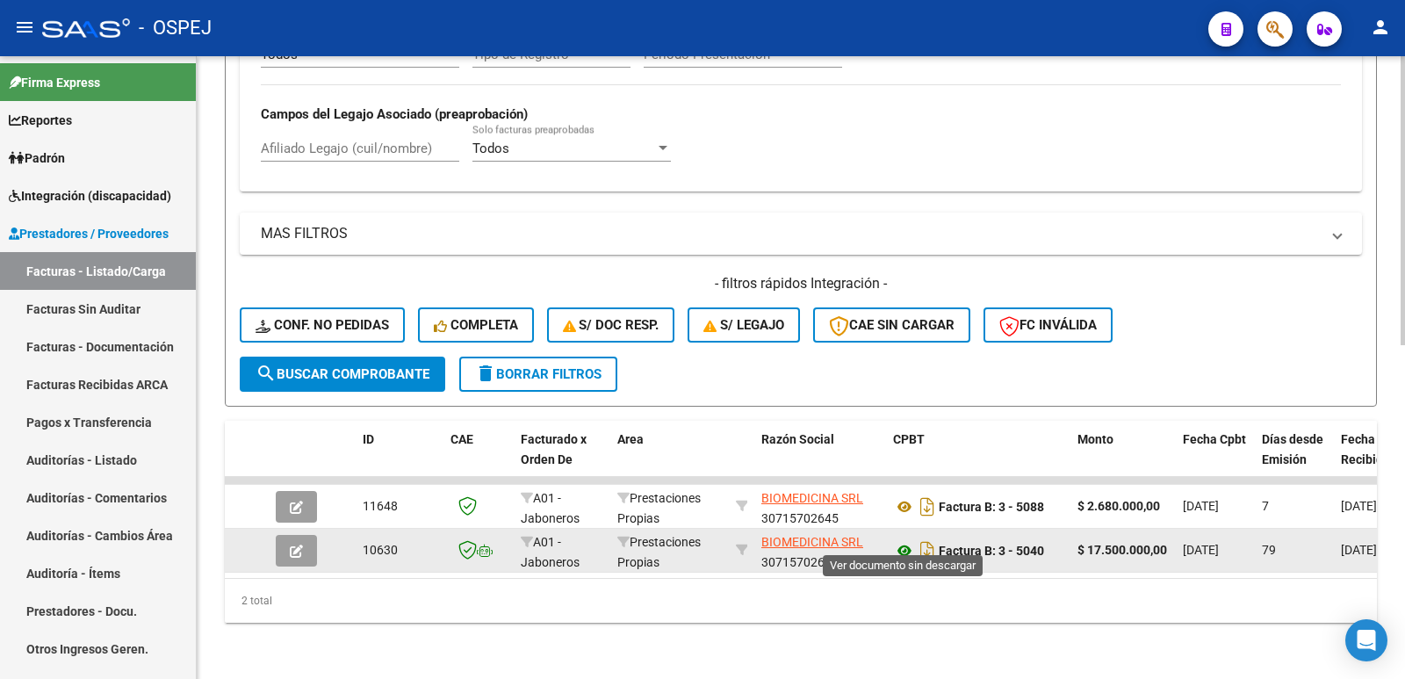
click at [906, 541] on icon at bounding box center [904, 550] width 23 height 21
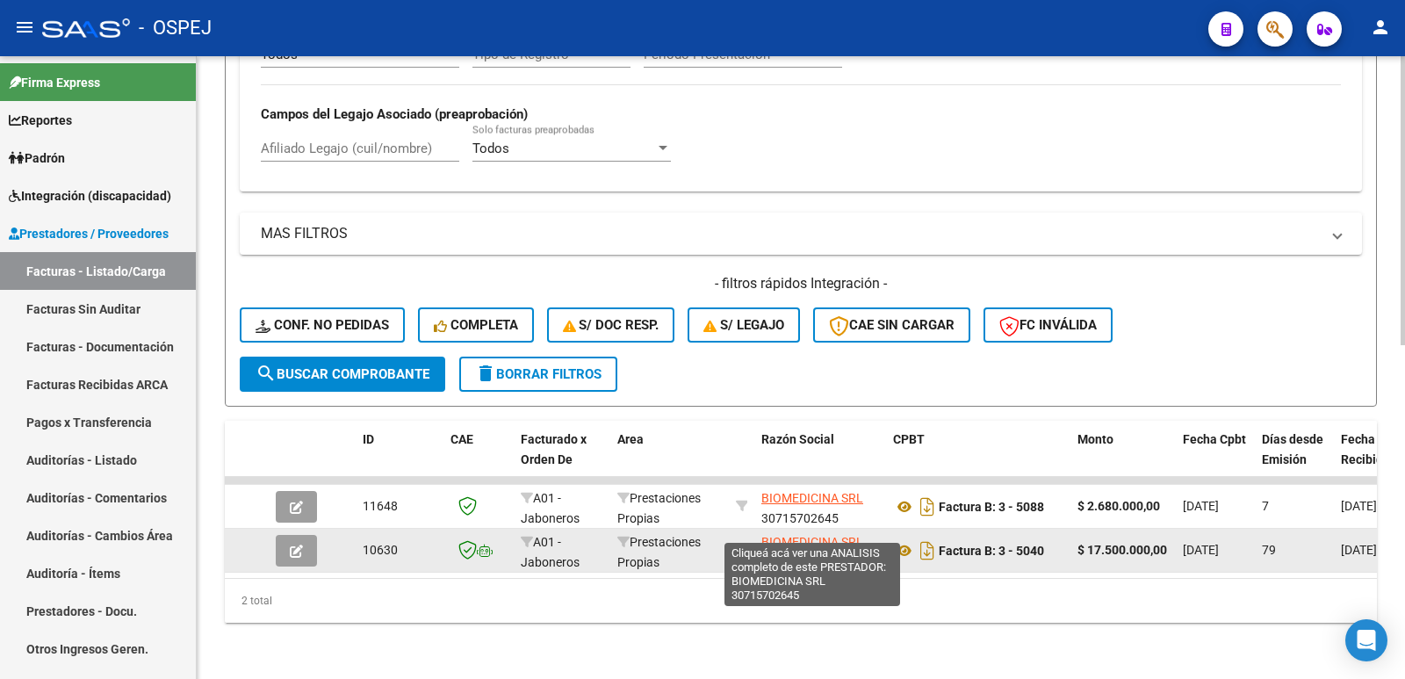
click at [787, 535] on span "BIOMEDICINA SRL" at bounding box center [812, 542] width 102 height 14
copy span "M"
type textarea "30715702645"
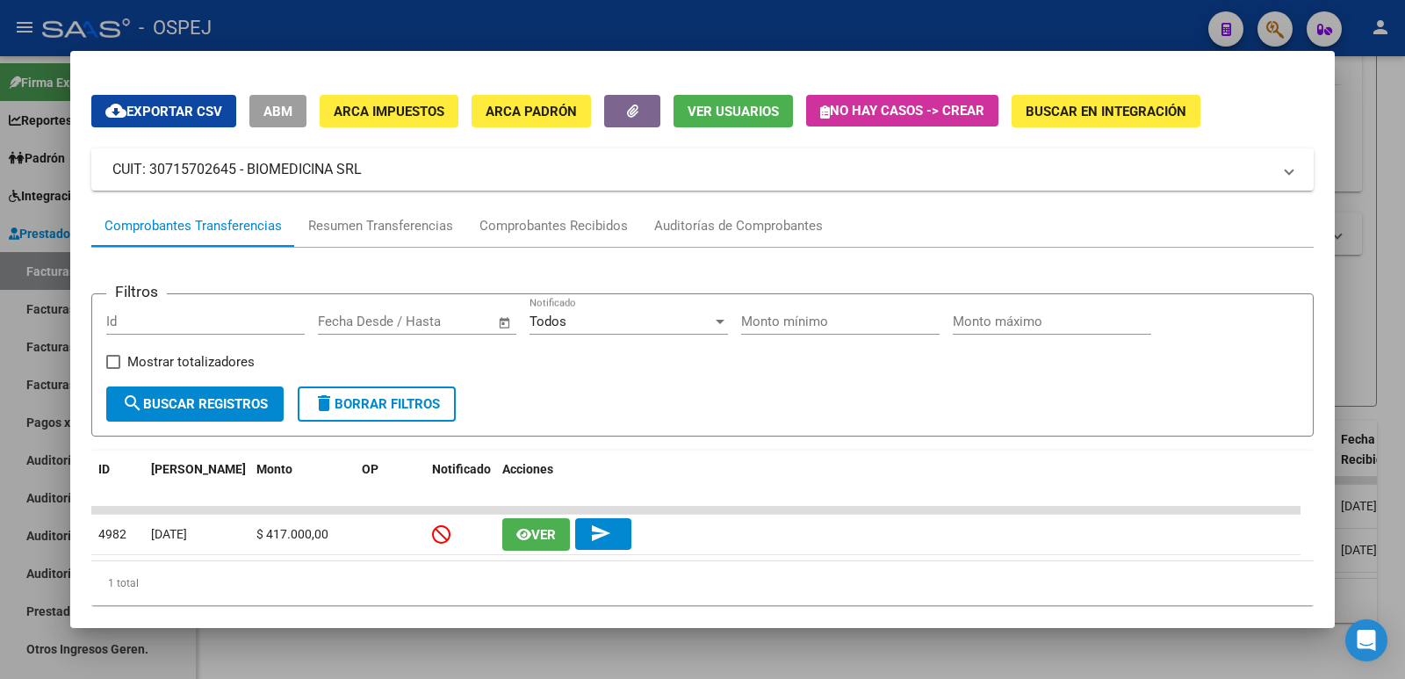
scroll to position [72, 0]
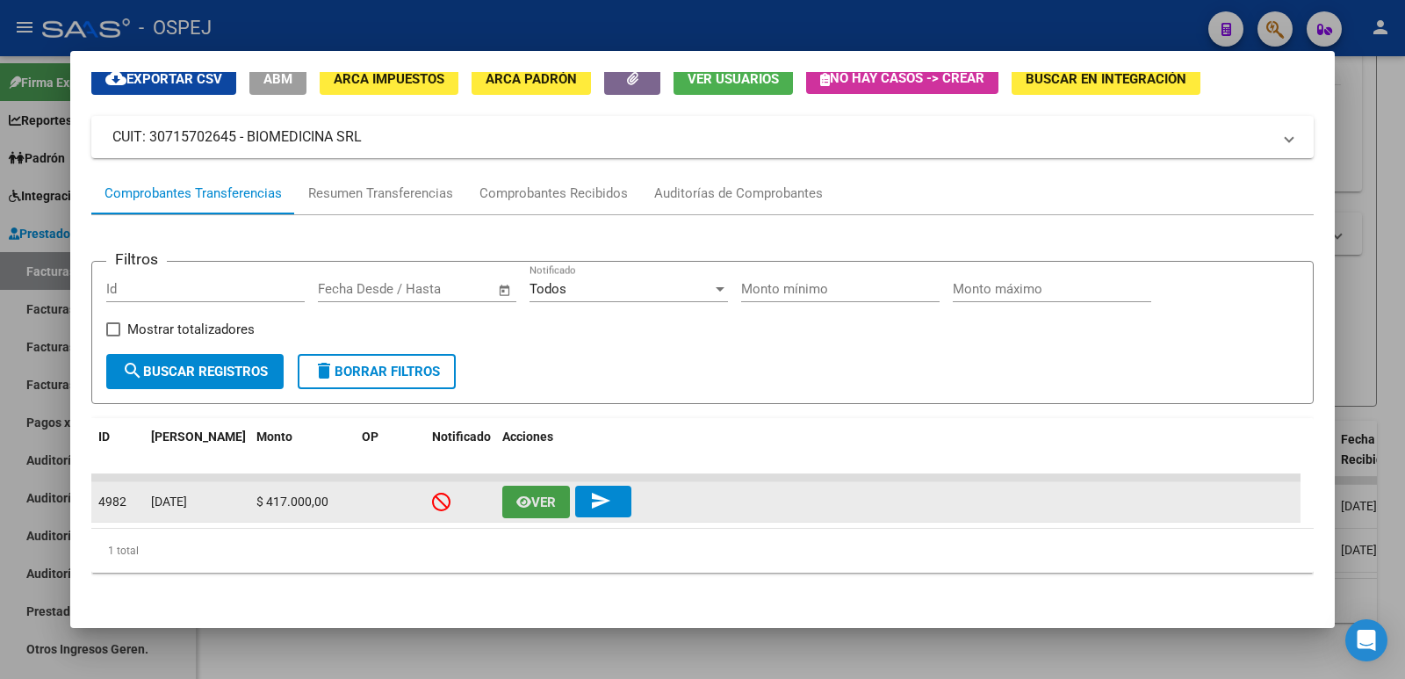
click at [527, 508] on icon "button" at bounding box center [523, 501] width 15 height 13
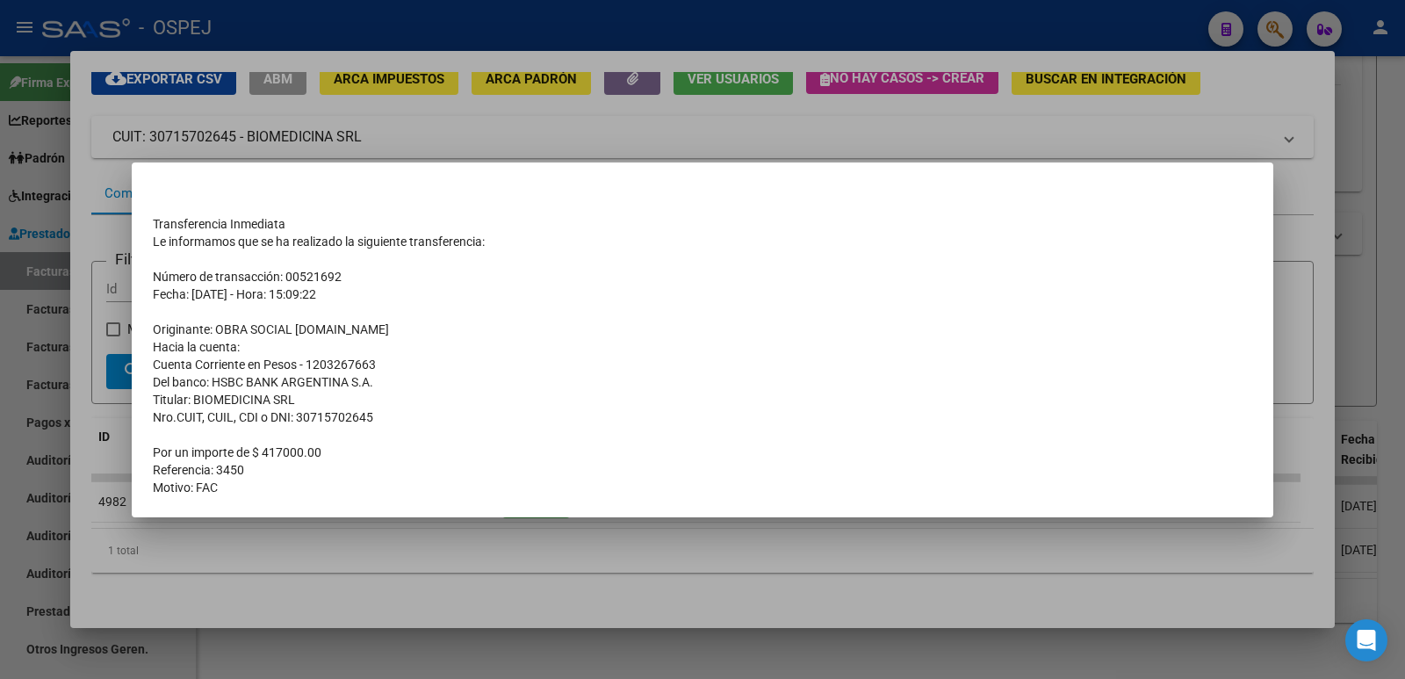
click at [535, 25] on div at bounding box center [702, 339] width 1405 height 679
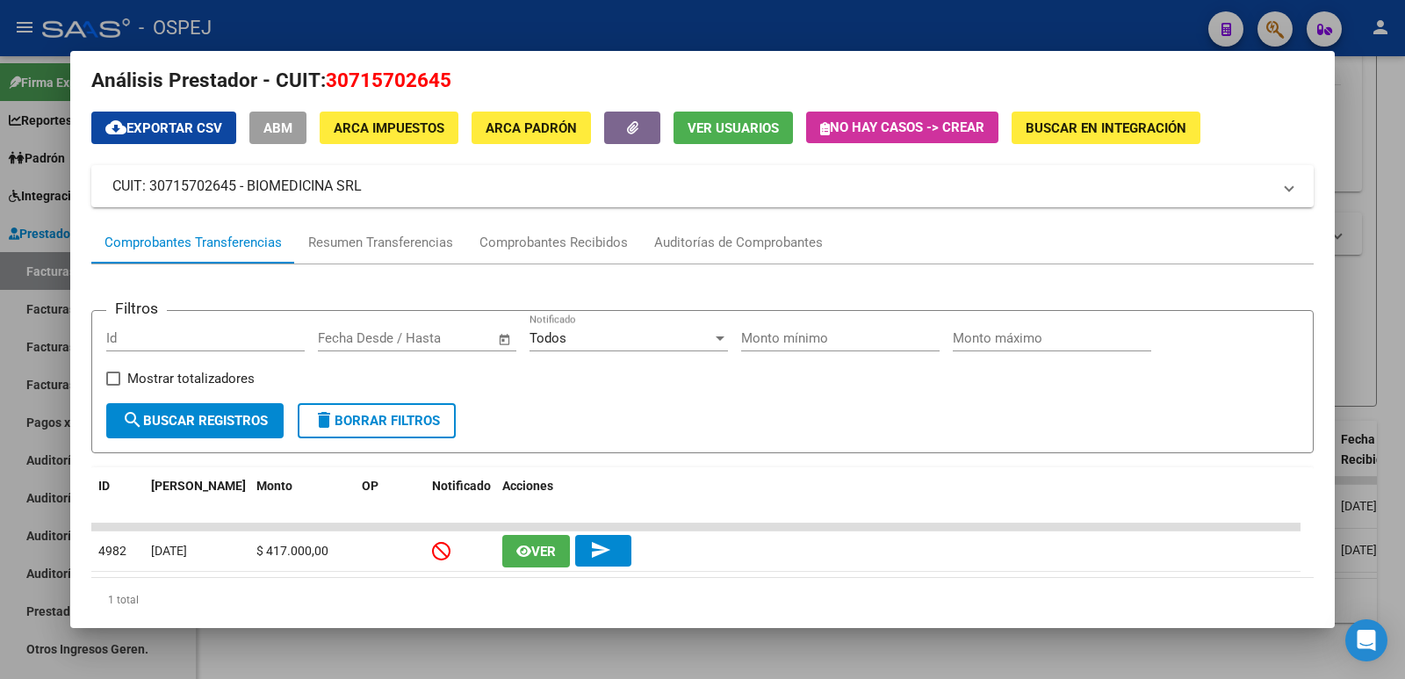
scroll to position [0, 0]
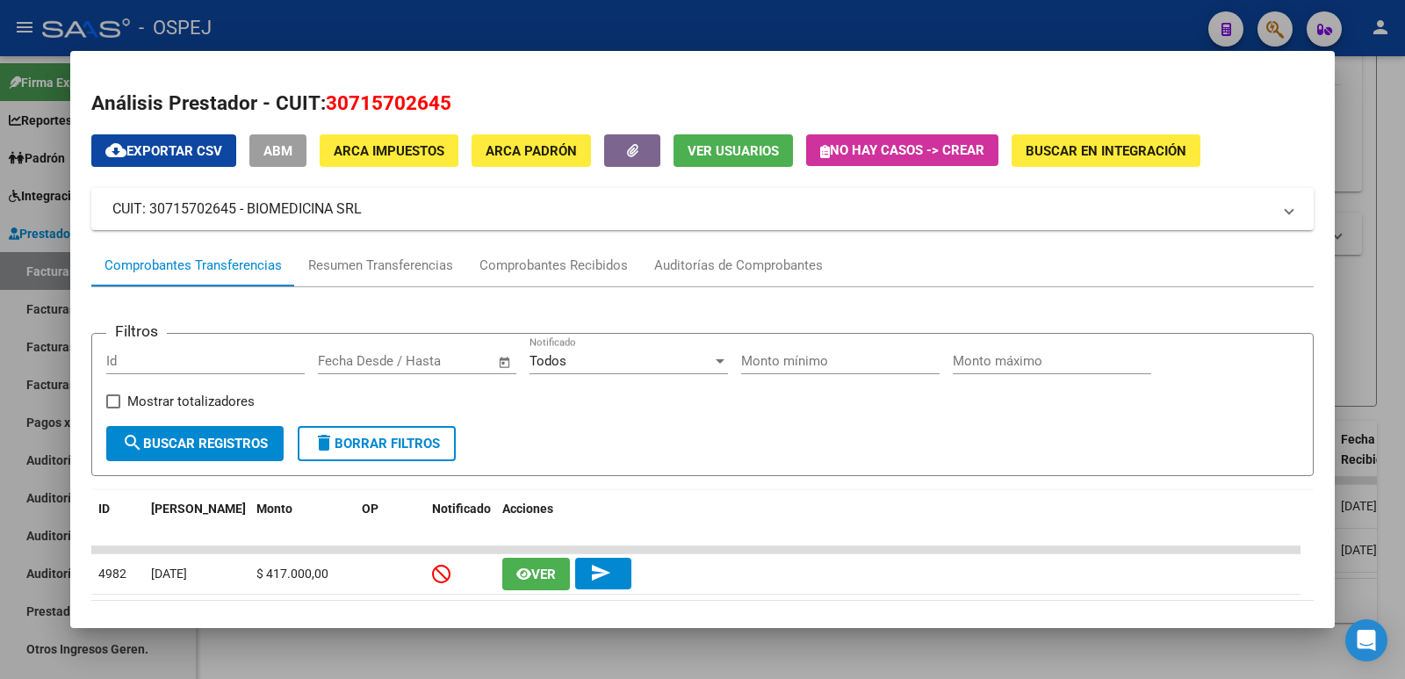
click at [479, 30] on div at bounding box center [702, 339] width 1405 height 679
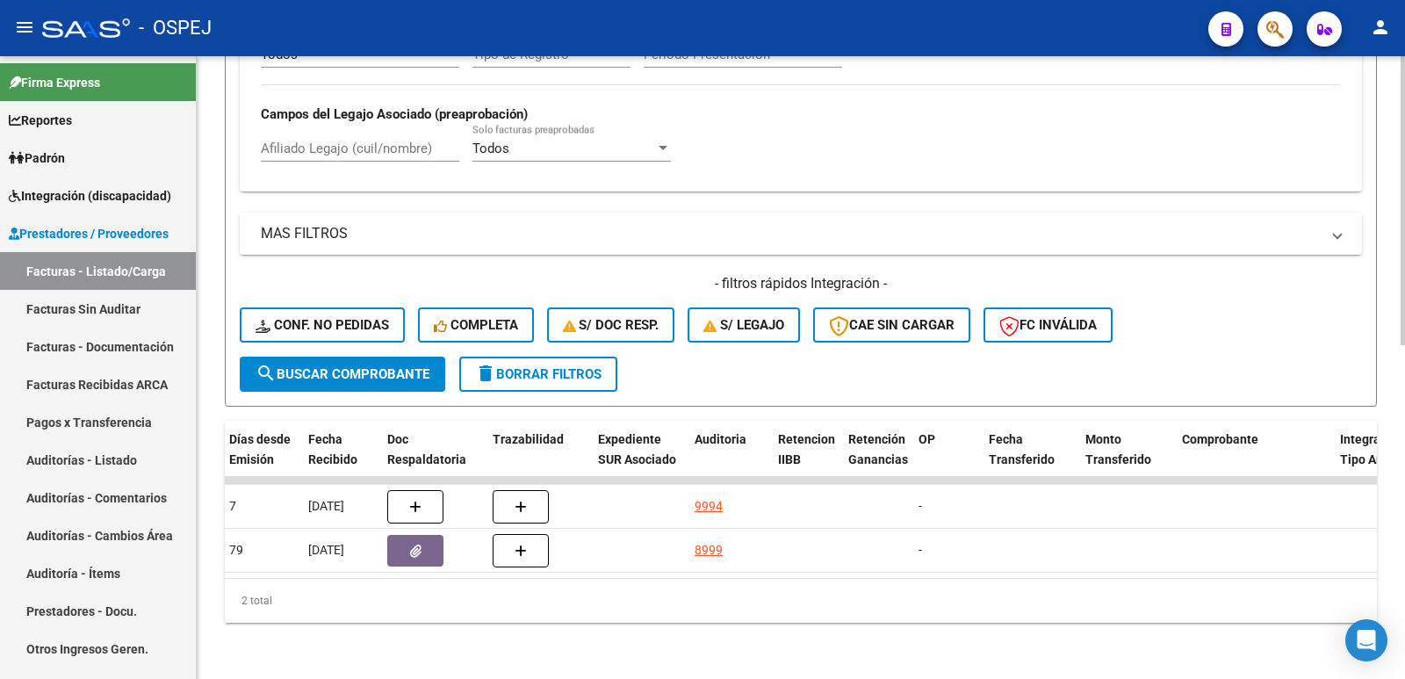
scroll to position [0, 1047]
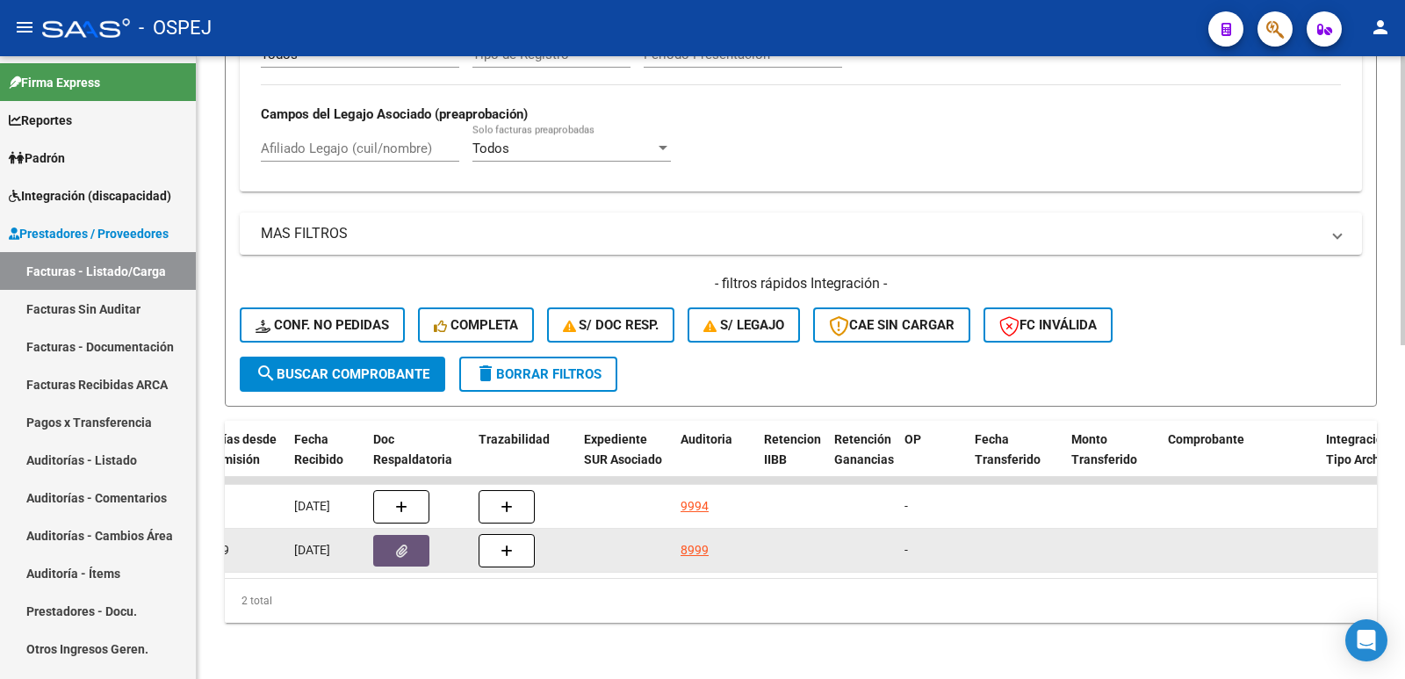
click at [399, 544] on icon "button" at bounding box center [401, 550] width 11 height 13
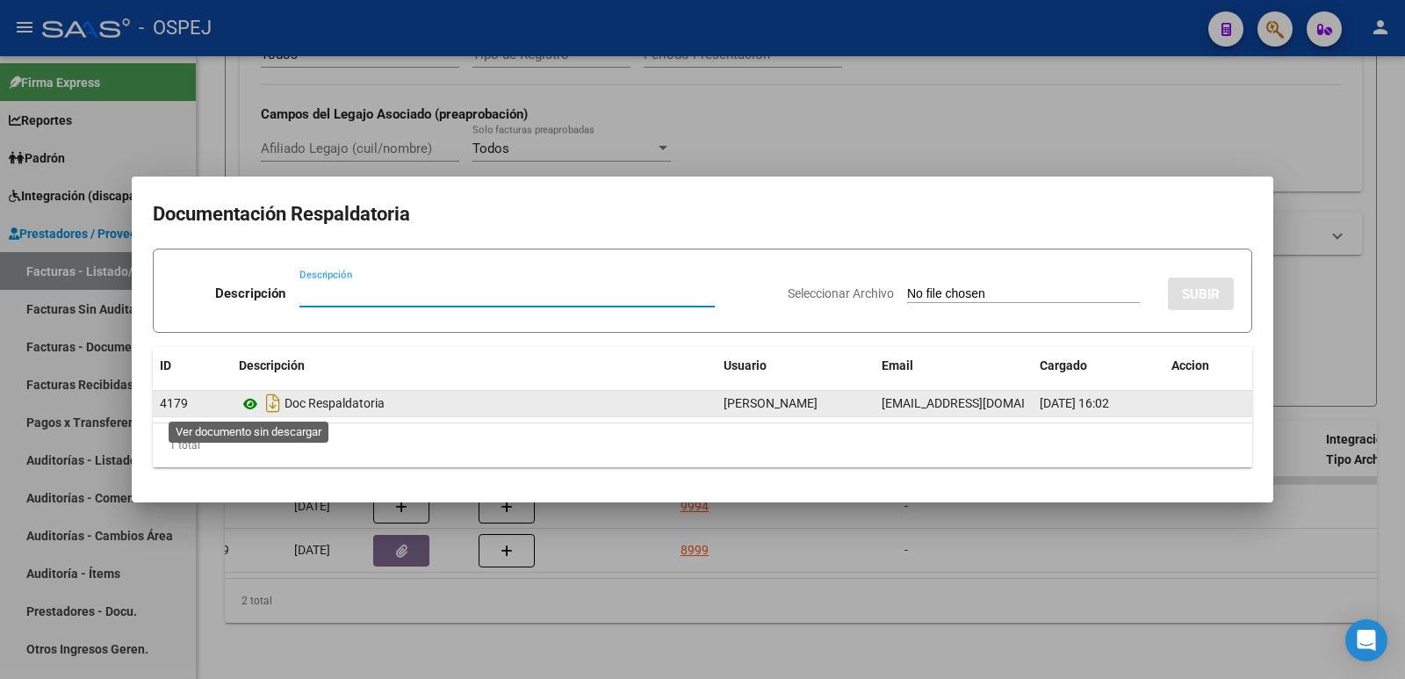
click at [249, 404] on icon at bounding box center [250, 403] width 23 height 21
click at [250, 400] on icon at bounding box center [250, 403] width 23 height 21
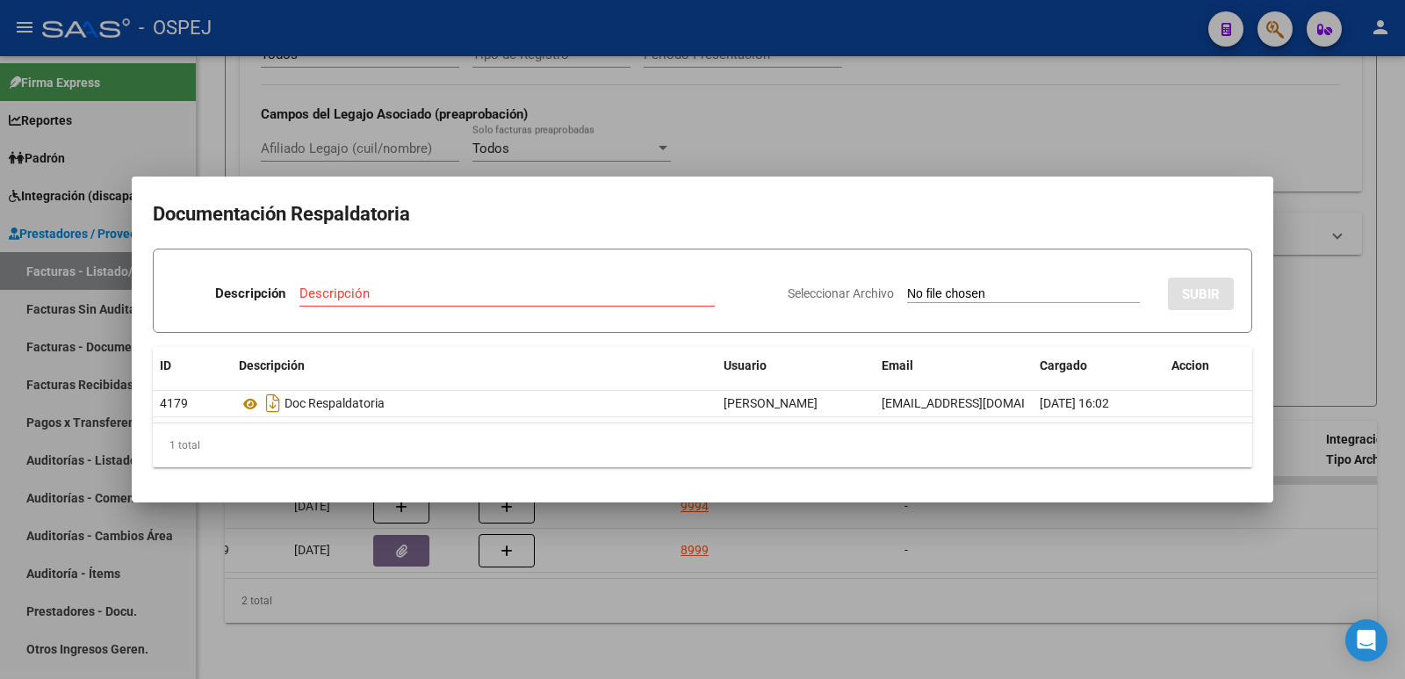
click at [755, 119] on div at bounding box center [702, 339] width 1405 height 679
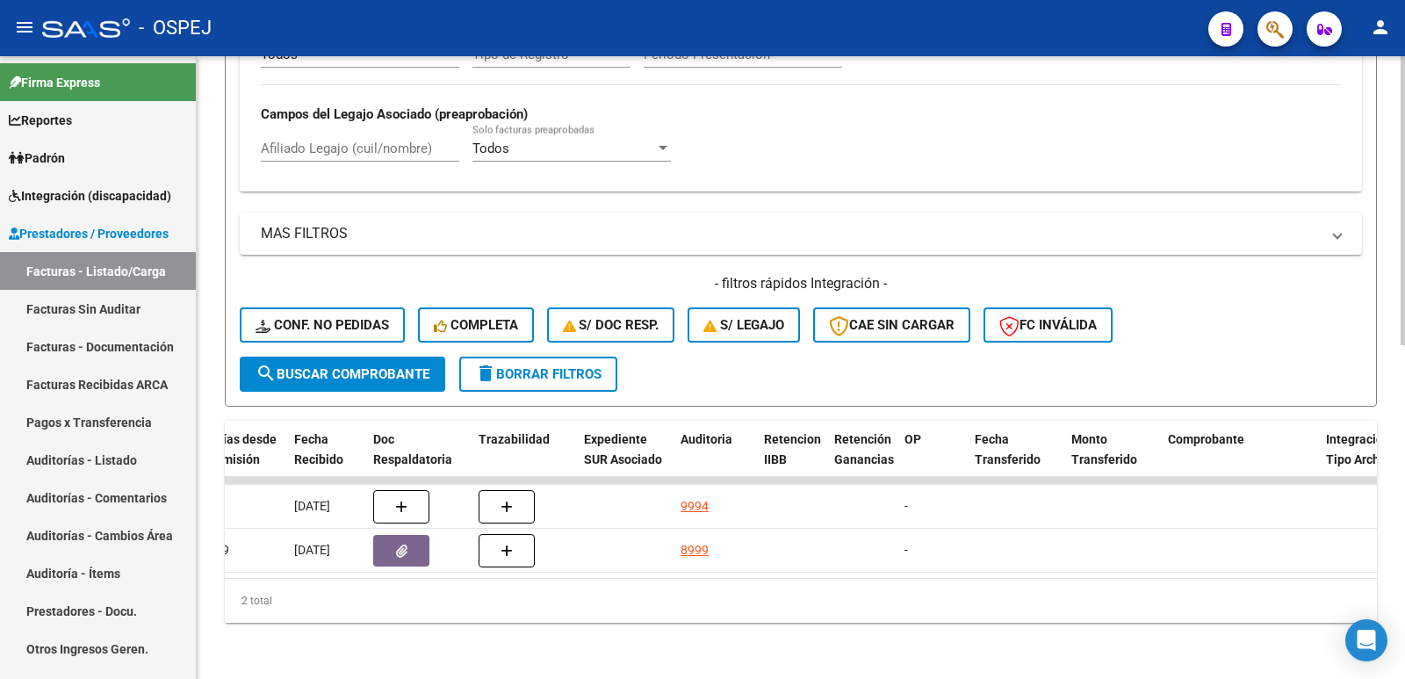
drag, startPoint x: 625, startPoint y: 585, endPoint x: 586, endPoint y: 577, distance: 40.3
click at [584, 583] on div "2 total" at bounding box center [801, 601] width 1152 height 44
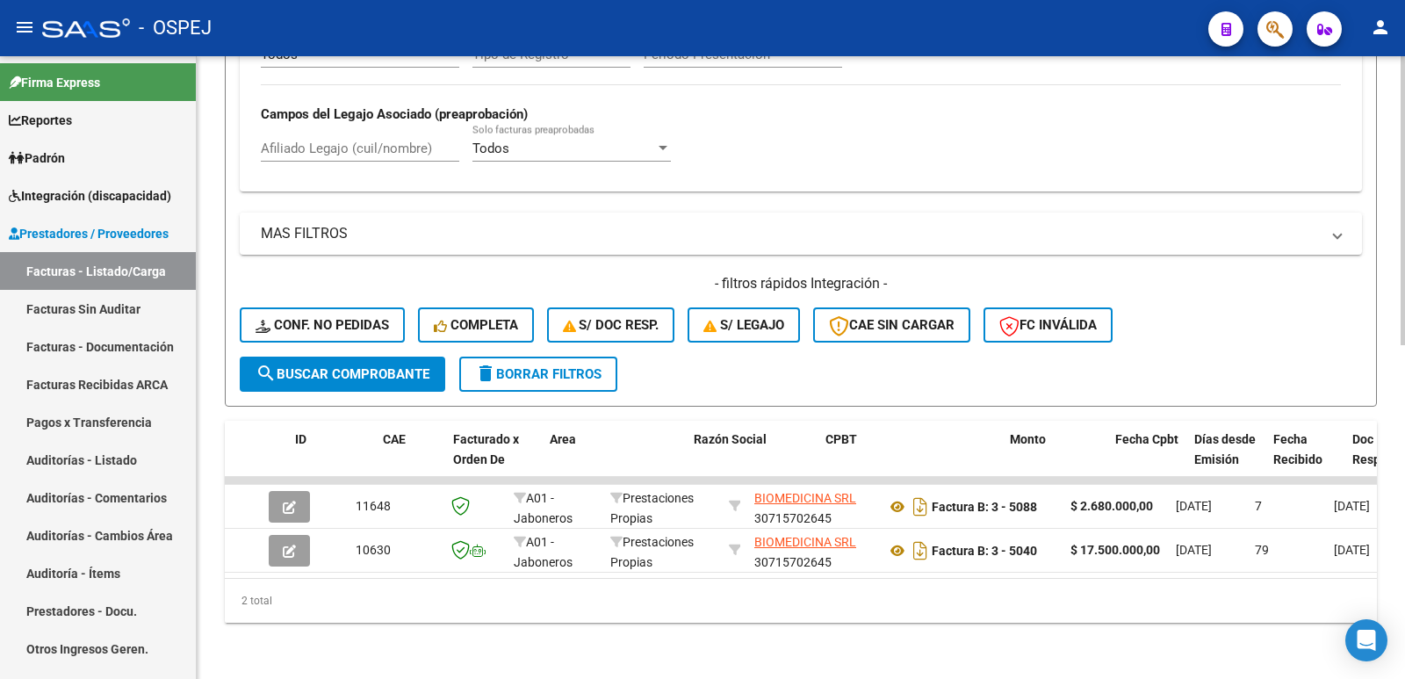
scroll to position [0, 0]
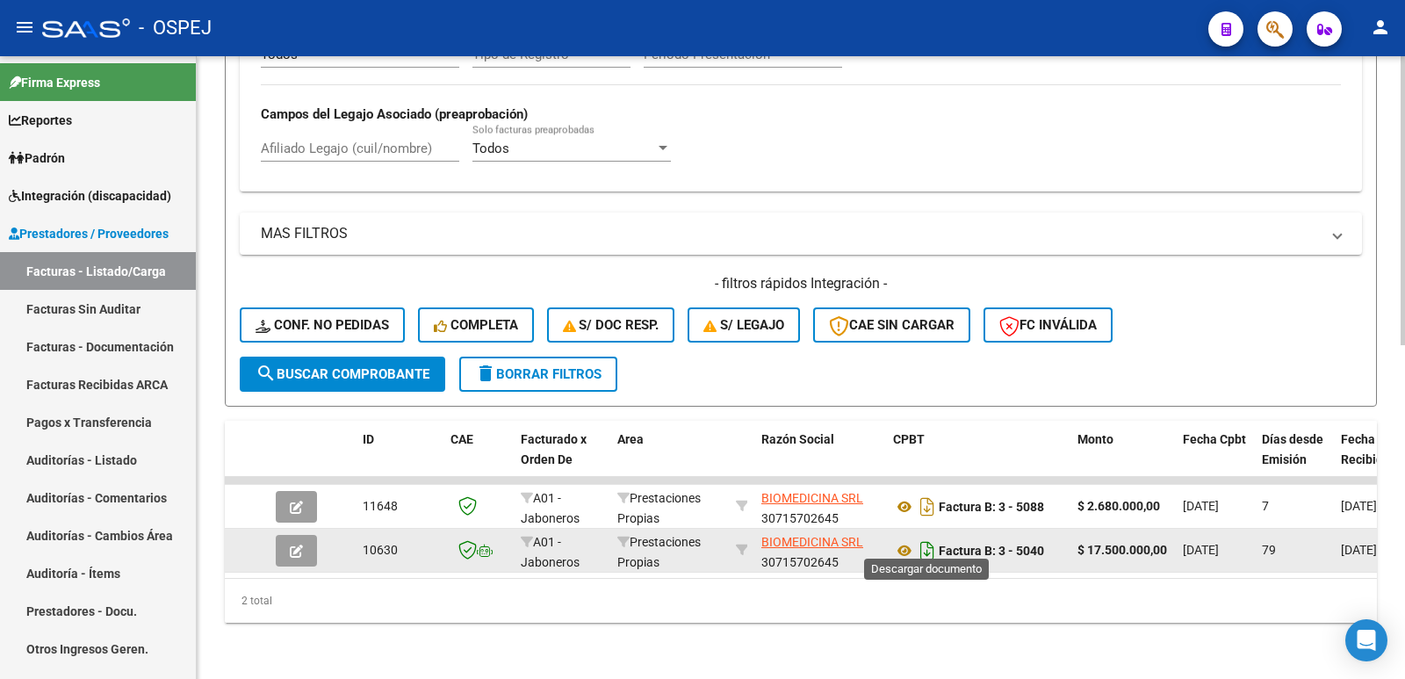
click at [930, 537] on icon "Descargar documento" at bounding box center [927, 551] width 23 height 28
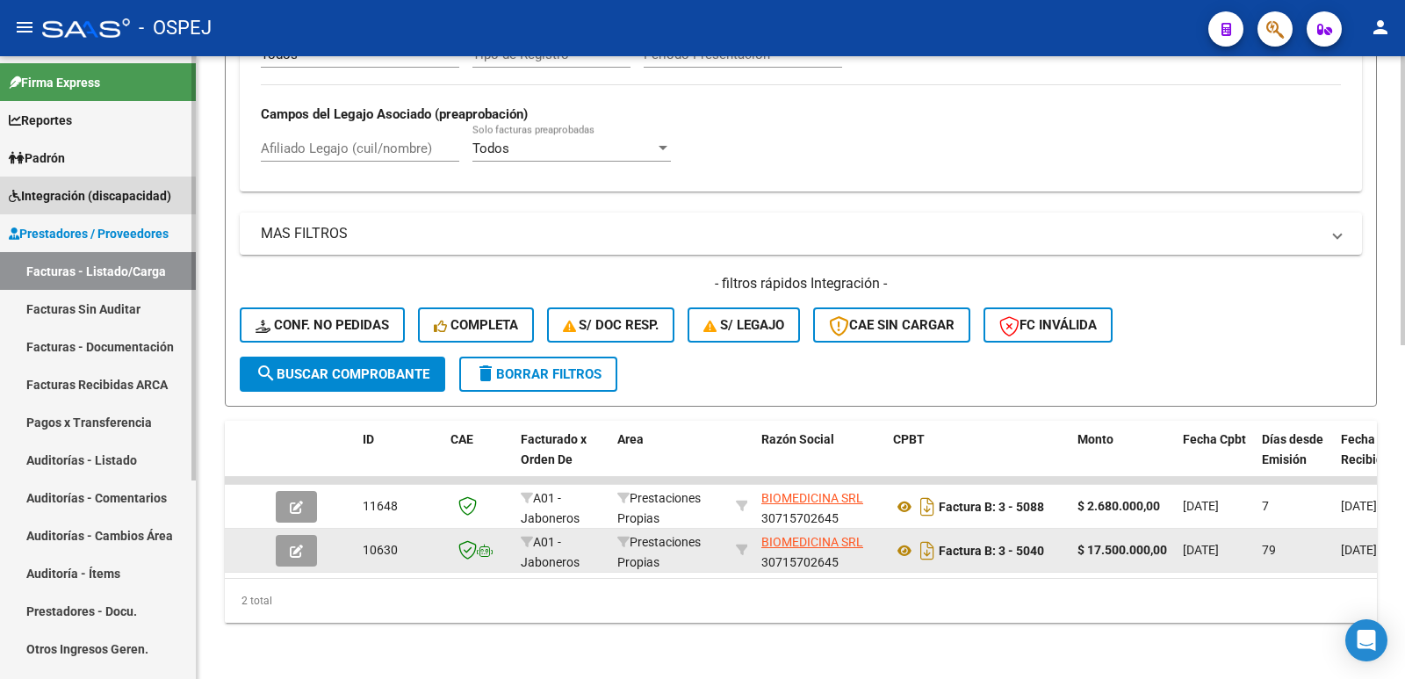
click at [54, 199] on span "Integración (discapacidad)" at bounding box center [90, 195] width 162 height 19
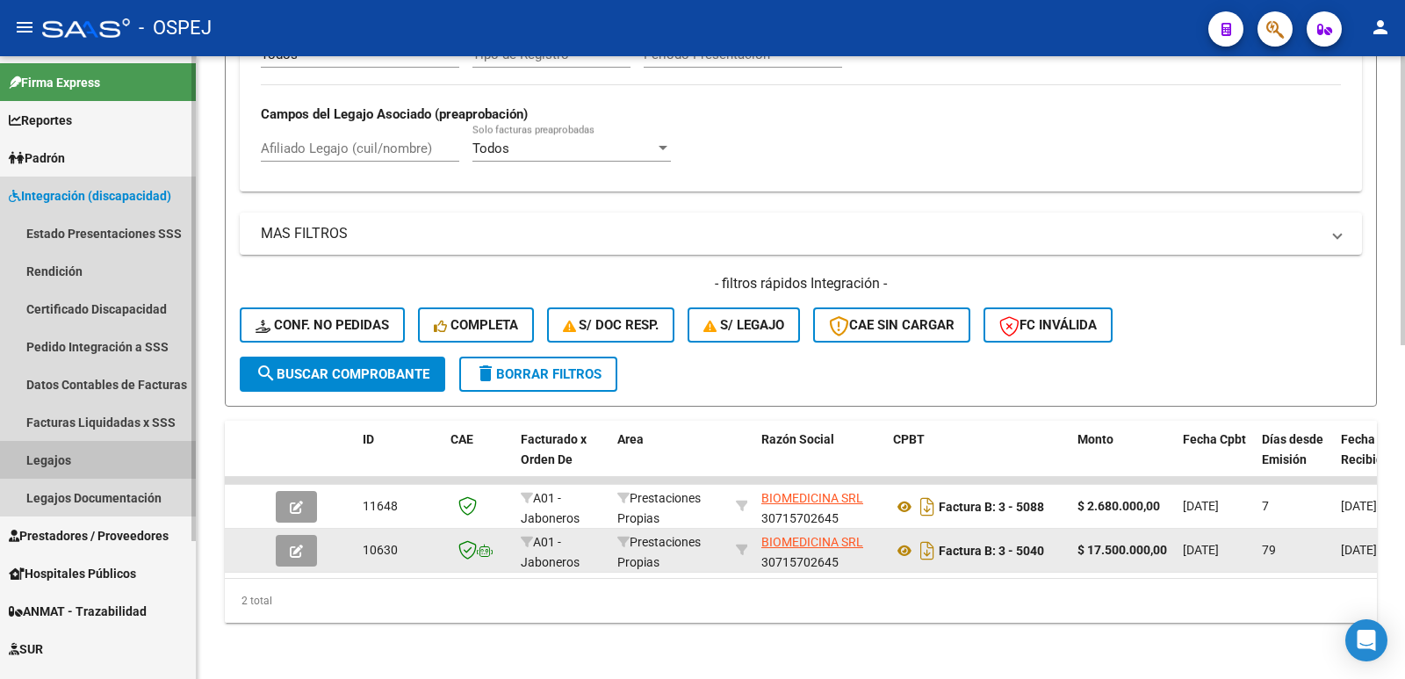
click at [64, 453] on link "Legajos" at bounding box center [98, 460] width 196 height 38
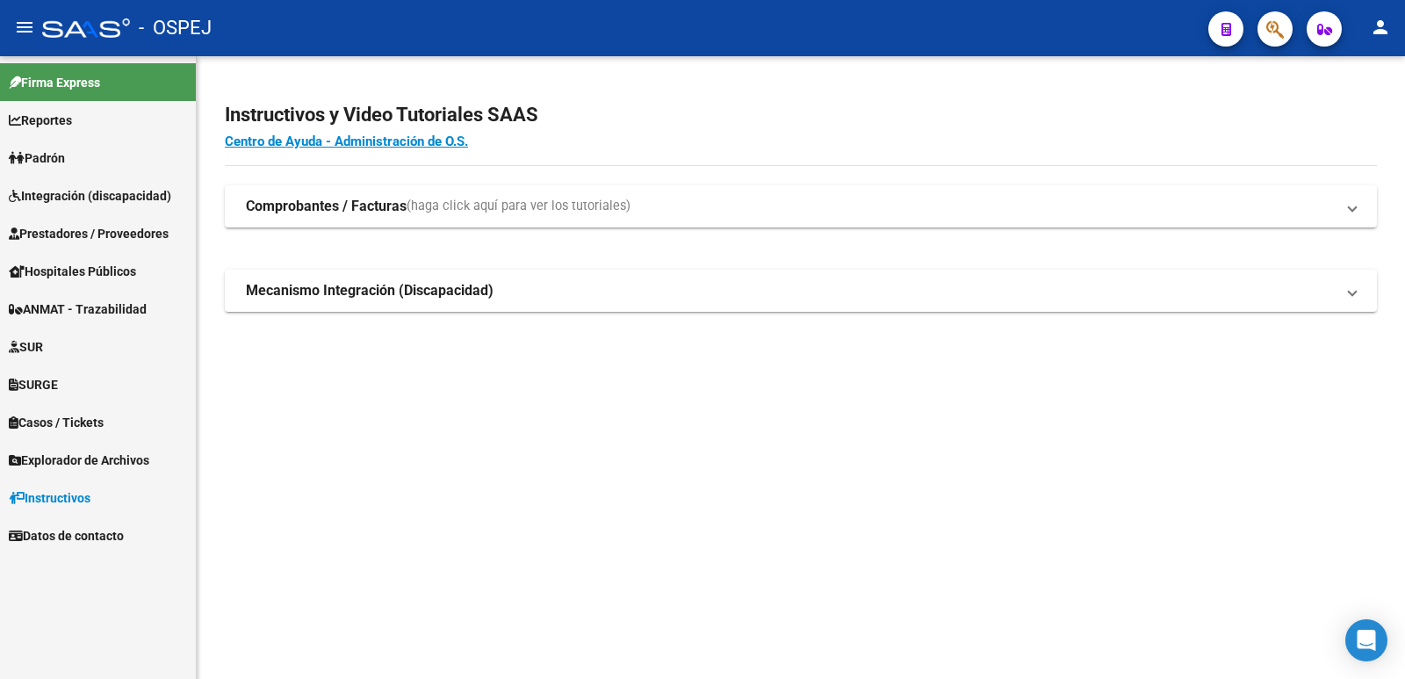
click at [61, 197] on span "Integración (discapacidad)" at bounding box center [90, 195] width 162 height 19
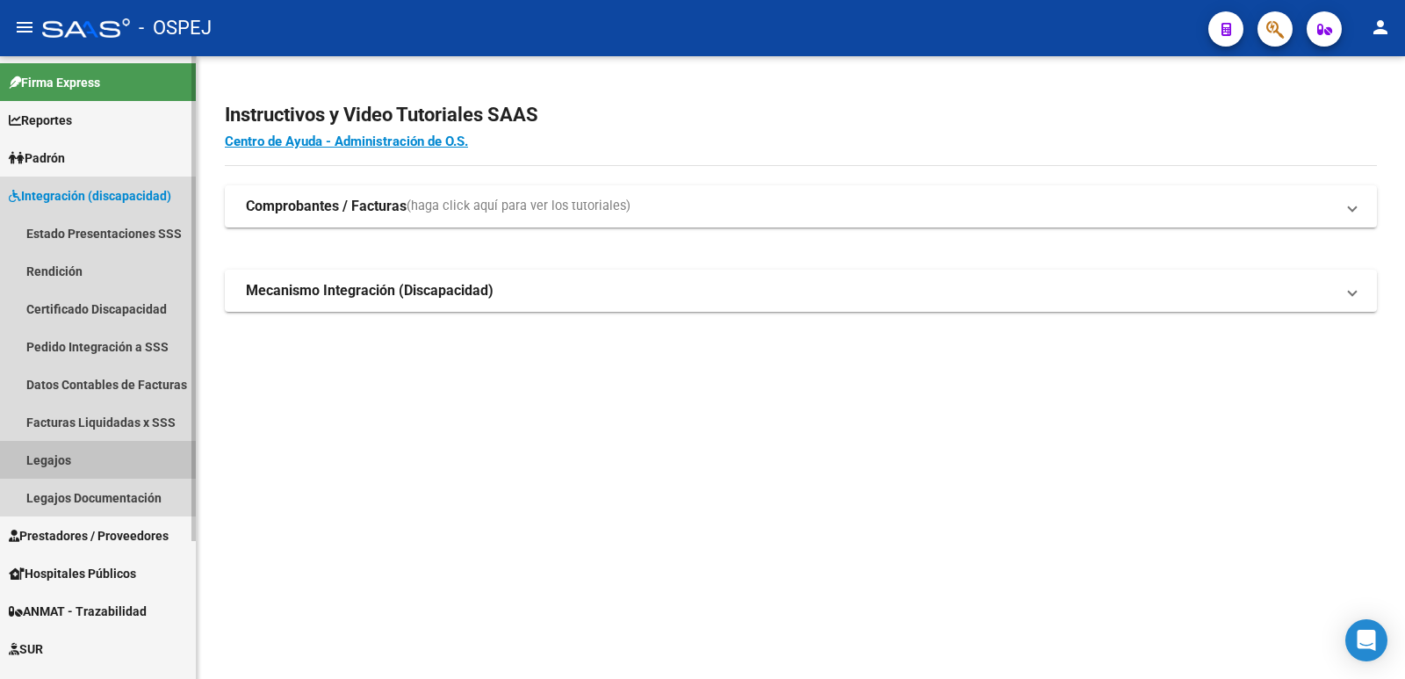
click at [59, 458] on link "Legajos" at bounding box center [98, 460] width 196 height 38
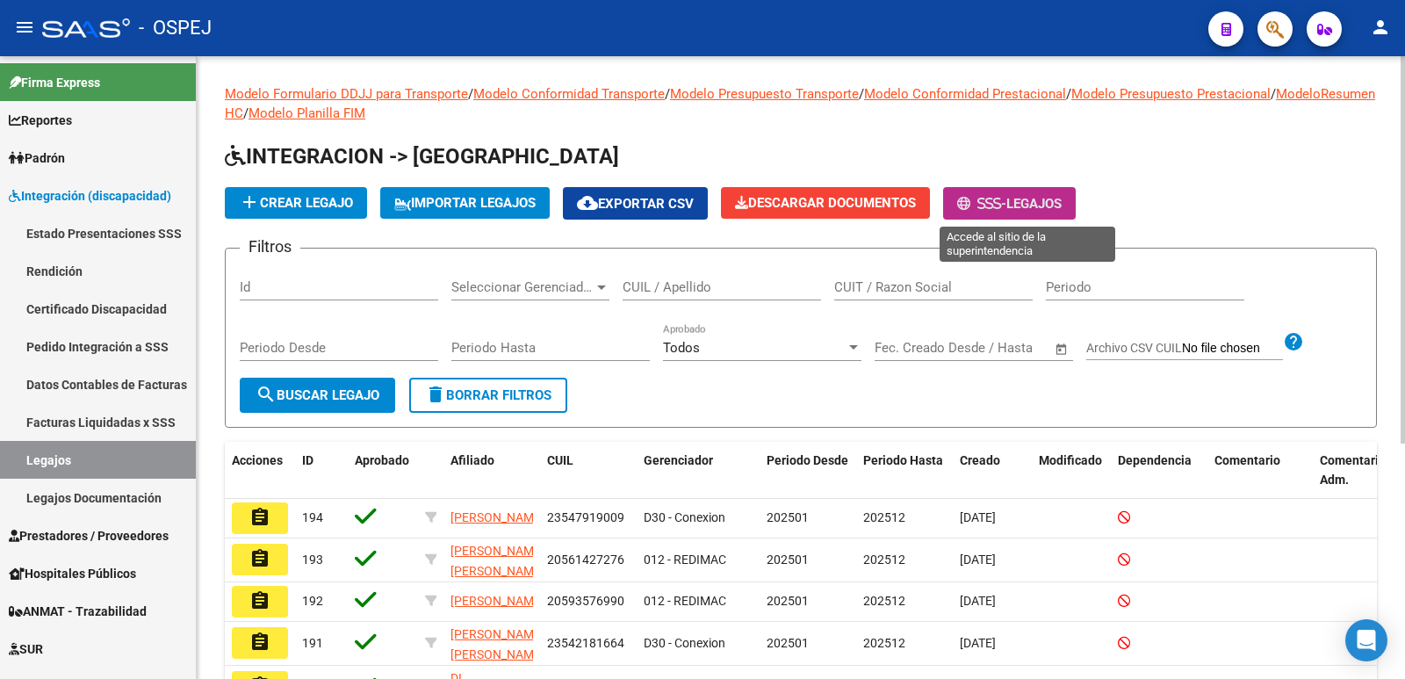
click at [1062, 207] on span "Legajos" at bounding box center [1033, 204] width 55 height 16
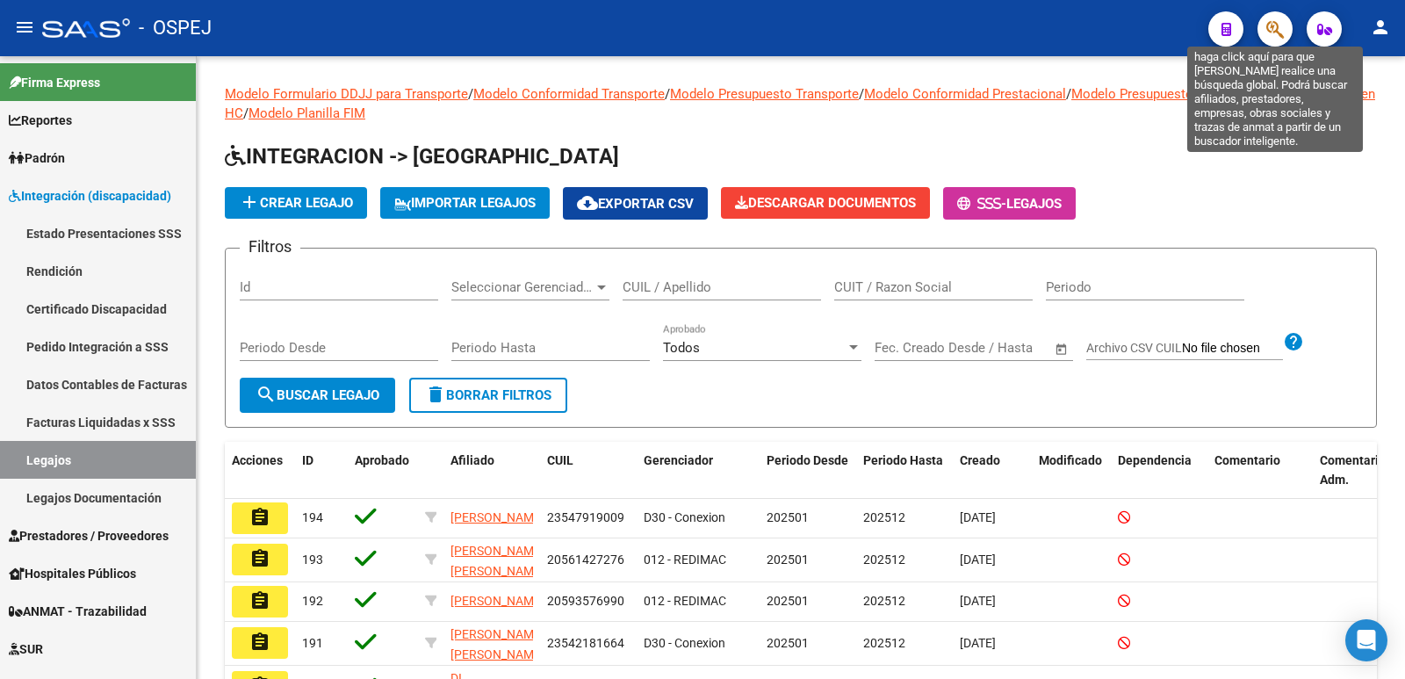
click at [1271, 24] on icon "button" at bounding box center [1275, 29] width 18 height 20
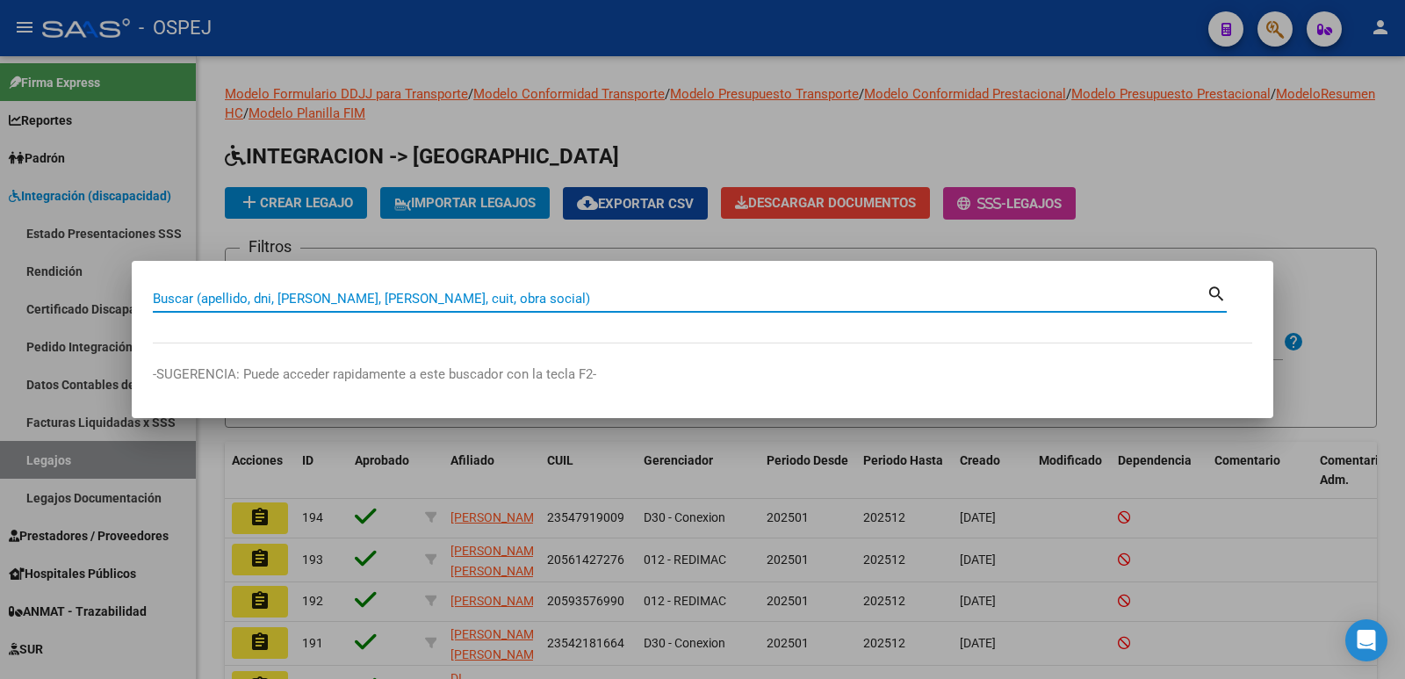
click at [673, 301] on input "Buscar (apellido, dni, [PERSON_NAME], [PERSON_NAME], cuit, obra social)" at bounding box center [680, 299] width 1054 height 16
paste input "20299656293"
type input "20299656293"
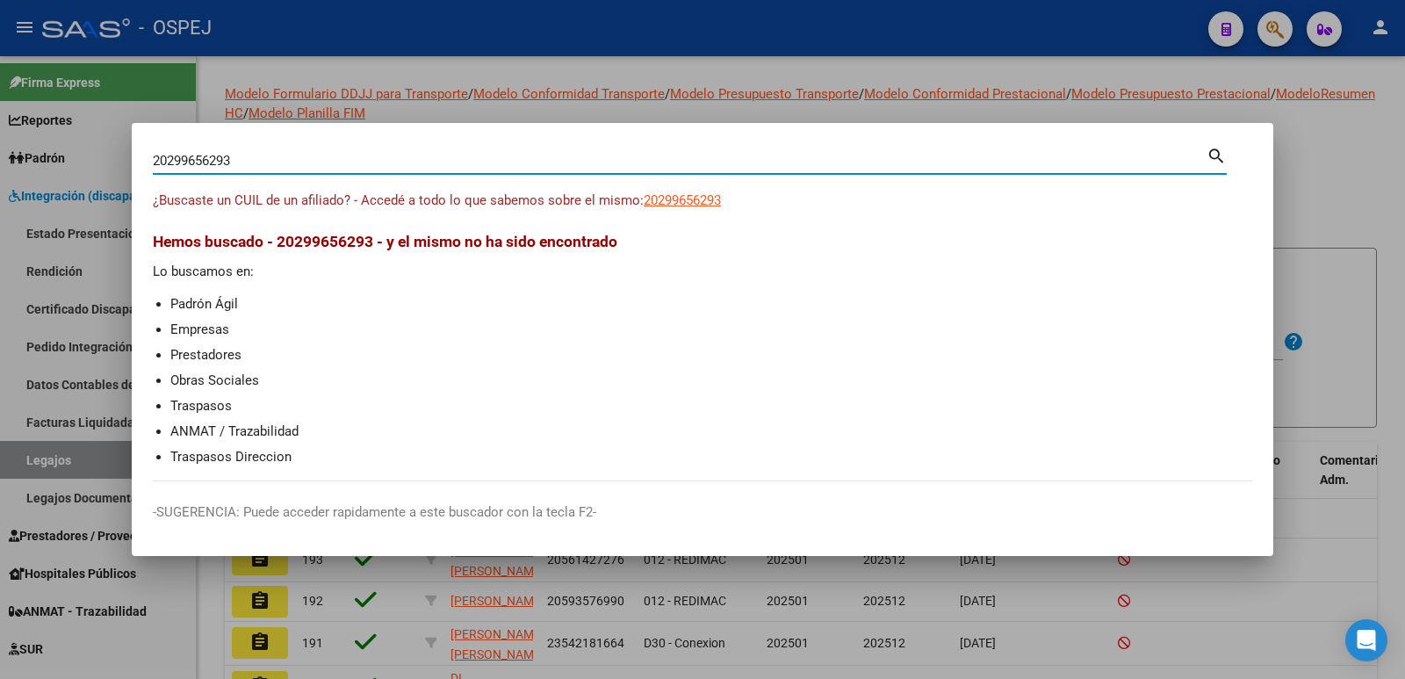
drag, startPoint x: 349, startPoint y: 159, endPoint x: 51, endPoint y: 156, distance: 297.7
click at [51, 156] on div "20299656293 Buscar (apellido, dni, cuil, nro traspaso, cuit, obra social) searc…" at bounding box center [702, 339] width 1405 height 679
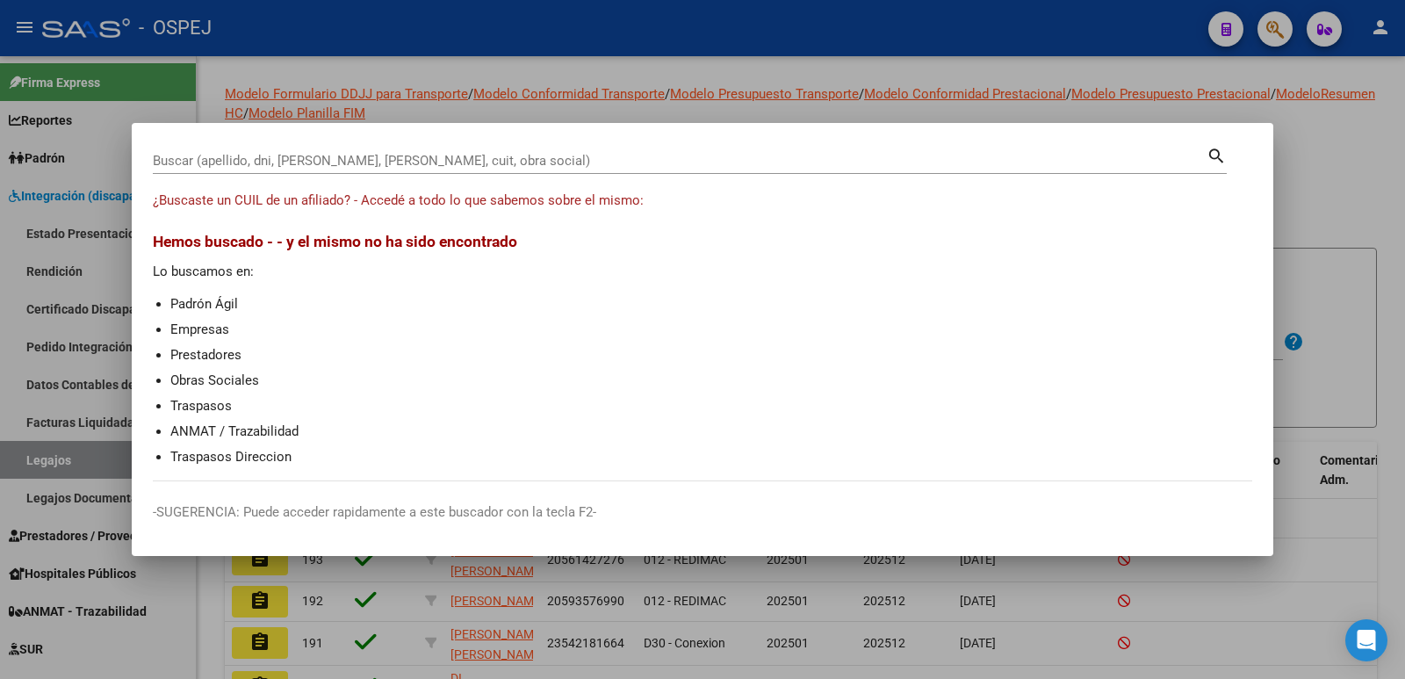
drag, startPoint x: 153, startPoint y: 151, endPoint x: 525, endPoint y: 165, distance: 372.6
click at [525, 165] on input "Buscar (apellido, dni, [PERSON_NAME], [PERSON_NAME], cuit, obra social)" at bounding box center [680, 161] width 1054 height 16
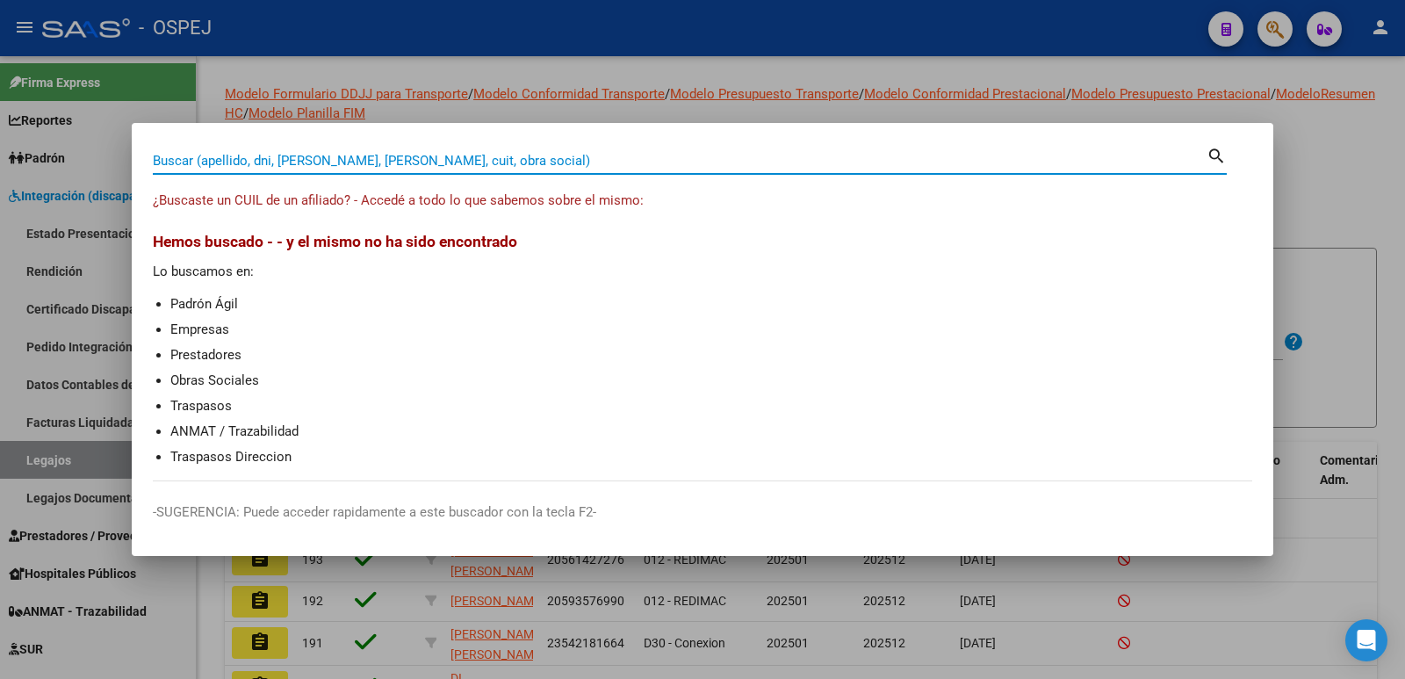
paste input "(23406822354"
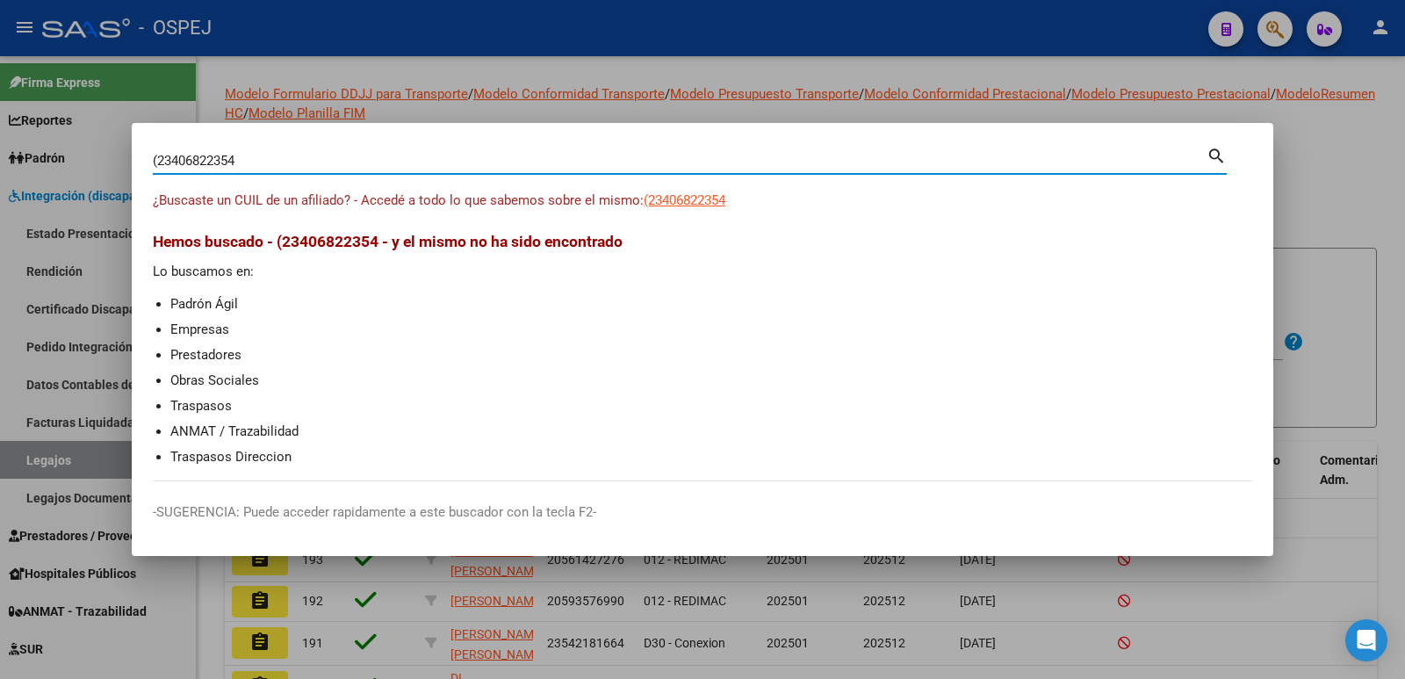
type input "(23406822354"
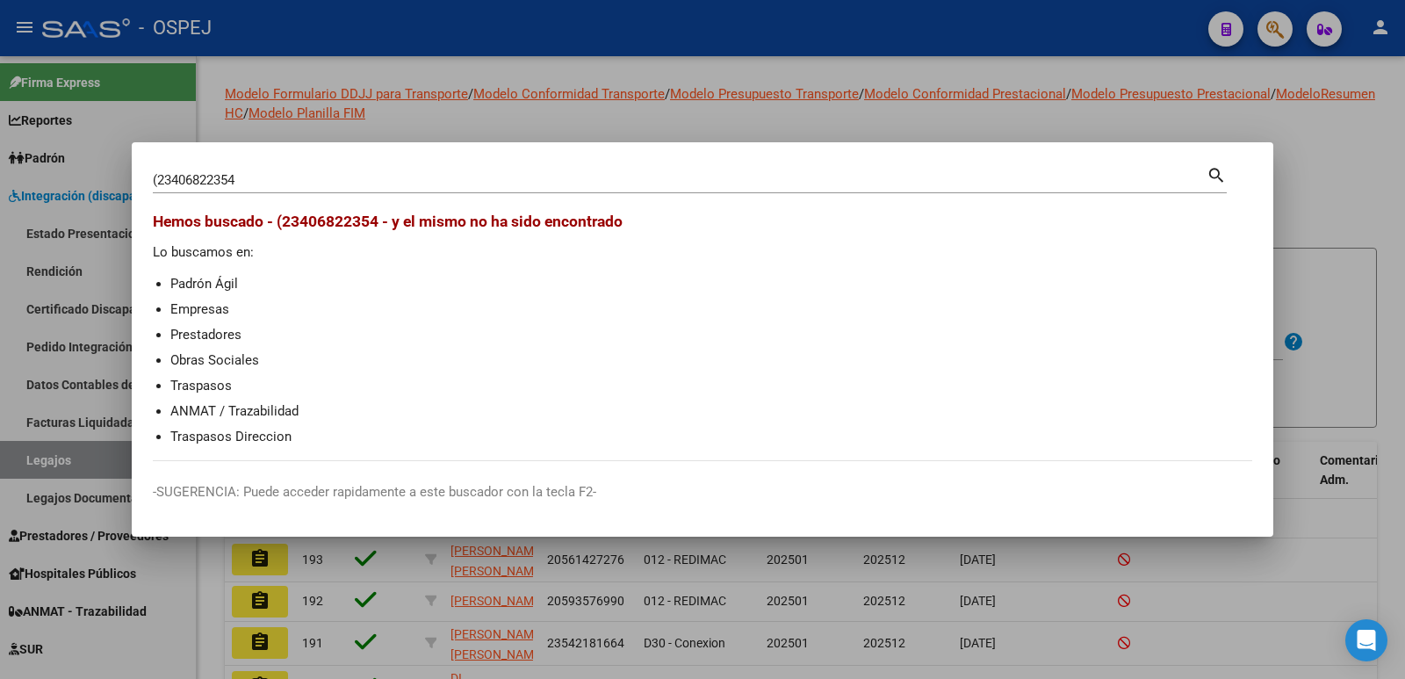
click at [1370, 112] on div at bounding box center [702, 339] width 1405 height 679
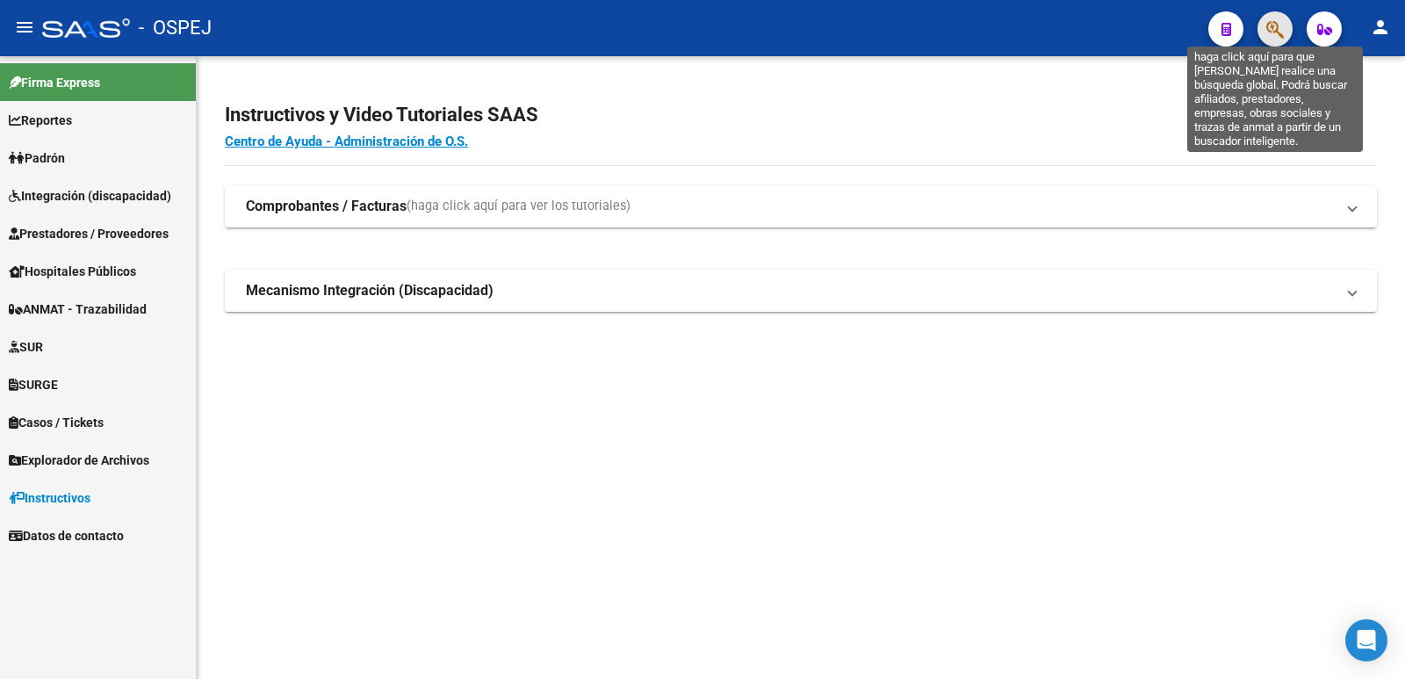
click at [1271, 31] on icon "button" at bounding box center [1275, 29] width 18 height 20
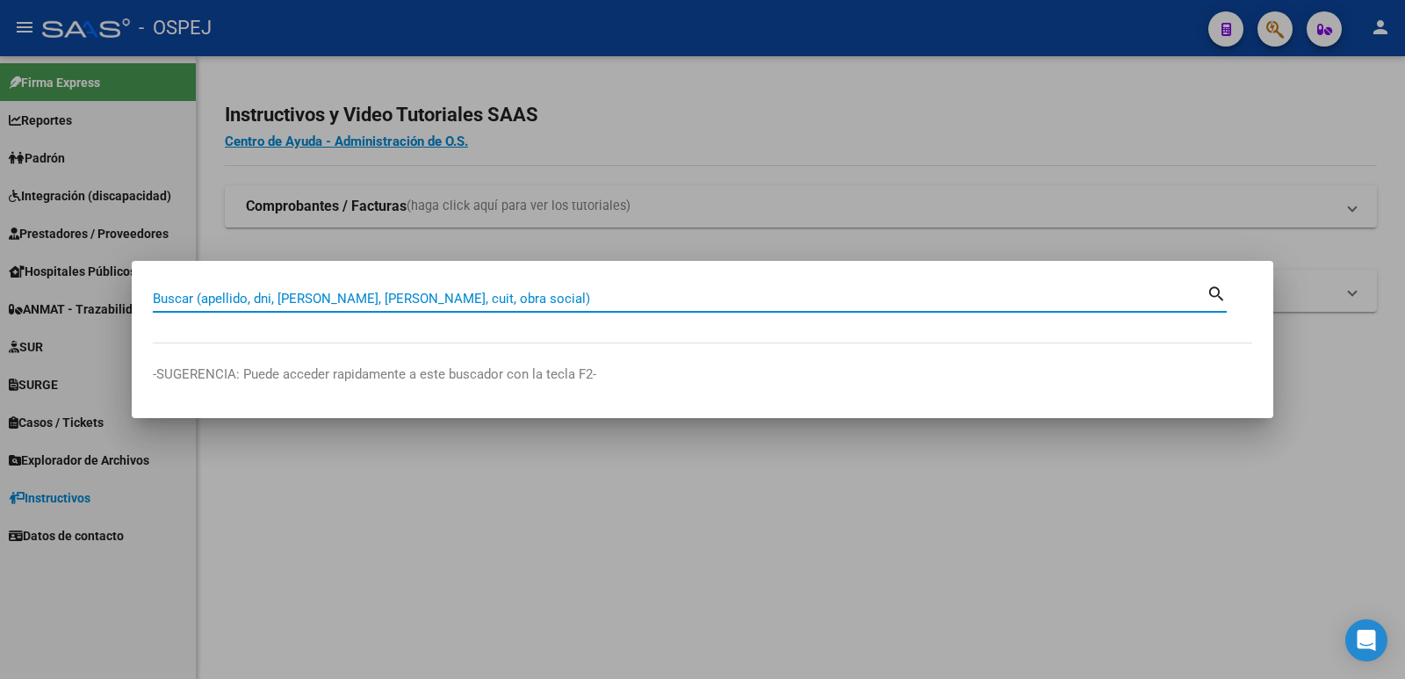
click at [892, 280] on mat-dialog-container "Buscar (apellido, dni, [PERSON_NAME], nro traspaso, cuit, obra social) search -…" at bounding box center [703, 339] width 1142 height 157
click at [897, 299] on input "Buscar (apellido, dni, [PERSON_NAME], [PERSON_NAME], cuit, obra social)" at bounding box center [680, 299] width 1054 height 16
type input "29965629"
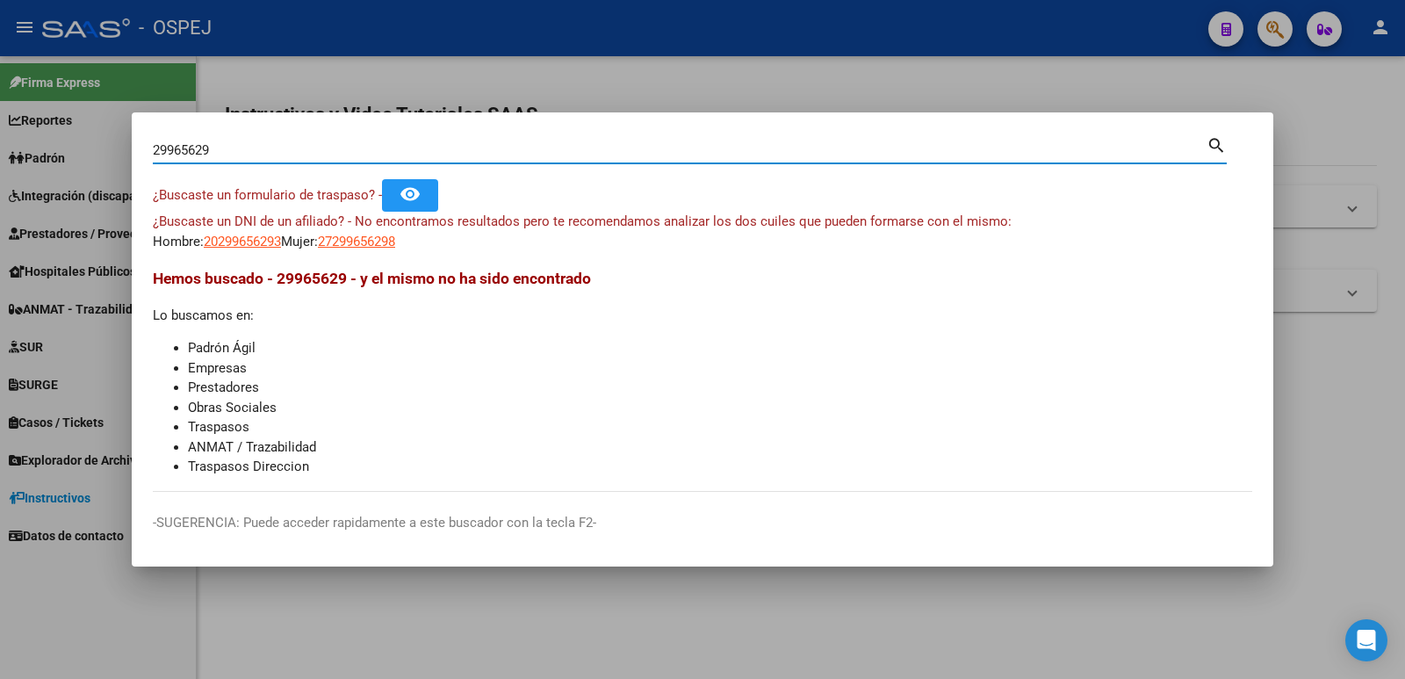
click at [856, 61] on div at bounding box center [702, 339] width 1405 height 679
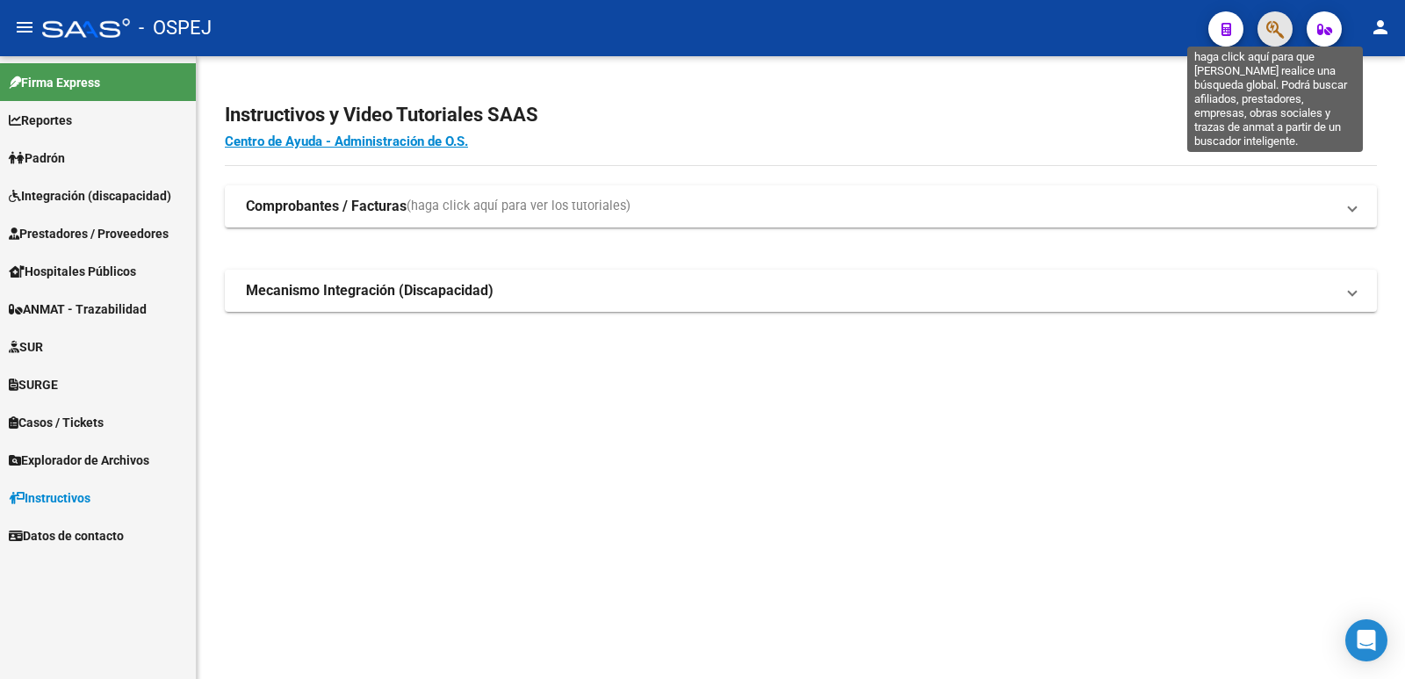
click at [1280, 27] on icon "button" at bounding box center [1275, 29] width 18 height 20
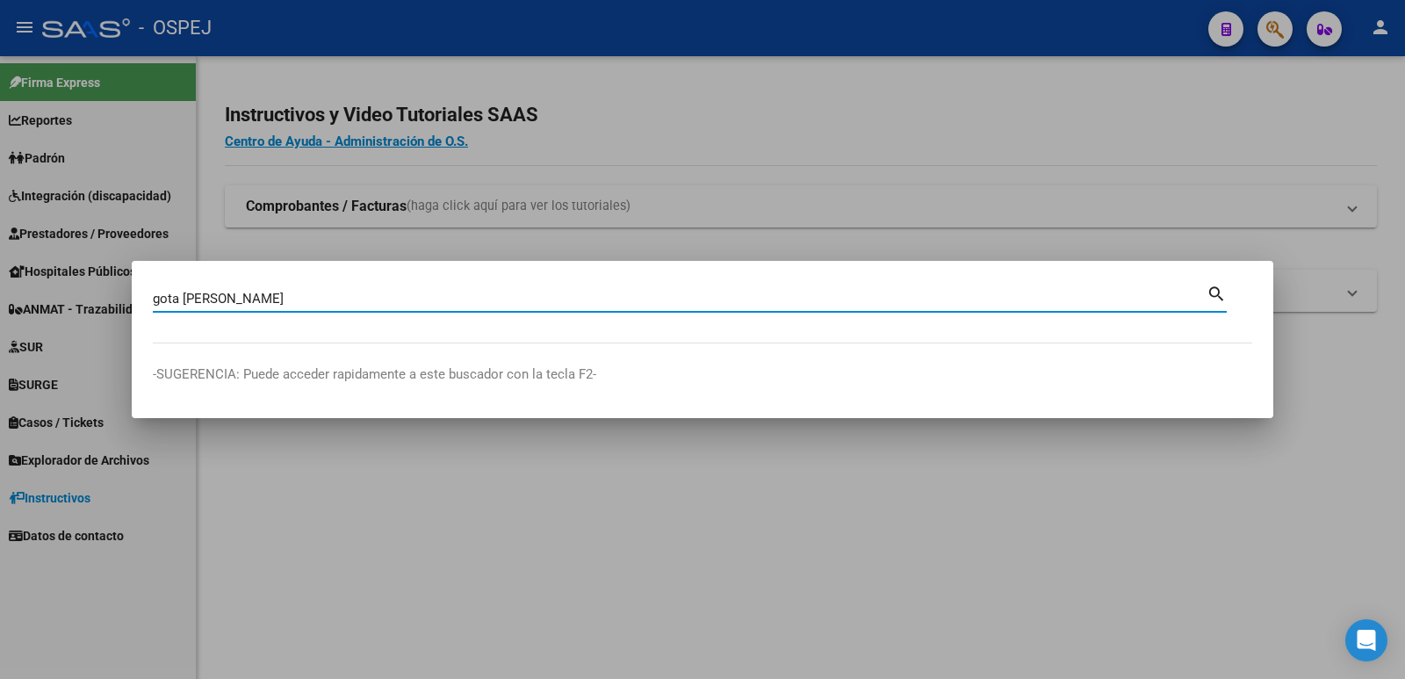
type input "gota [PERSON_NAME]"
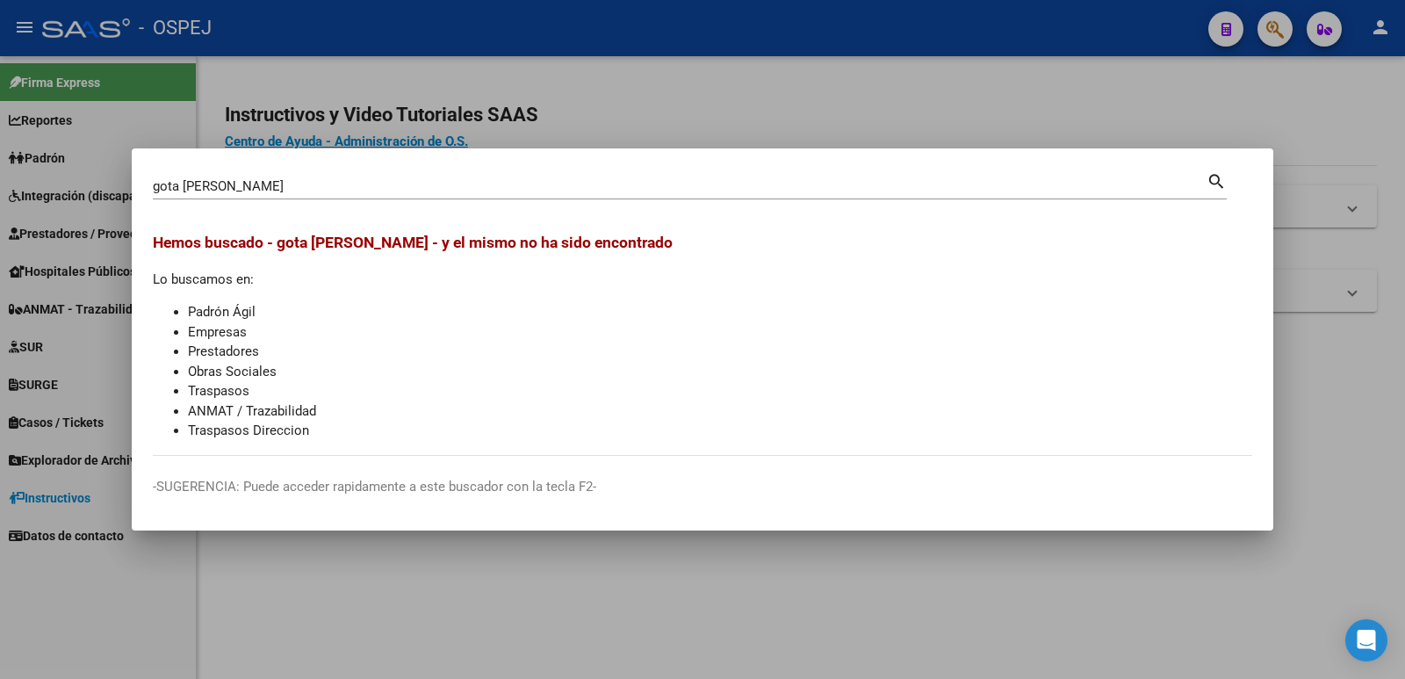
click at [832, 102] on div at bounding box center [702, 339] width 1405 height 679
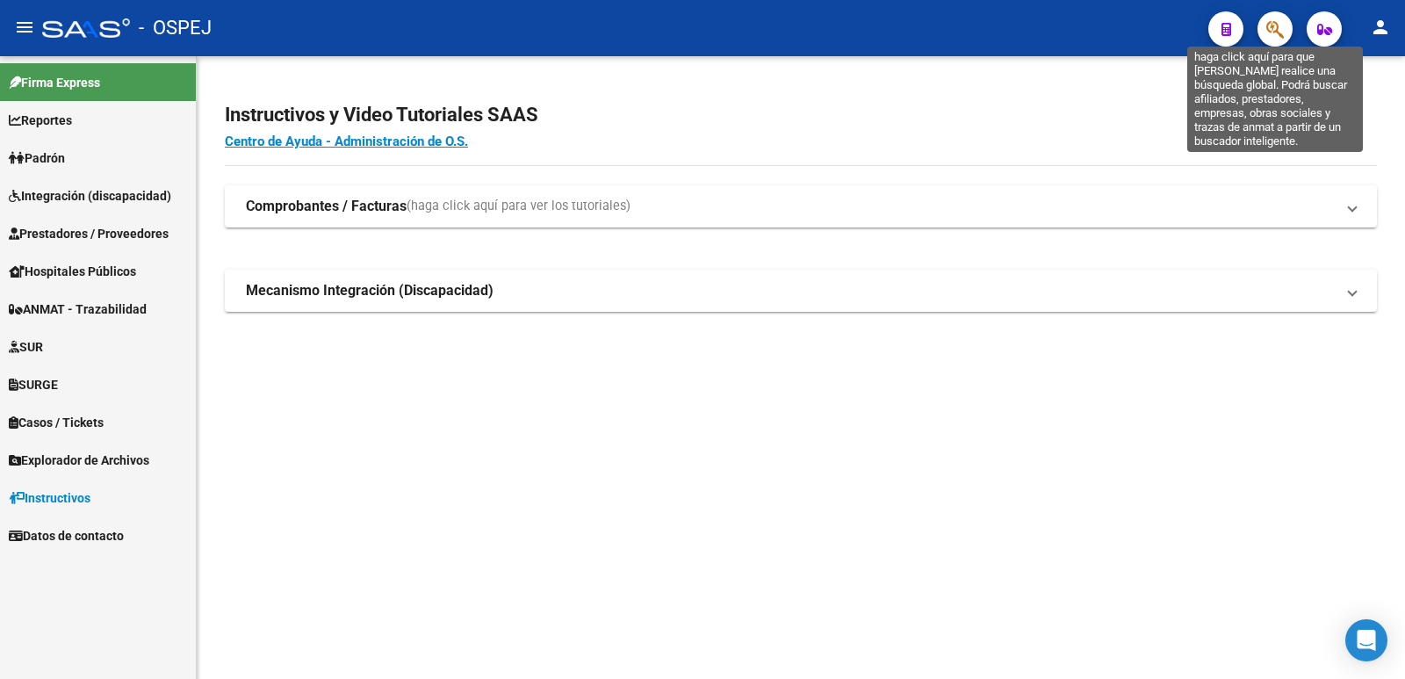
click at [1272, 24] on icon "button" at bounding box center [1275, 29] width 18 height 20
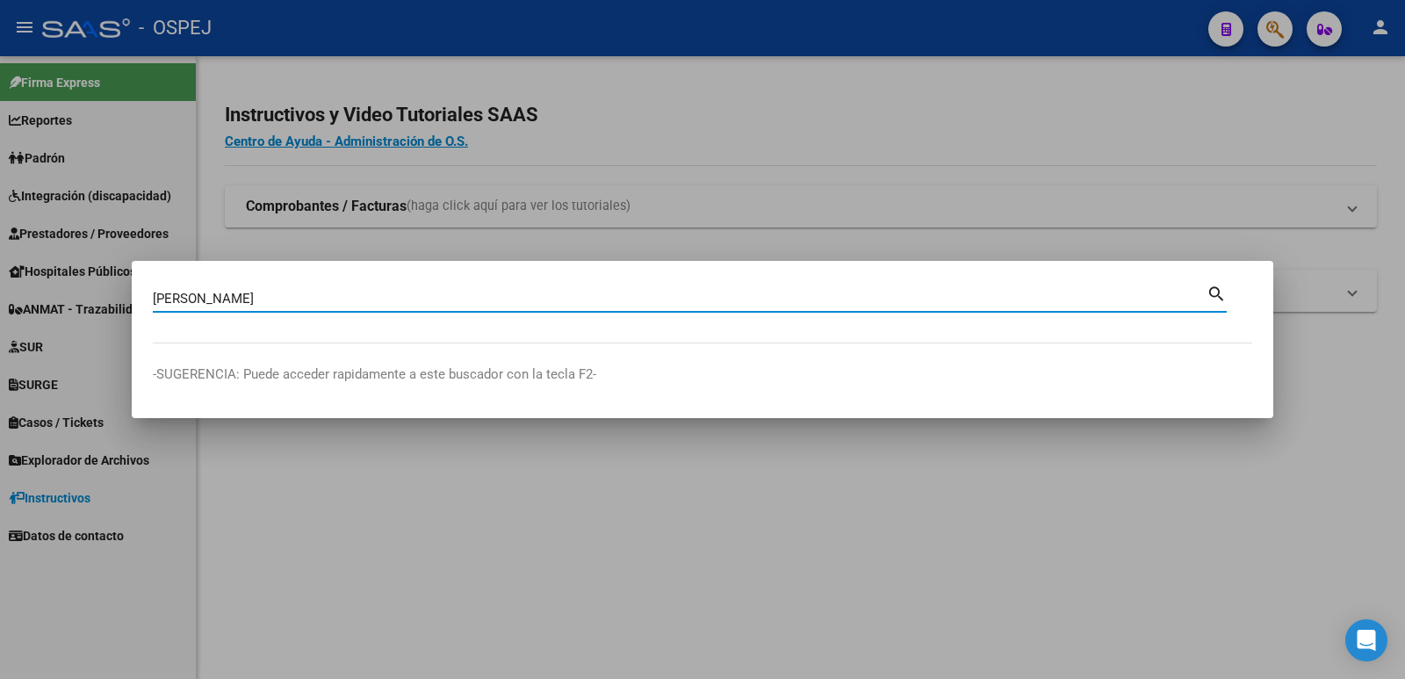
type input "[PERSON_NAME]"
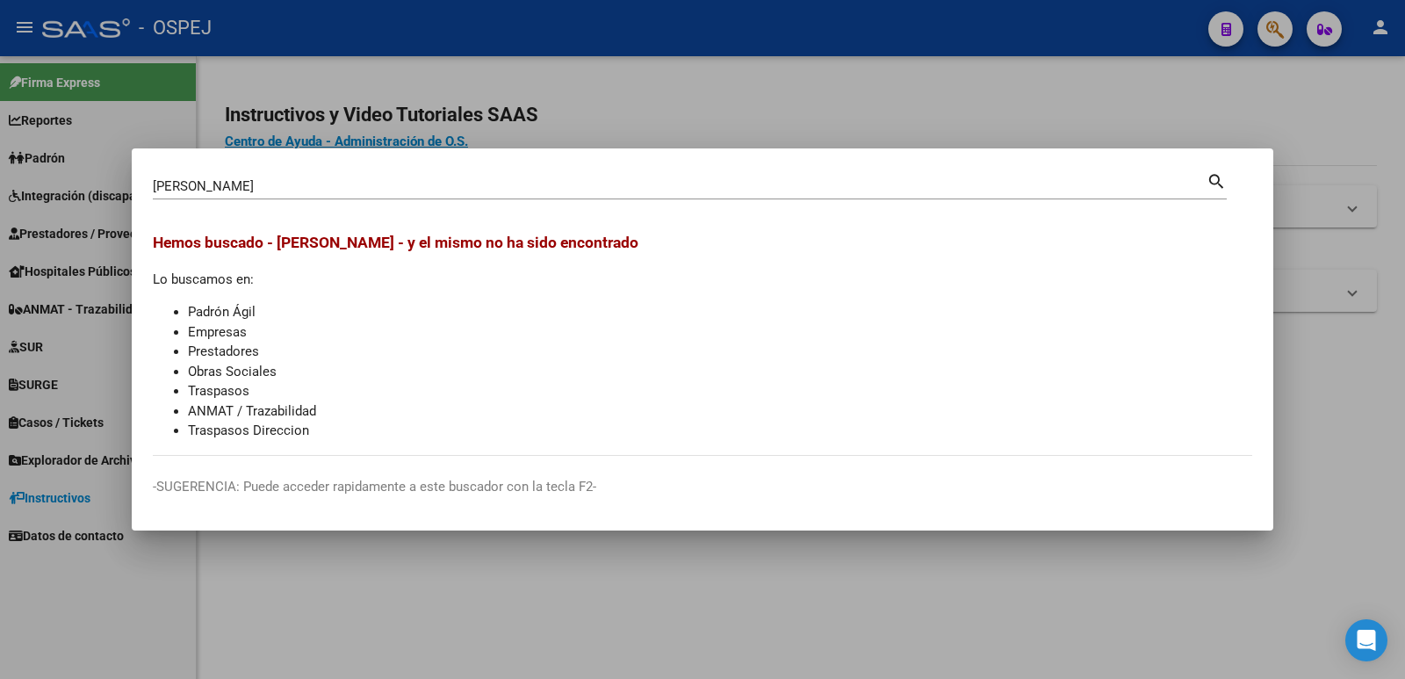
click at [1205, 117] on div at bounding box center [702, 339] width 1405 height 679
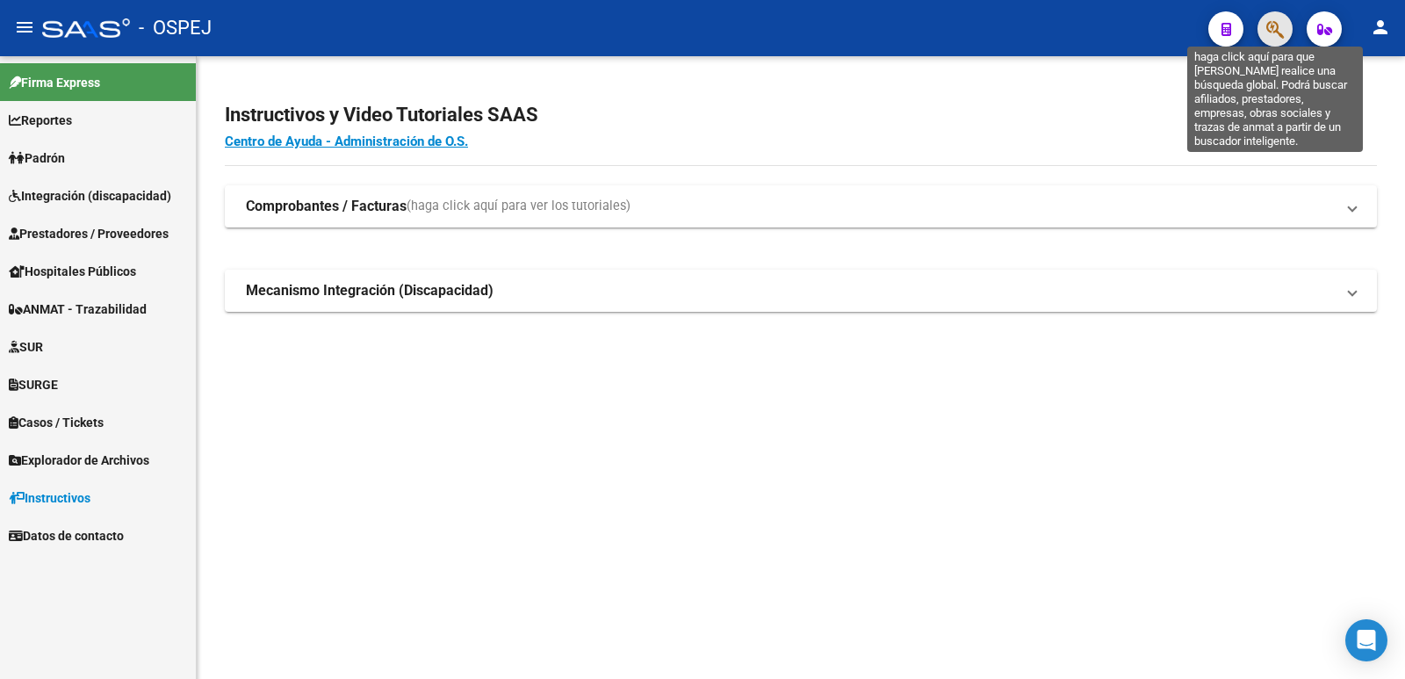
click at [1272, 31] on icon "button" at bounding box center [1275, 29] width 18 height 20
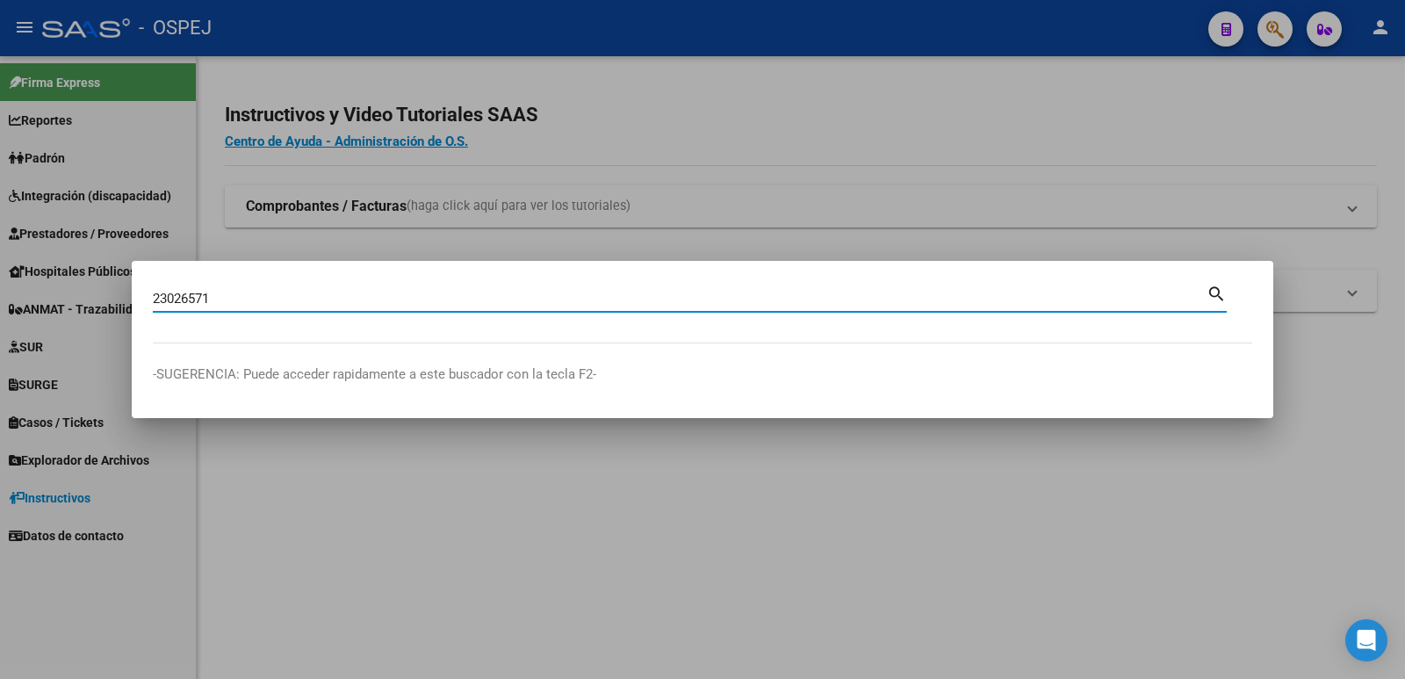
type input "23026571"
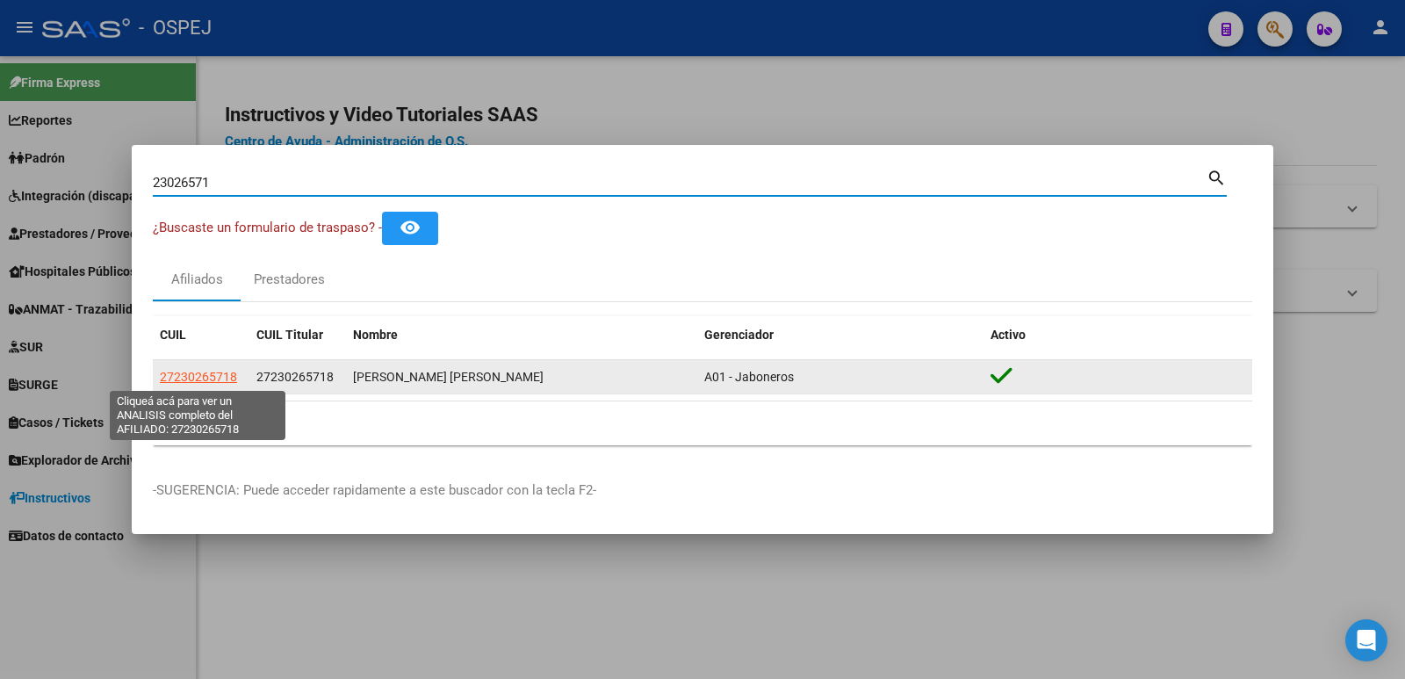
click at [183, 382] on span "27230265718" at bounding box center [198, 377] width 77 height 14
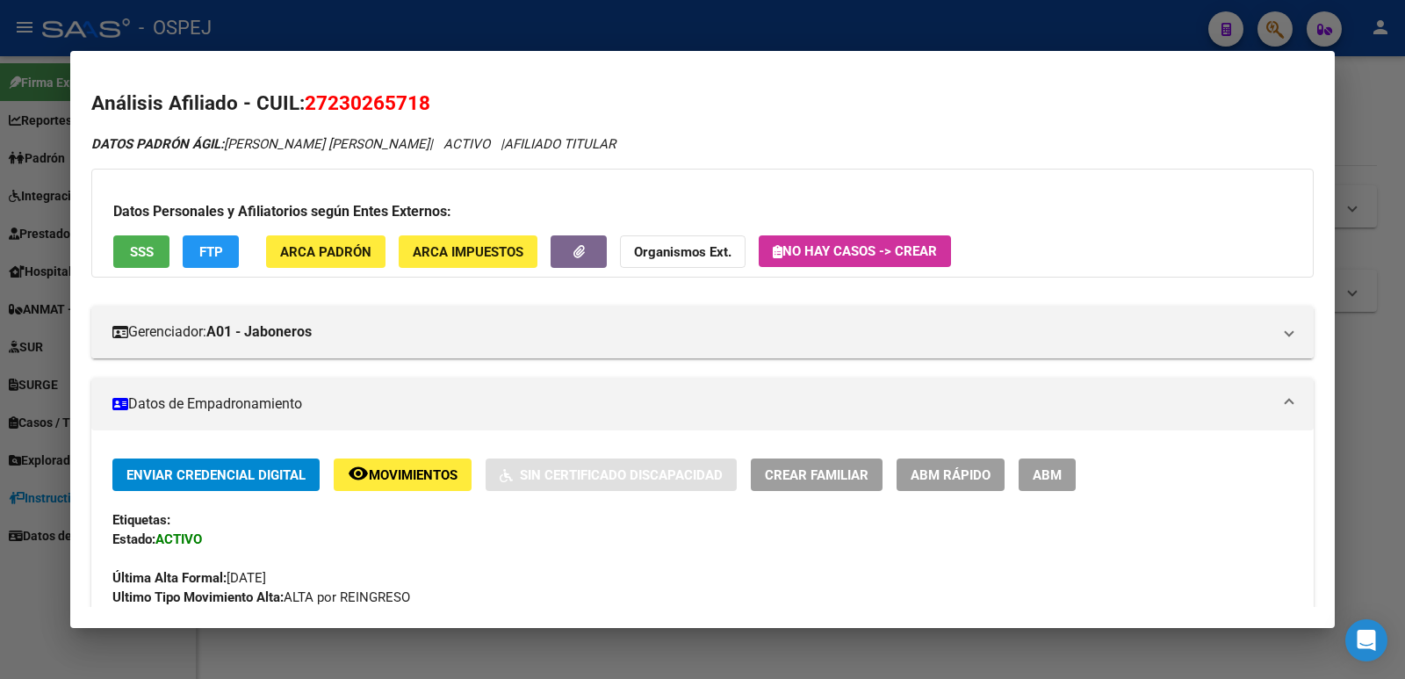
click at [1050, 472] on span "ABM" at bounding box center [1047, 475] width 29 height 16
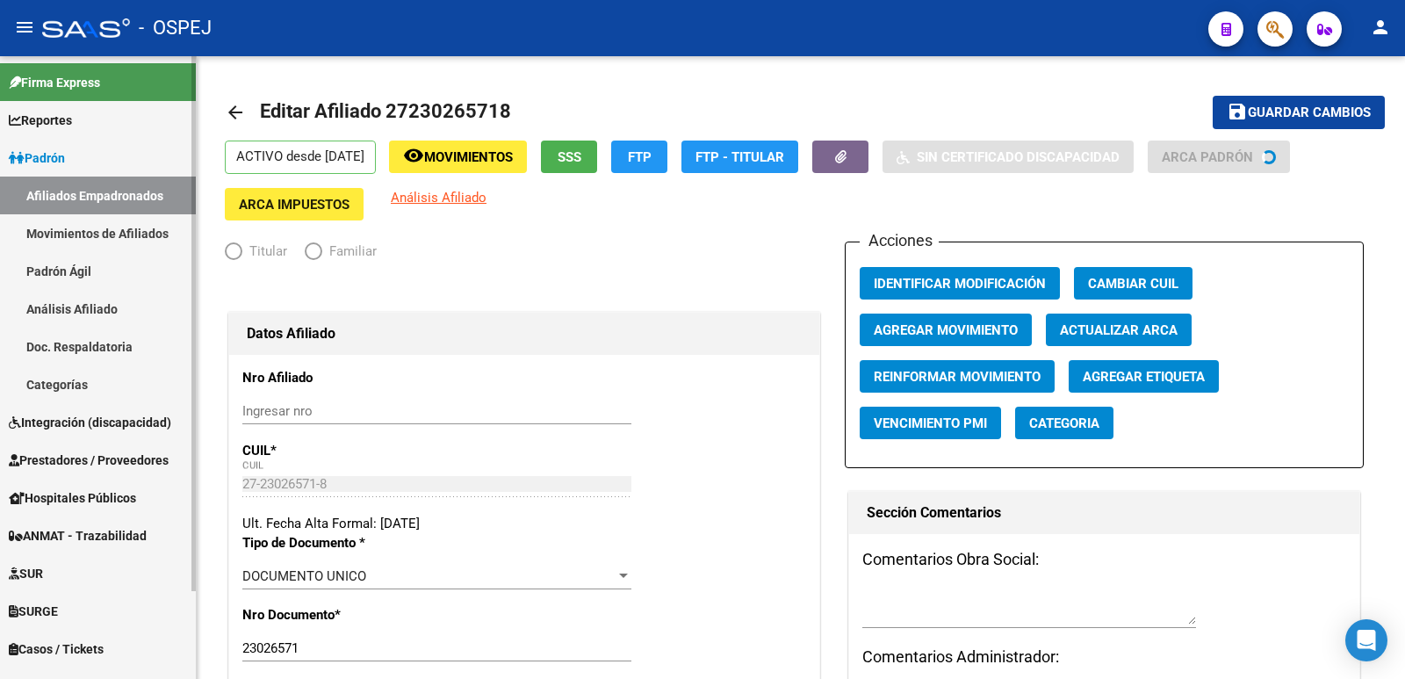
radio input "true"
type input "30-50400409-7"
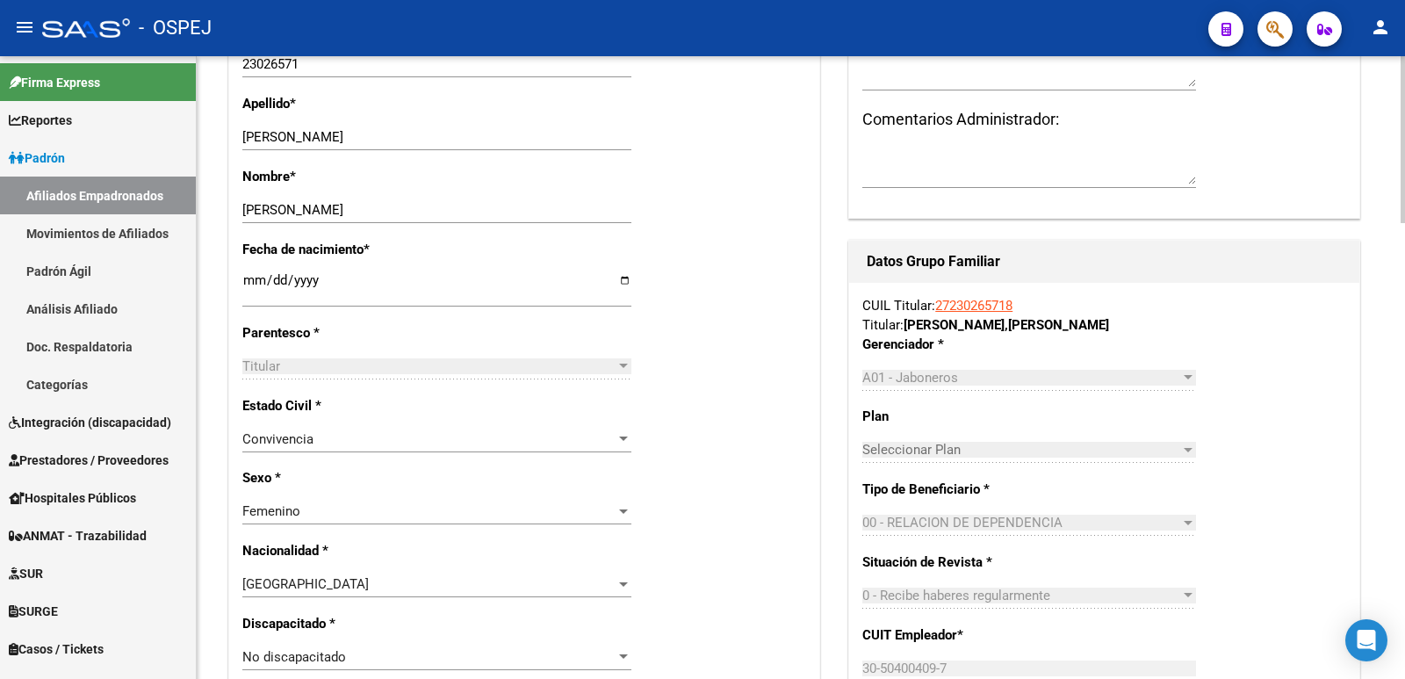
scroll to position [615, 0]
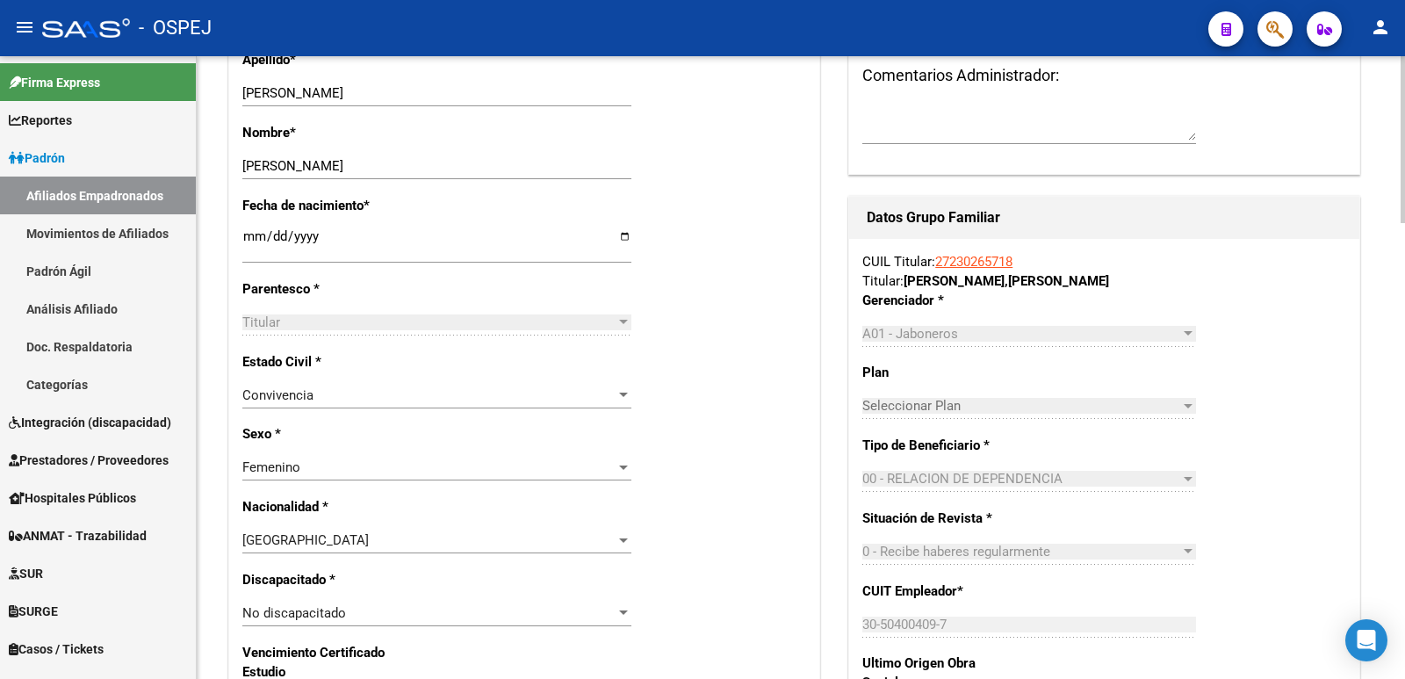
click at [367, 404] on div "Convivencia Seleccionar tipo" at bounding box center [436, 395] width 389 height 26
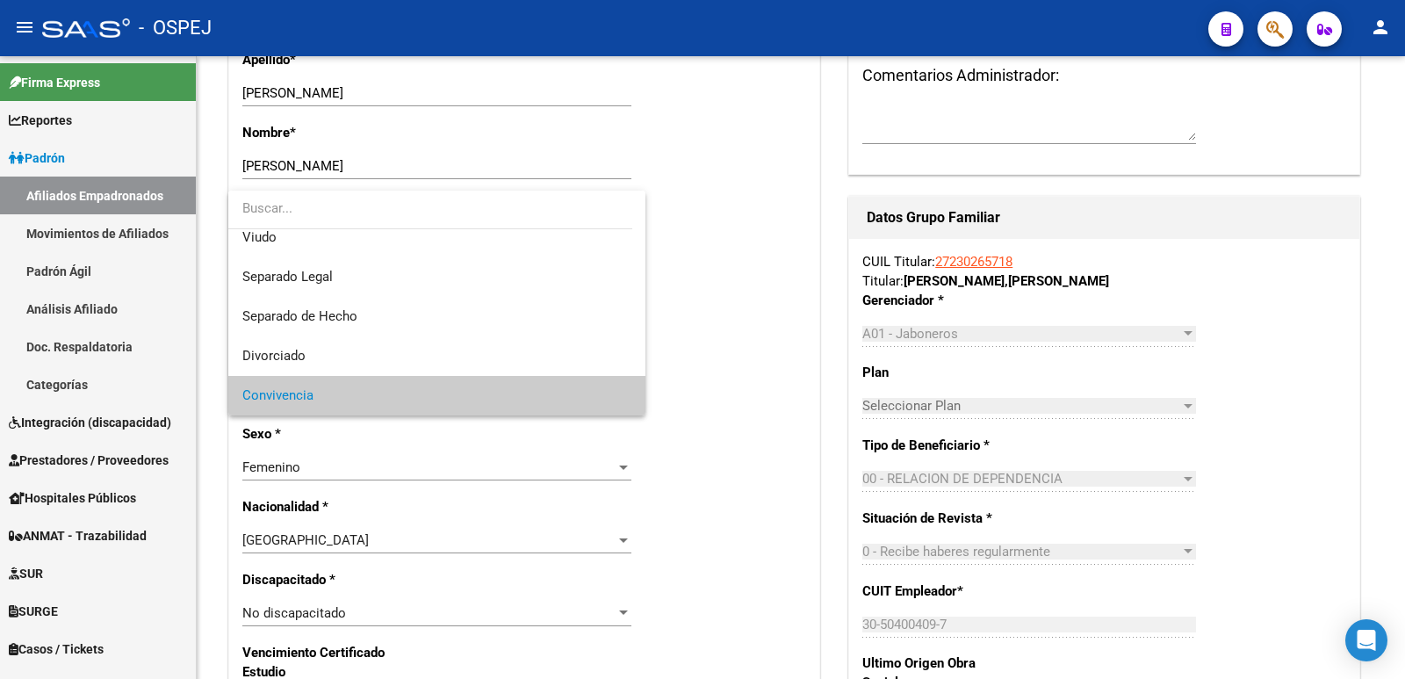
scroll to position [0, 0]
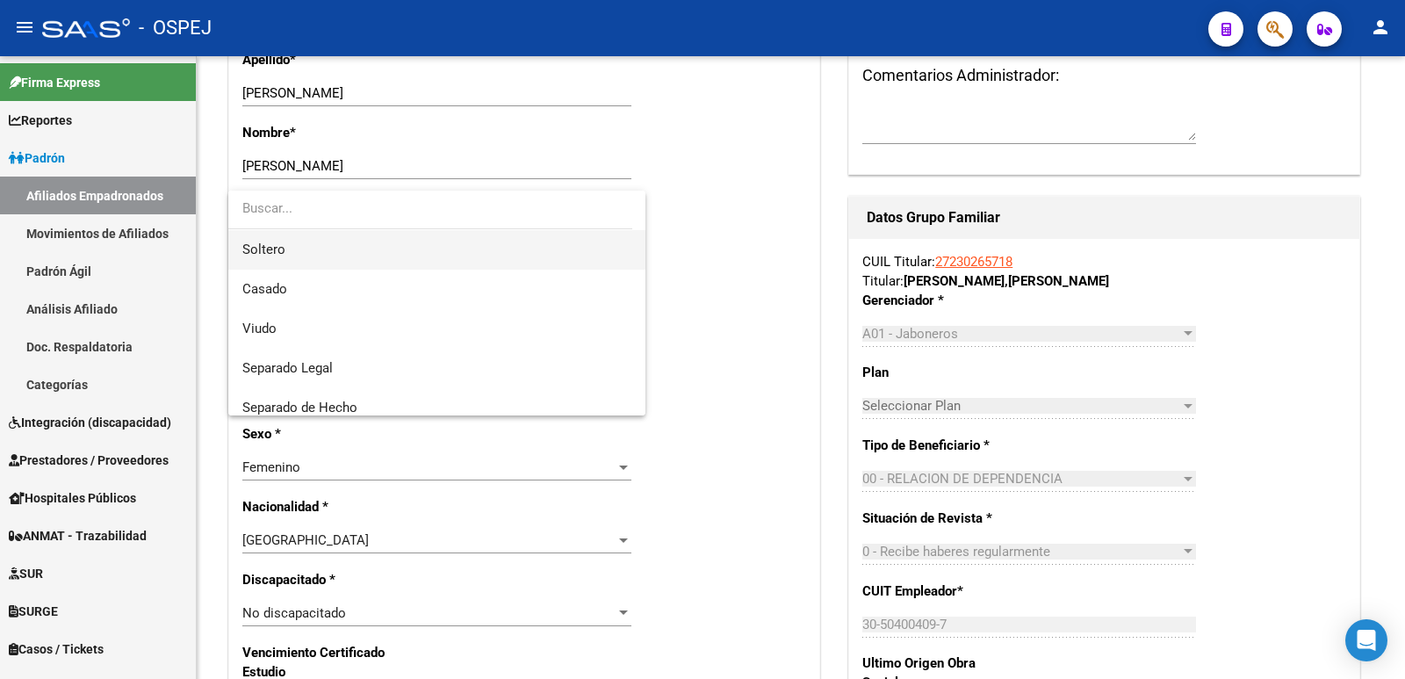
click at [306, 249] on span "Soltero" at bounding box center [436, 250] width 389 height 40
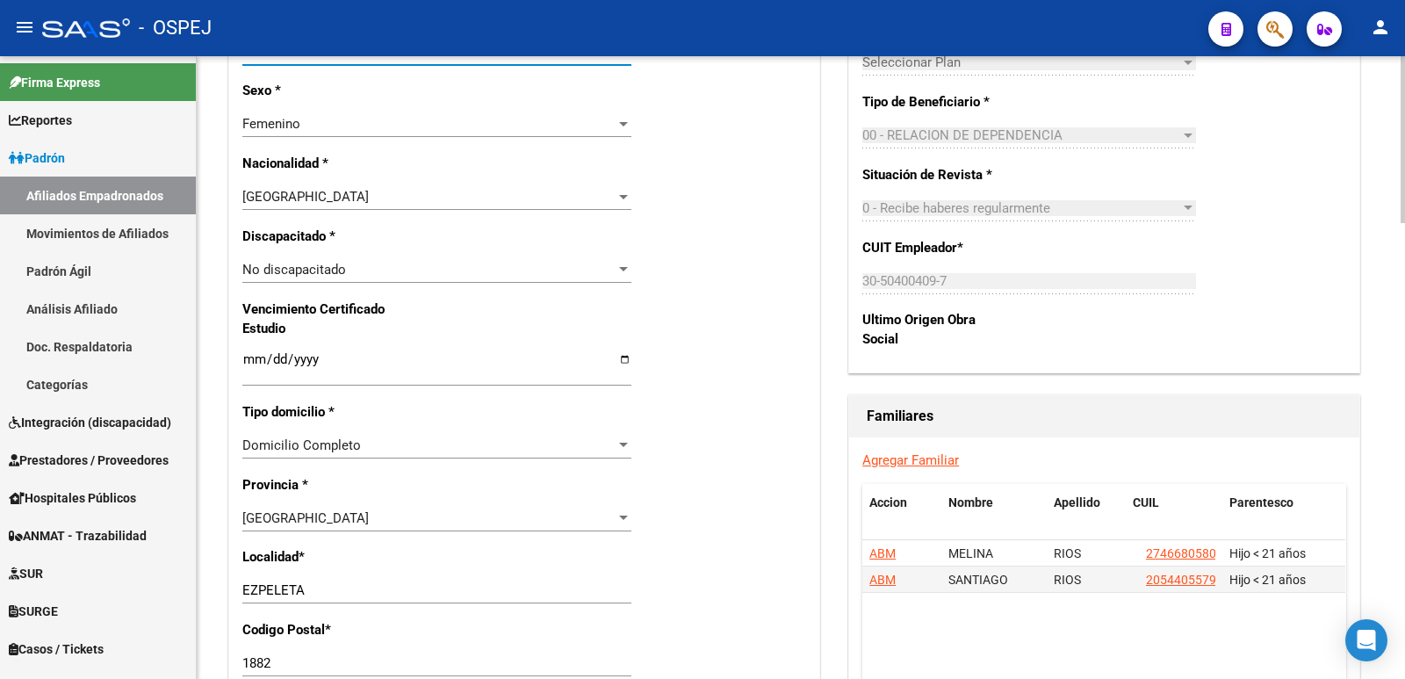
scroll to position [966, 0]
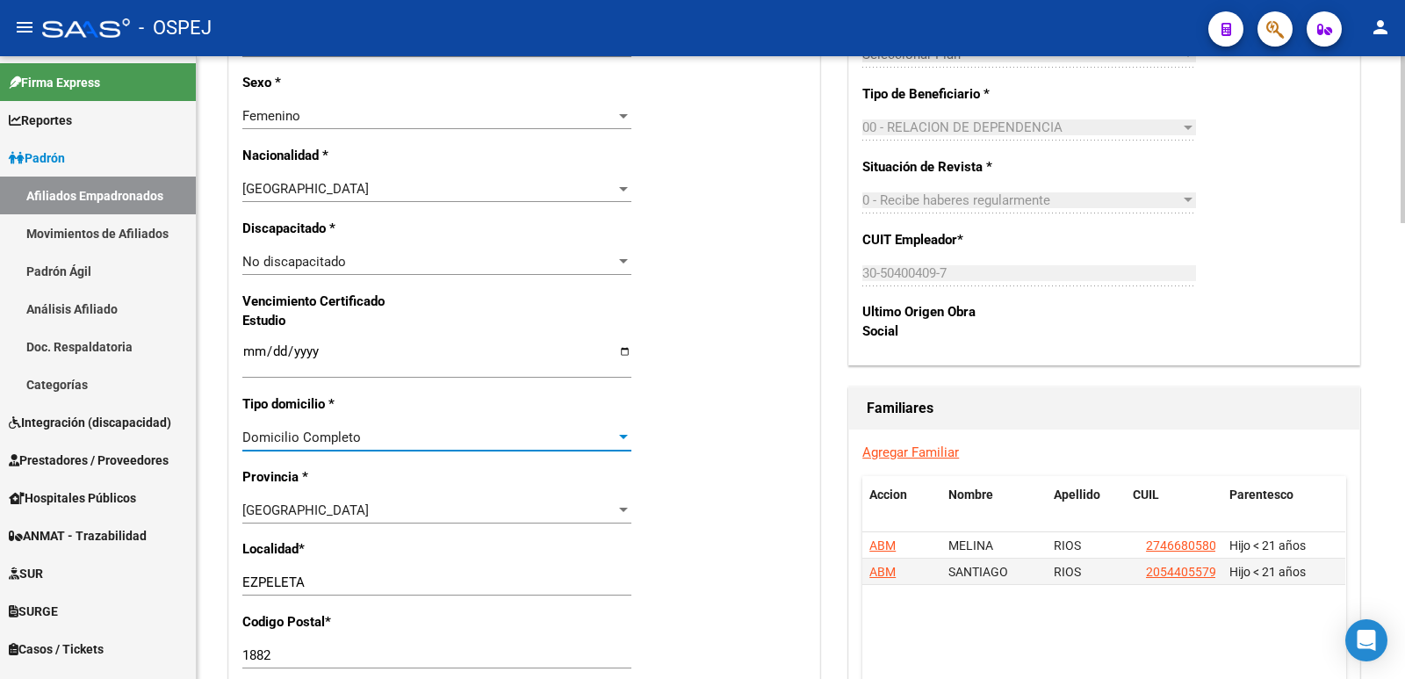
click at [424, 434] on div "Domicilio Completo" at bounding box center [428, 437] width 373 height 16
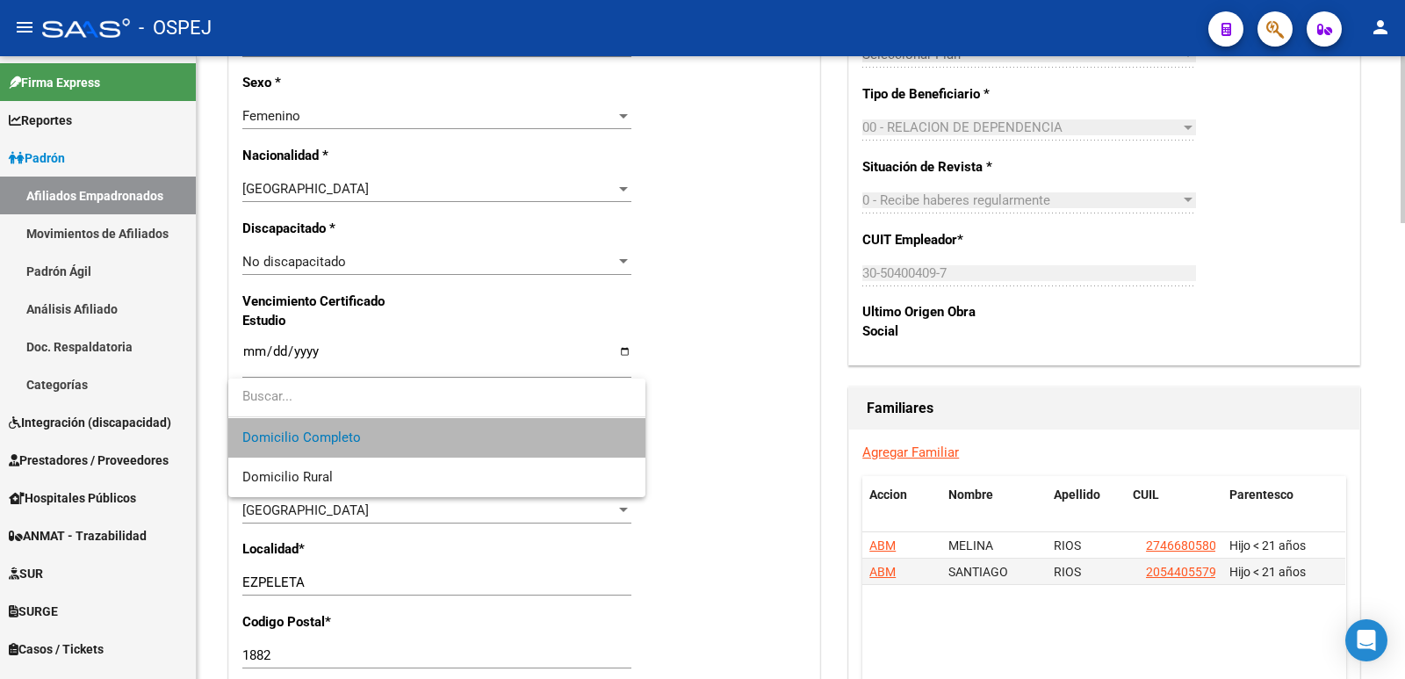
click at [424, 434] on span "Domicilio Completo" at bounding box center [436, 438] width 389 height 40
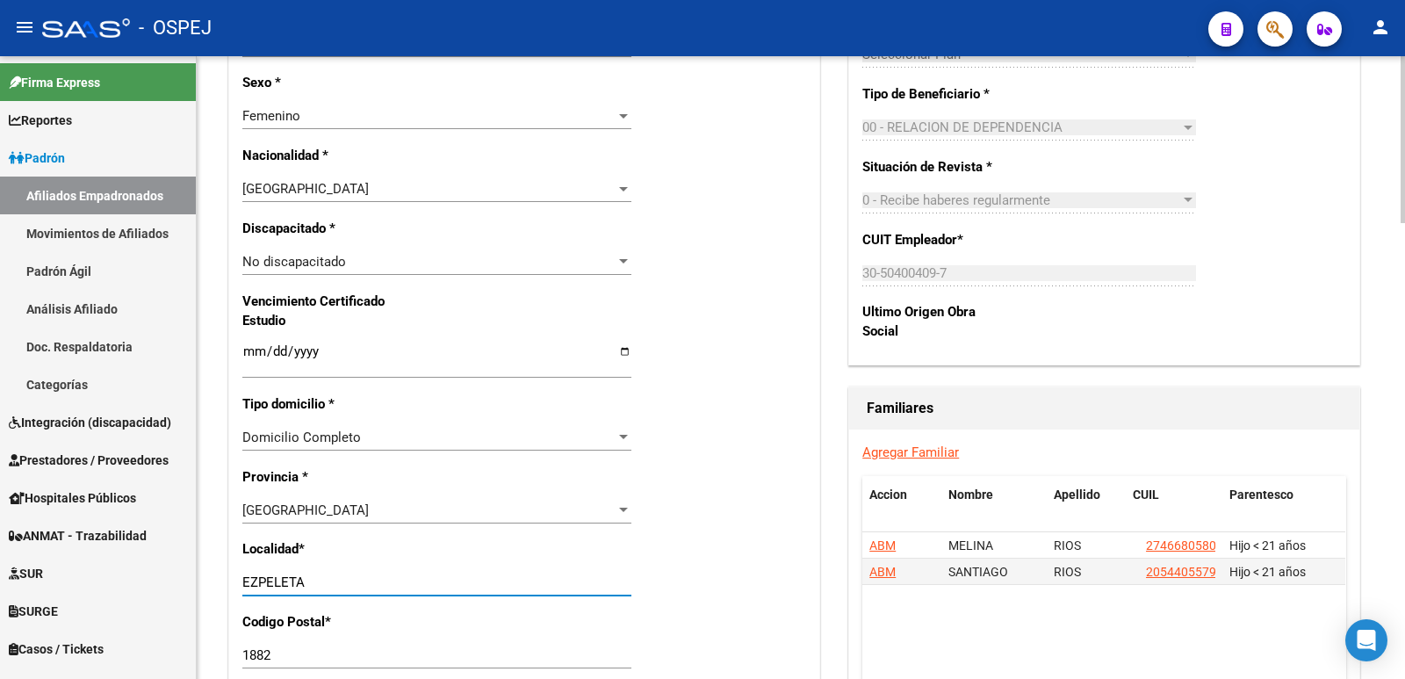
click at [333, 590] on input "EZPELETA" at bounding box center [436, 582] width 389 height 16
type input "E"
type input "[PERSON_NAME]"
click at [327, 658] on input "1882" at bounding box center [436, 655] width 389 height 16
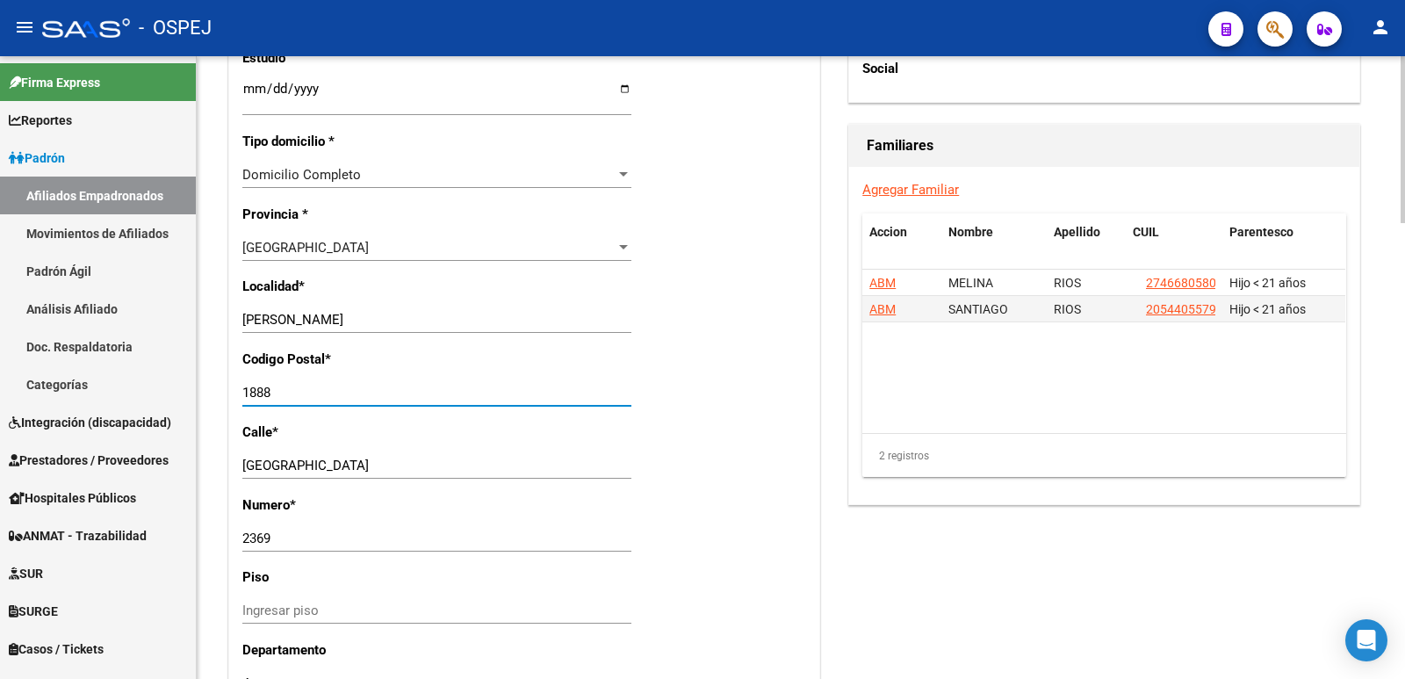
scroll to position [1229, 0]
type input "1888"
drag, startPoint x: 316, startPoint y: 460, endPoint x: 237, endPoint y: 467, distance: 79.3
click at [237, 467] on div "Nro Afiliado Ingresar nro CUIL * 27-23026571-8 CUIL ARCA Padrón Ult. Fecha Alta…" at bounding box center [524, 64] width 590 height 1904
type input "[PERSON_NAME]"
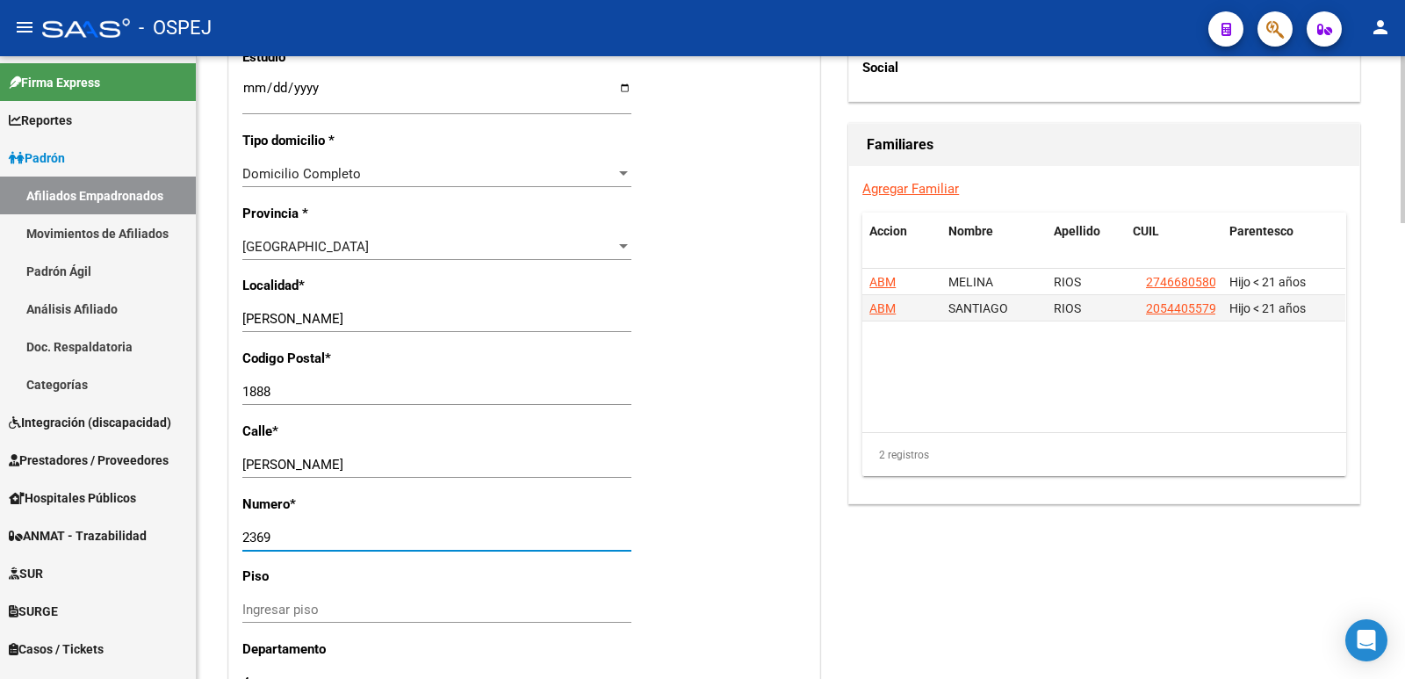
drag, startPoint x: 281, startPoint y: 537, endPoint x: 234, endPoint y: 543, distance: 47.8
click at [234, 543] on div "Nro Afiliado Ingresar nro CUIL * 27-23026571-8 CUIL ARCA Padrón Ult. Fecha Alta…" at bounding box center [524, 64] width 590 height 1904
type input "2173"
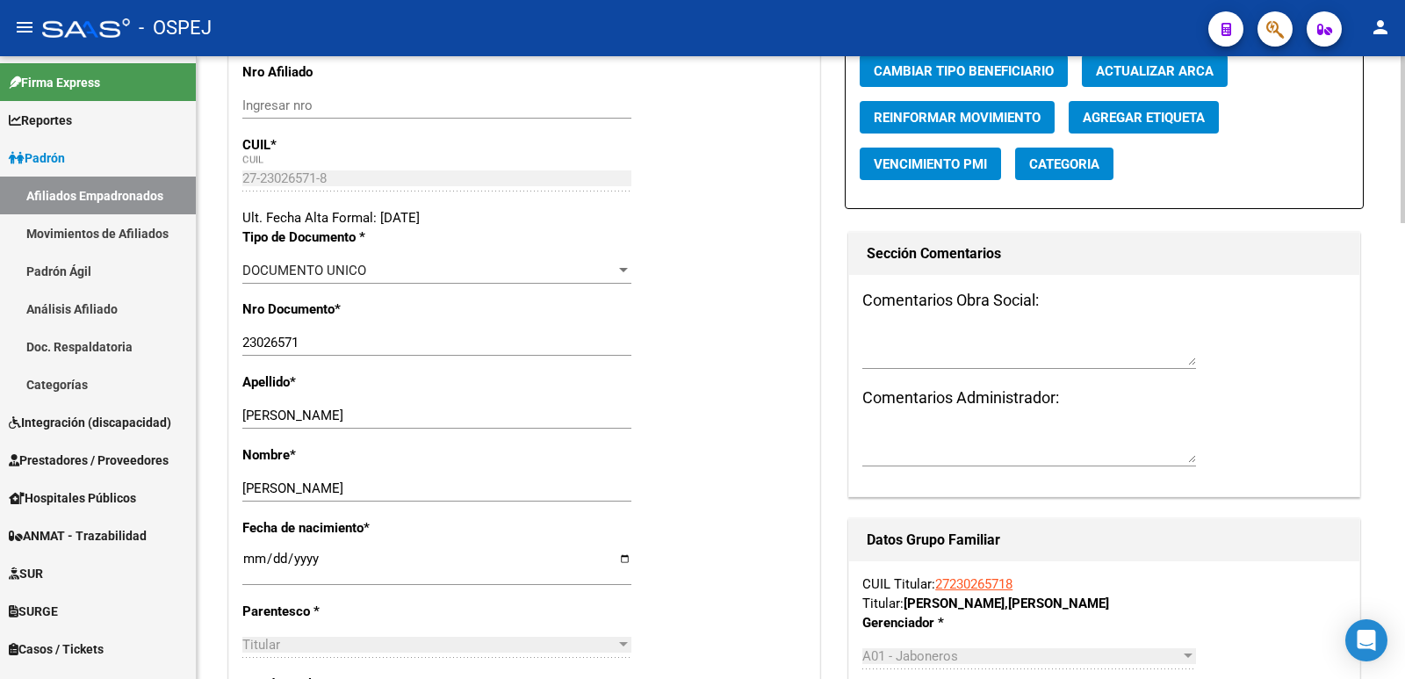
scroll to position [0, 0]
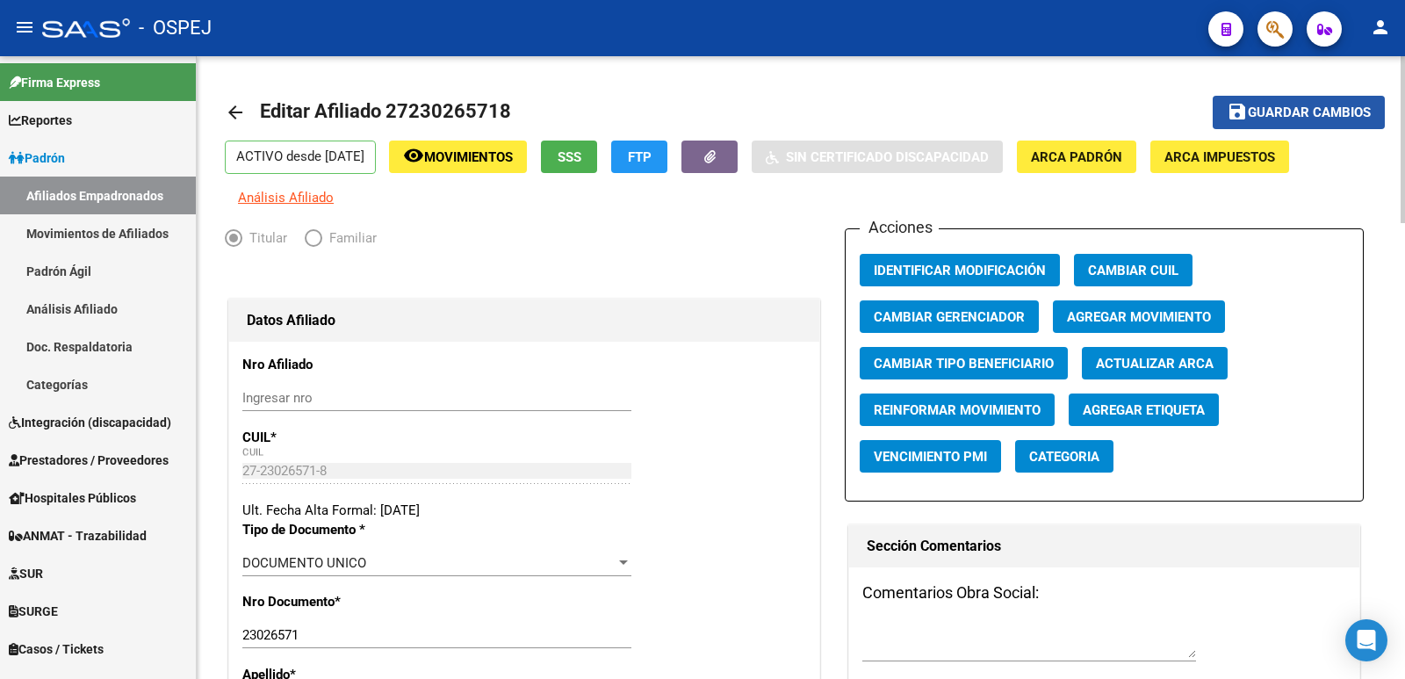
click at [1336, 111] on span "Guardar cambios" at bounding box center [1309, 113] width 123 height 16
click at [472, 32] on div "- OSPEJ" at bounding box center [618, 28] width 1152 height 39
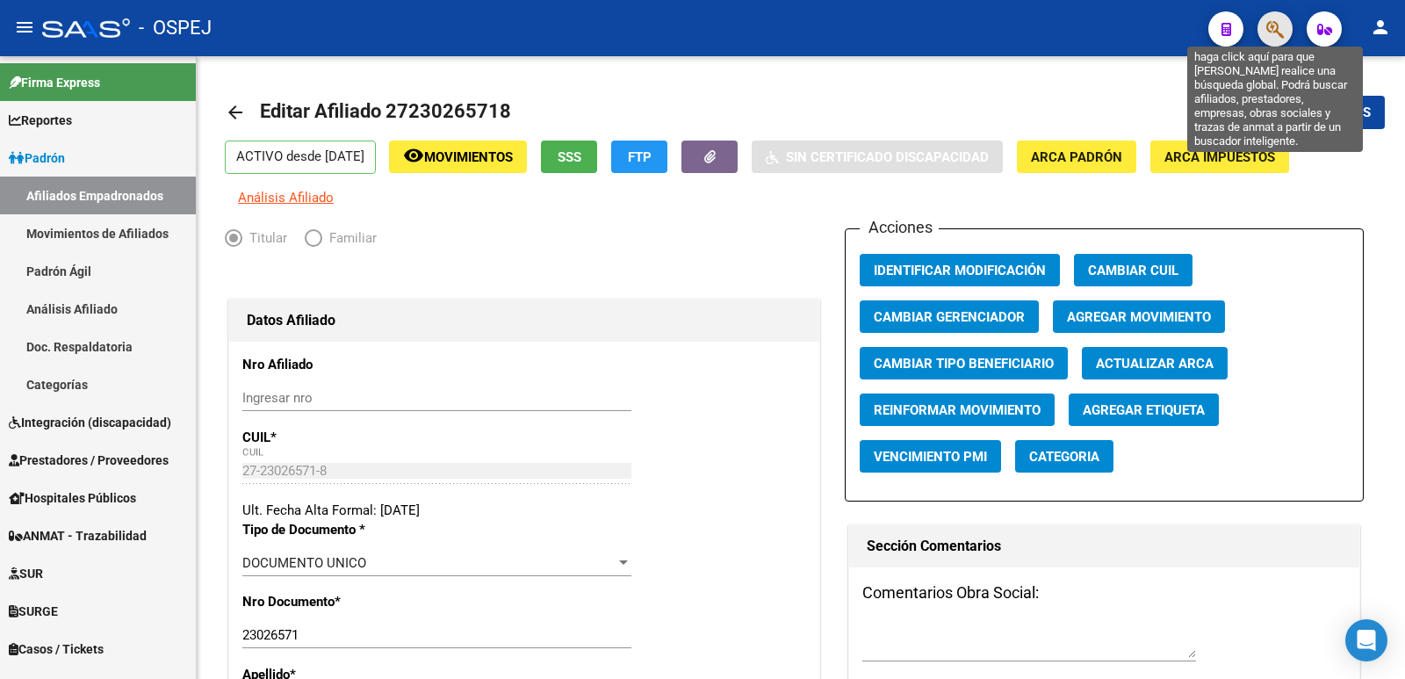
click at [1272, 23] on icon "button" at bounding box center [1275, 29] width 18 height 20
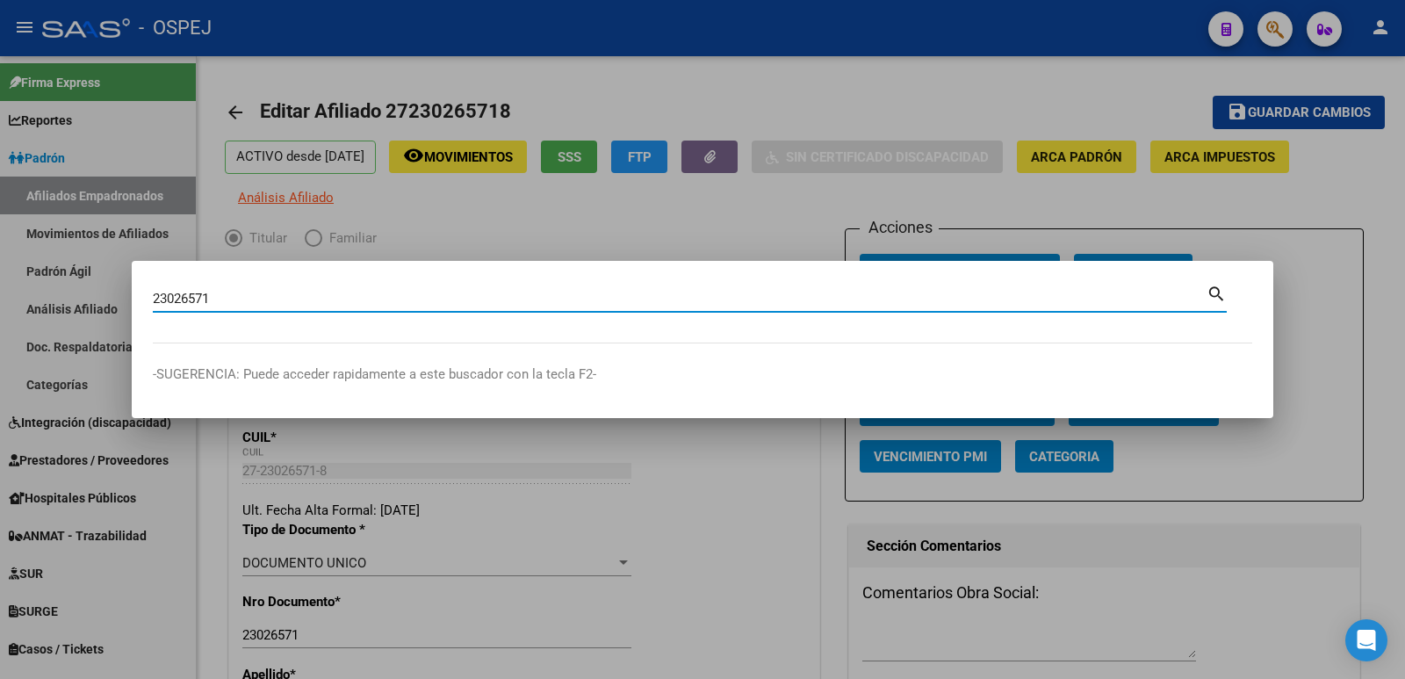
type input "23026571"
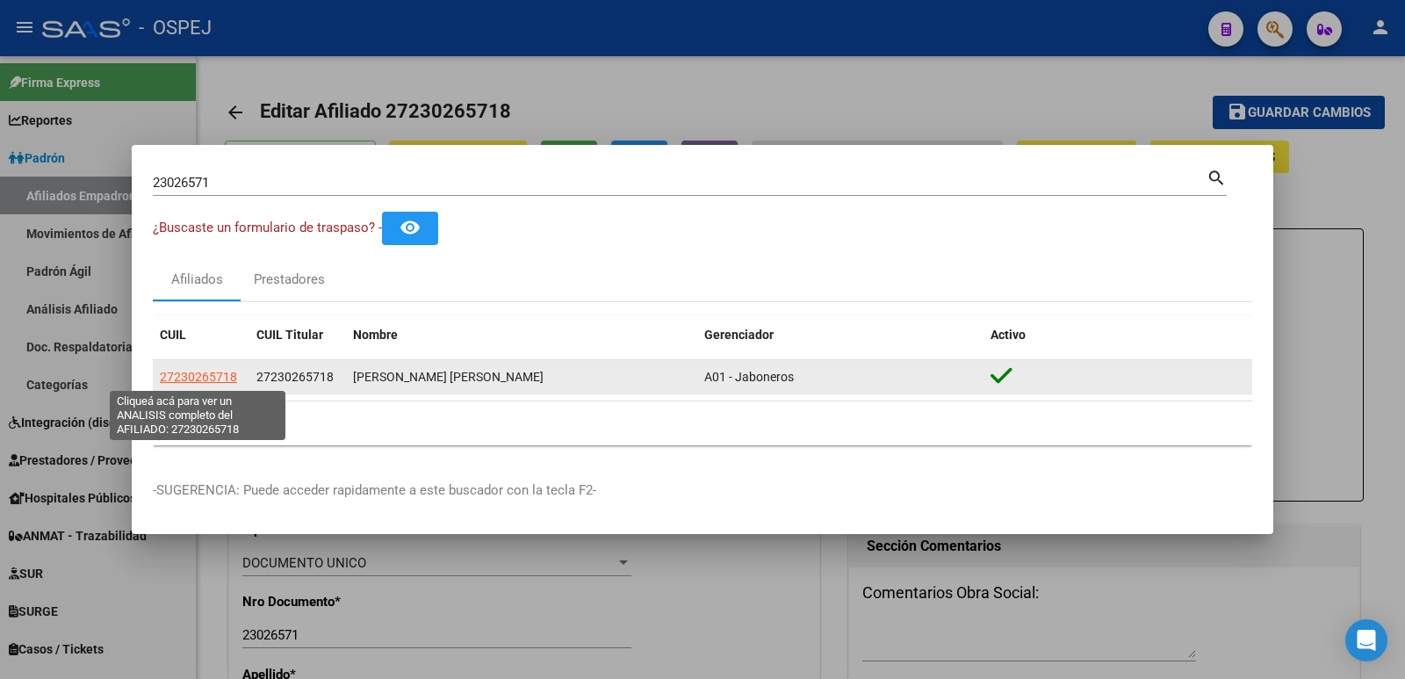
click at [184, 374] on span "27230265718" at bounding box center [198, 377] width 77 height 14
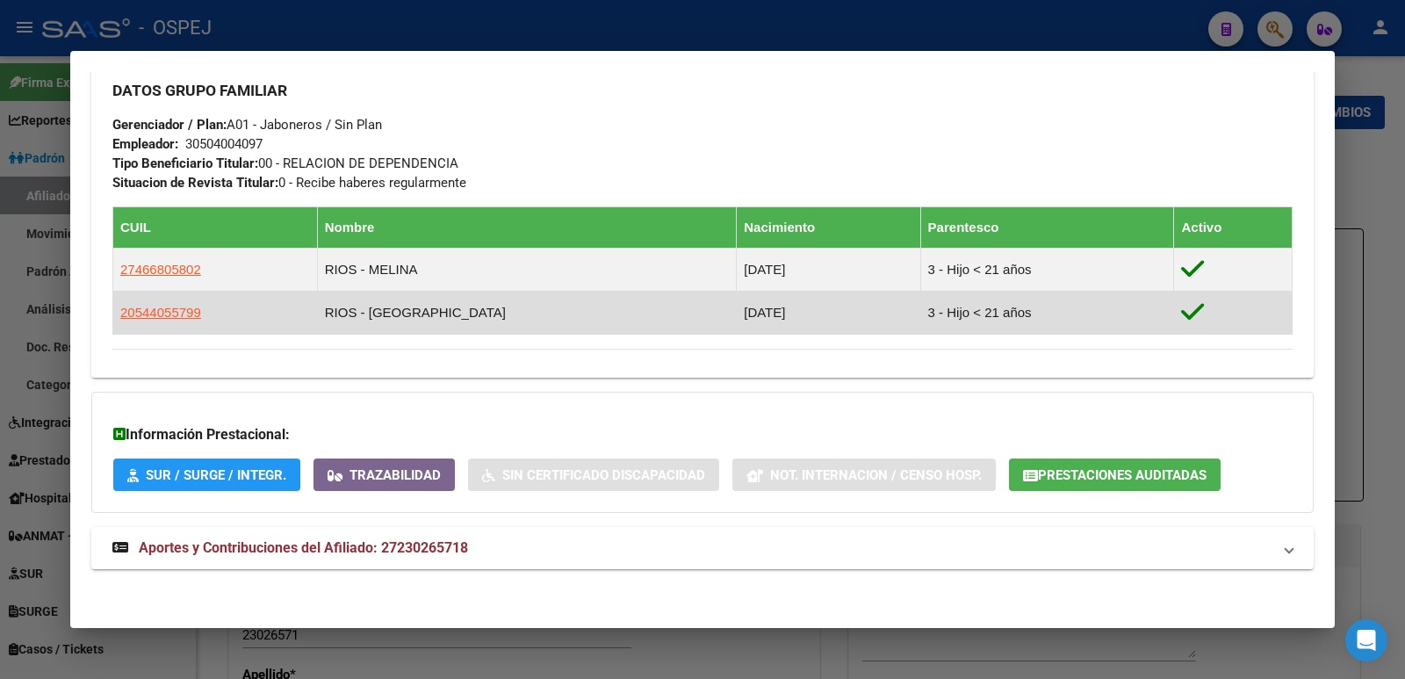
scroll to position [797, 0]
